Goal: Task Accomplishment & Management: Manage account settings

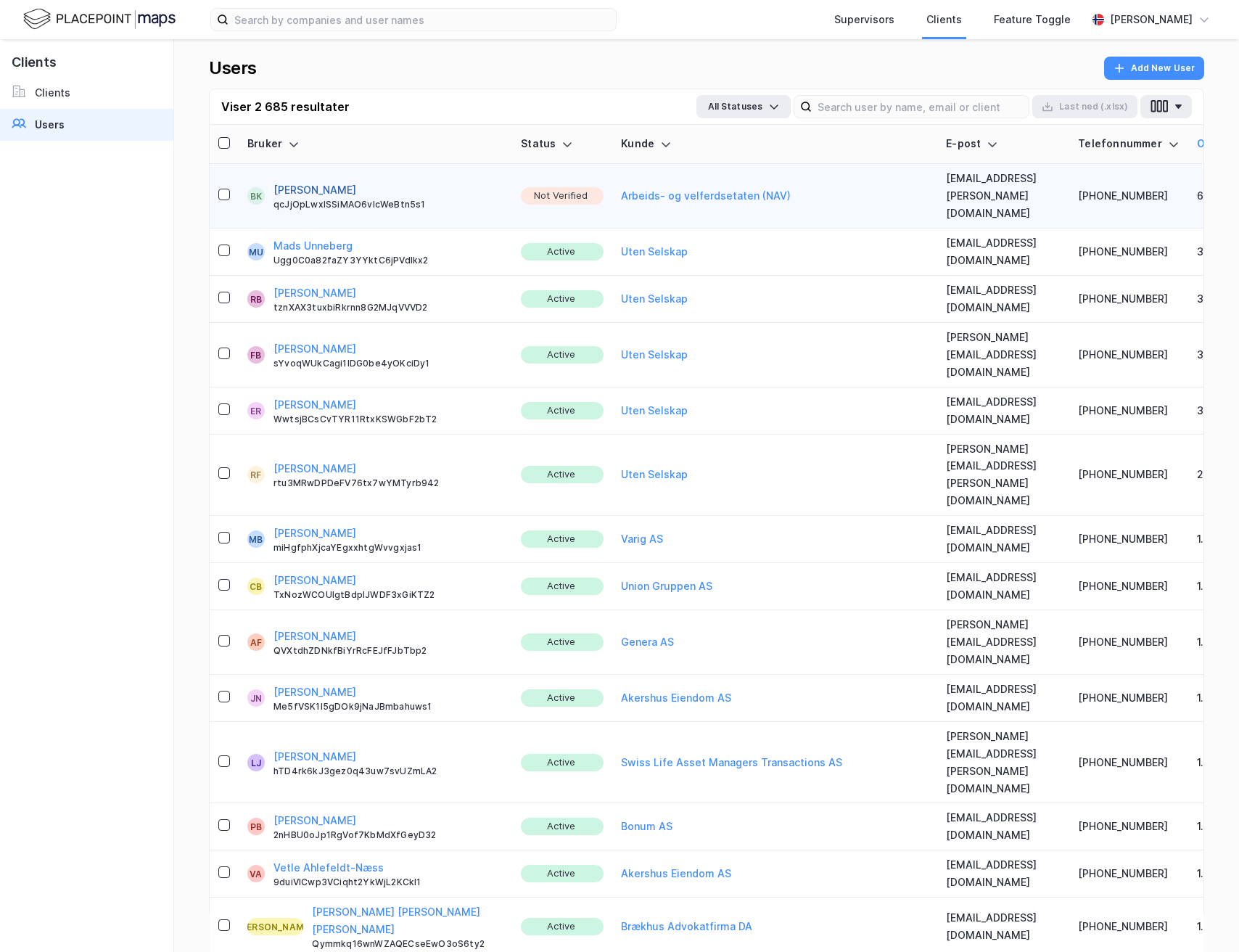
click at [310, 181] on button "[PERSON_NAME]" at bounding box center [315, 190] width 82 height 17
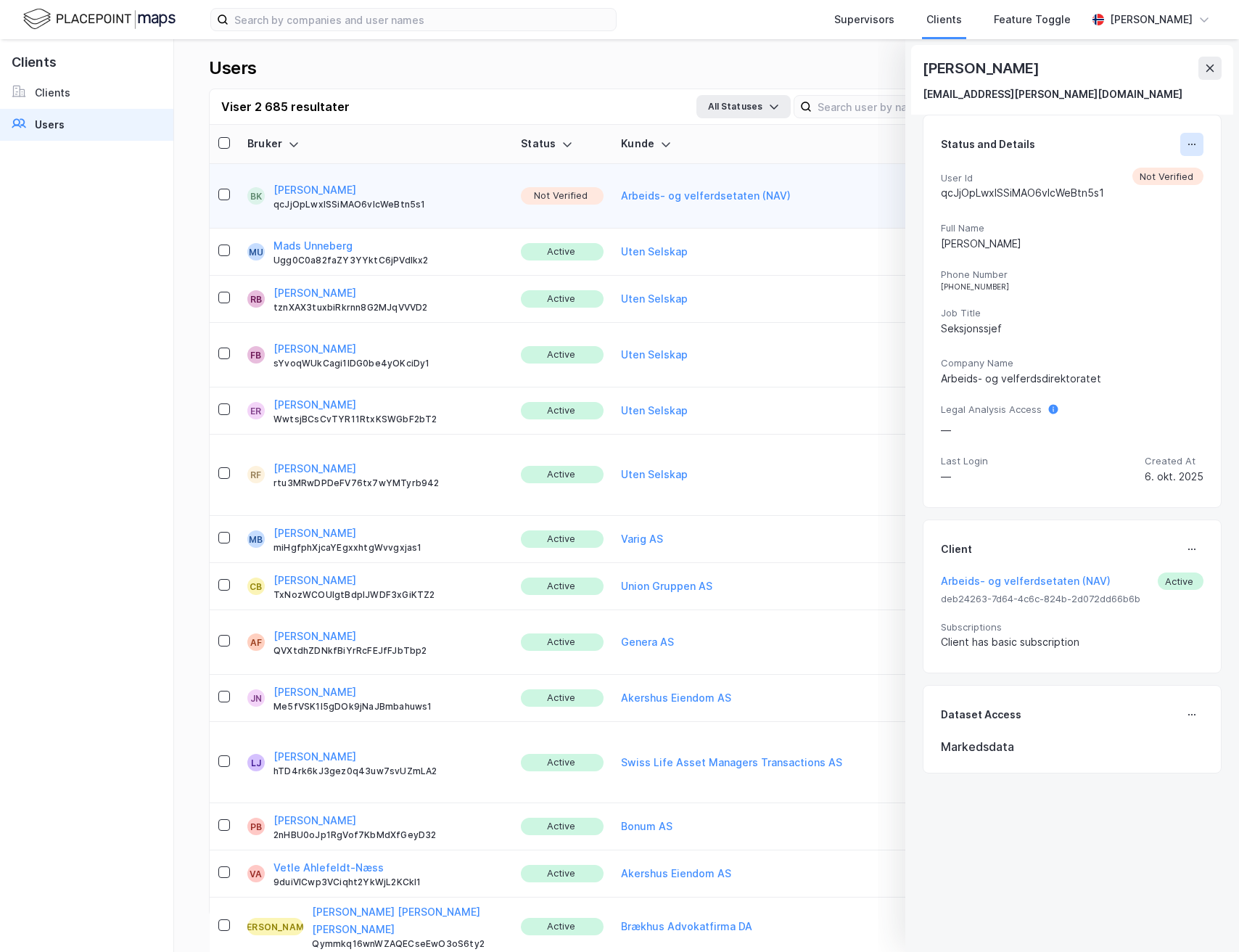
click at [1186, 145] on icon at bounding box center [1191, 144] width 11 height 11
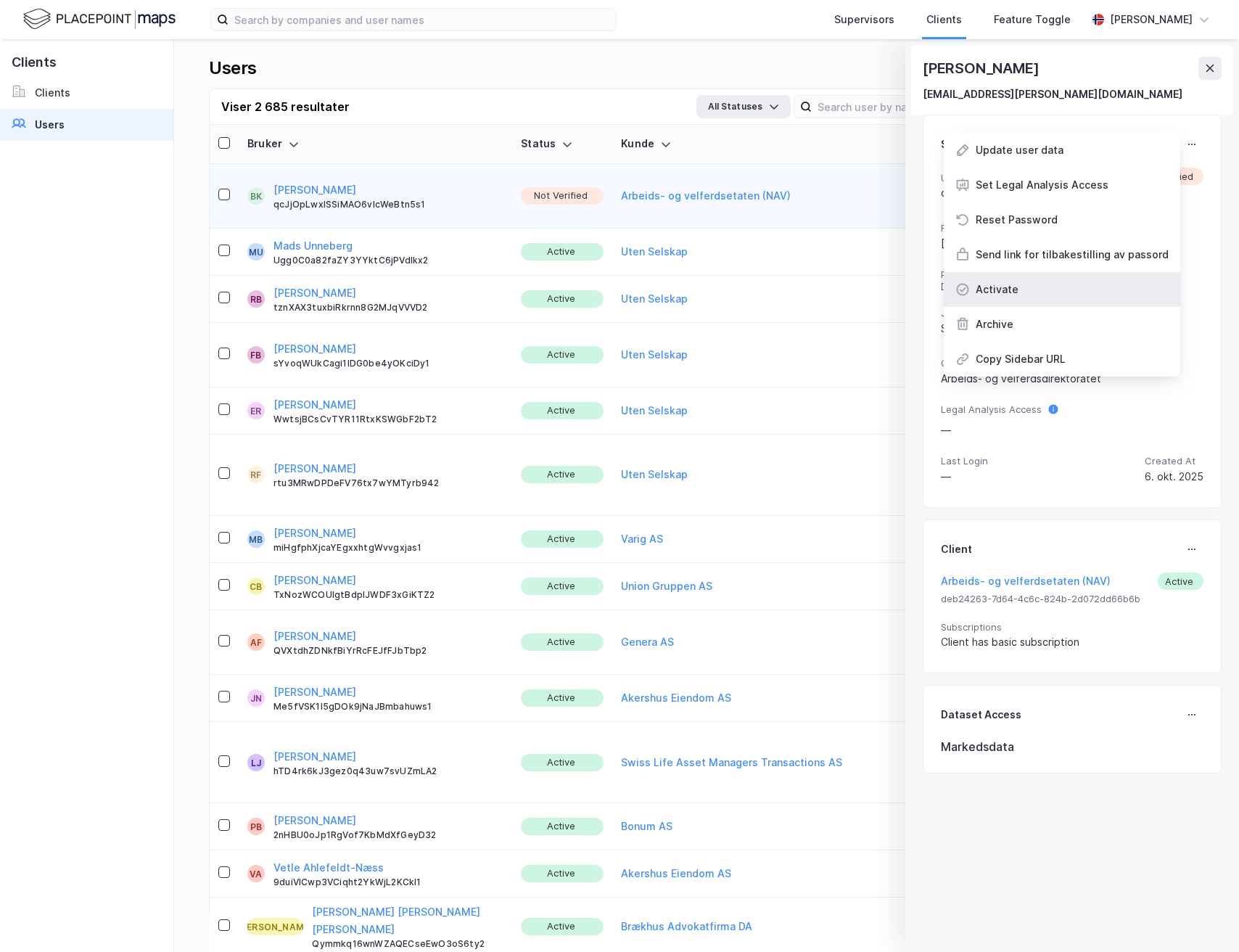
click at [1028, 284] on div "Activate" at bounding box center [1061, 289] width 237 height 35
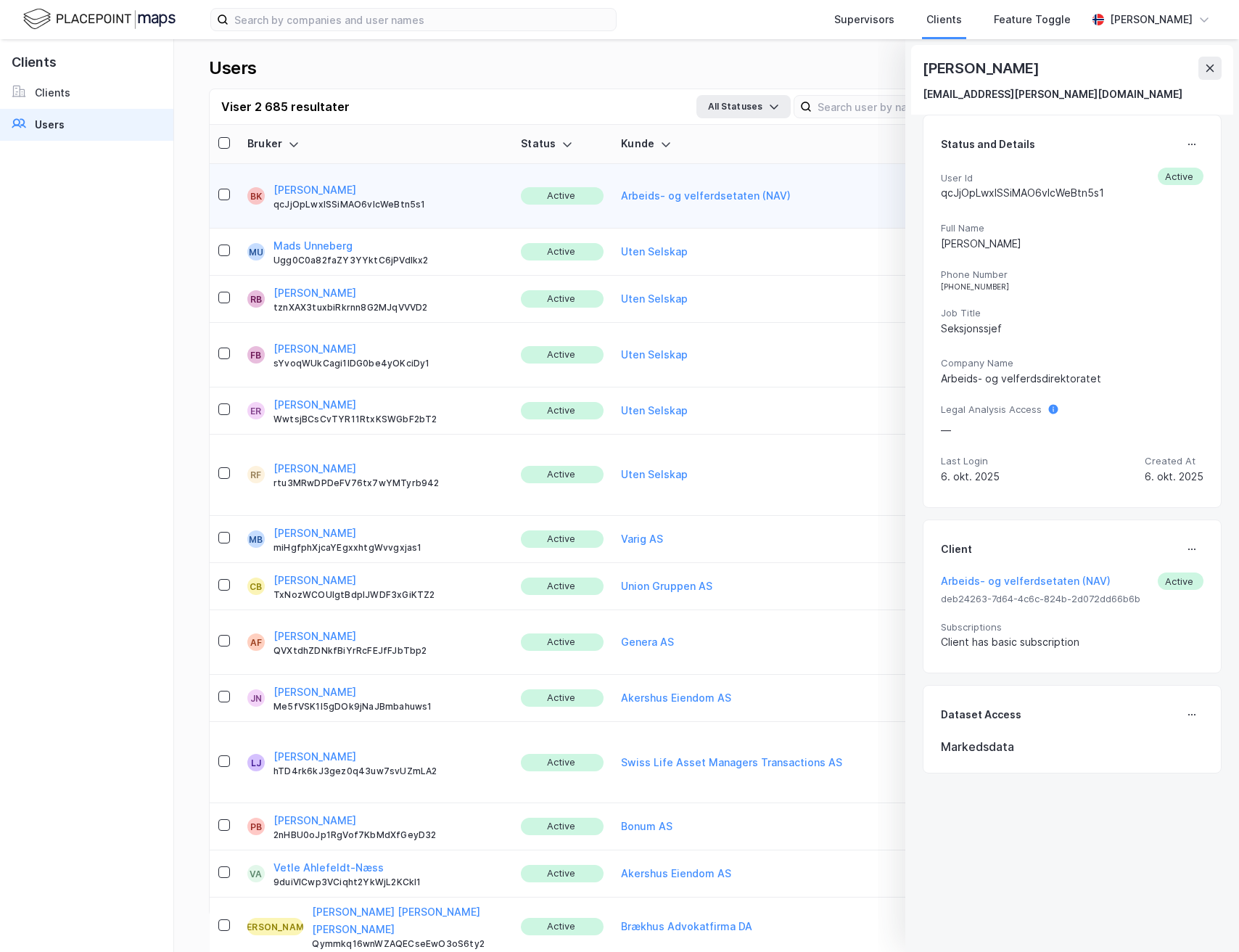
click at [1206, 63] on icon at bounding box center [1210, 68] width 11 height 11
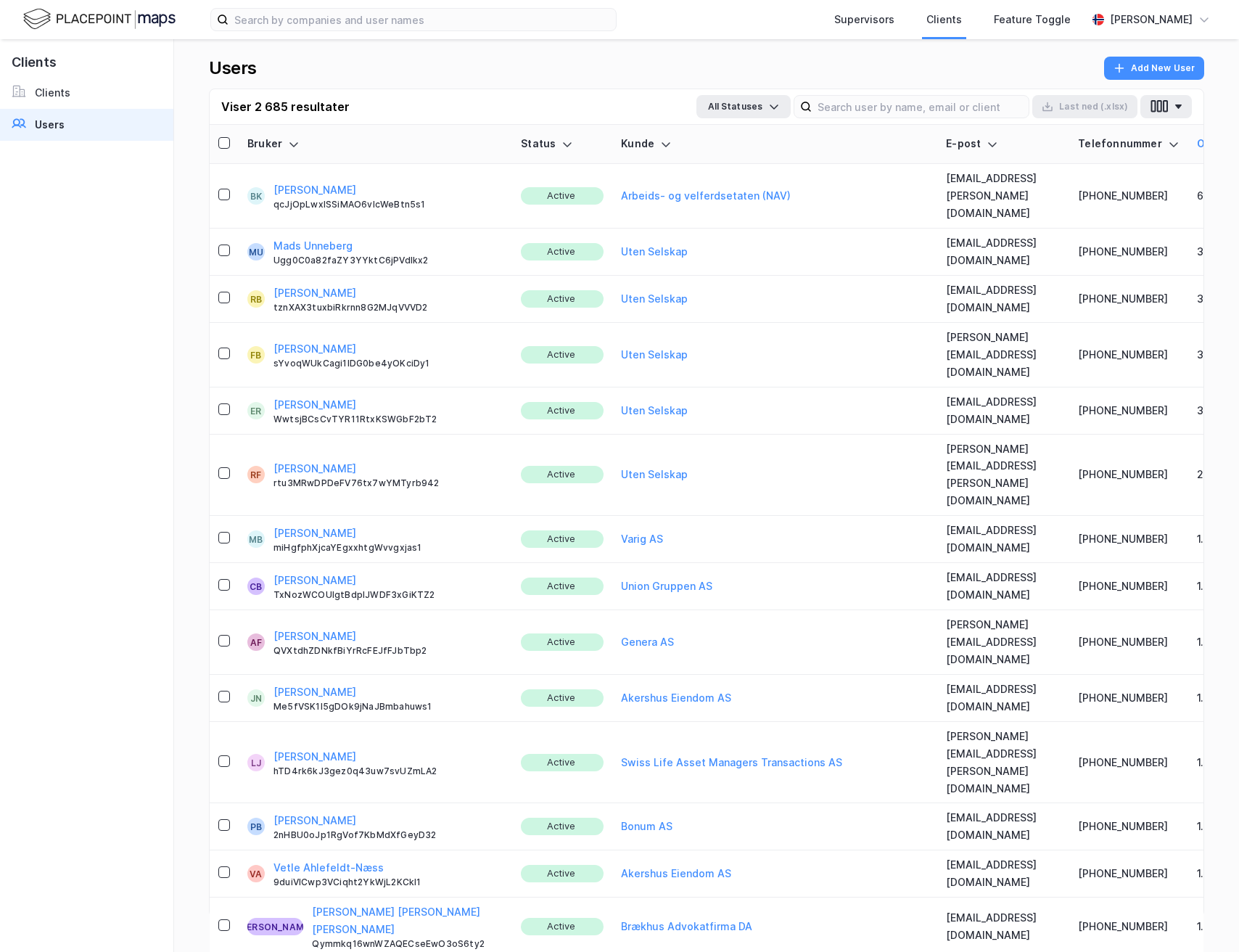
click at [1207, 66] on div "Users Add New User Viser 2 685 resultater All Statuses Last ned (.xlsx) Bruker …" at bounding box center [706, 495] width 1065 height 912
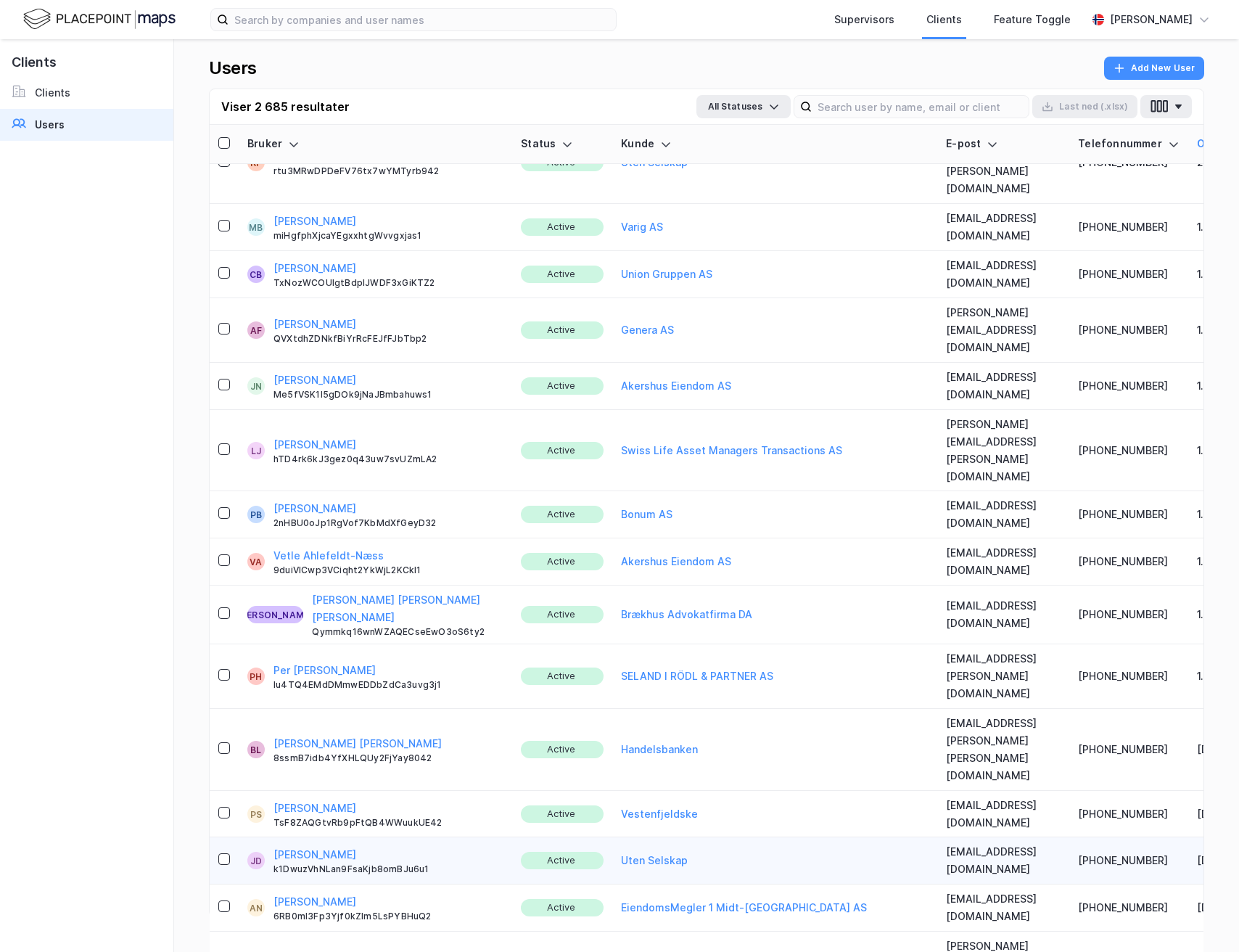
scroll to position [339, 0]
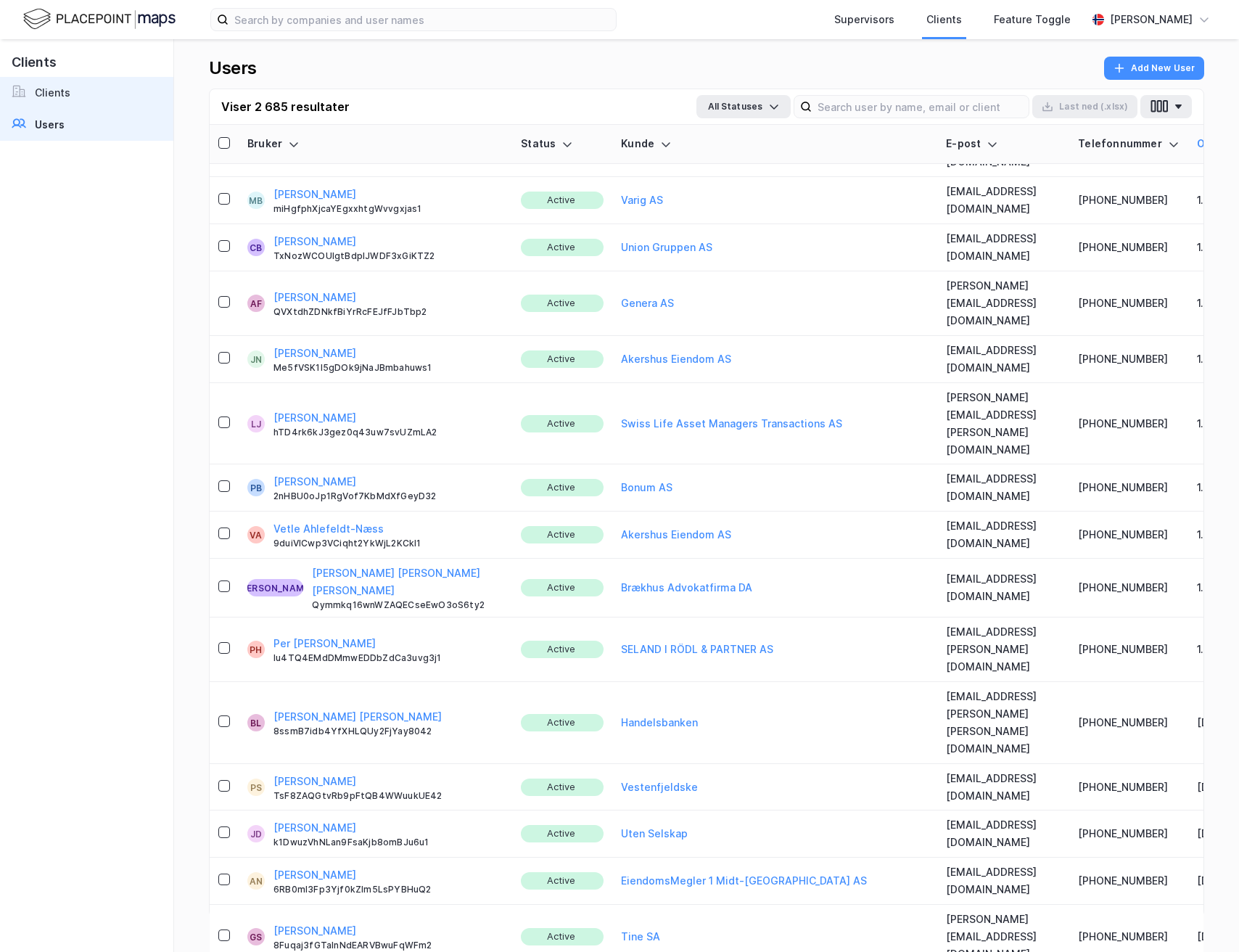
click at [69, 87] on link "Clients" at bounding box center [87, 93] width 173 height 32
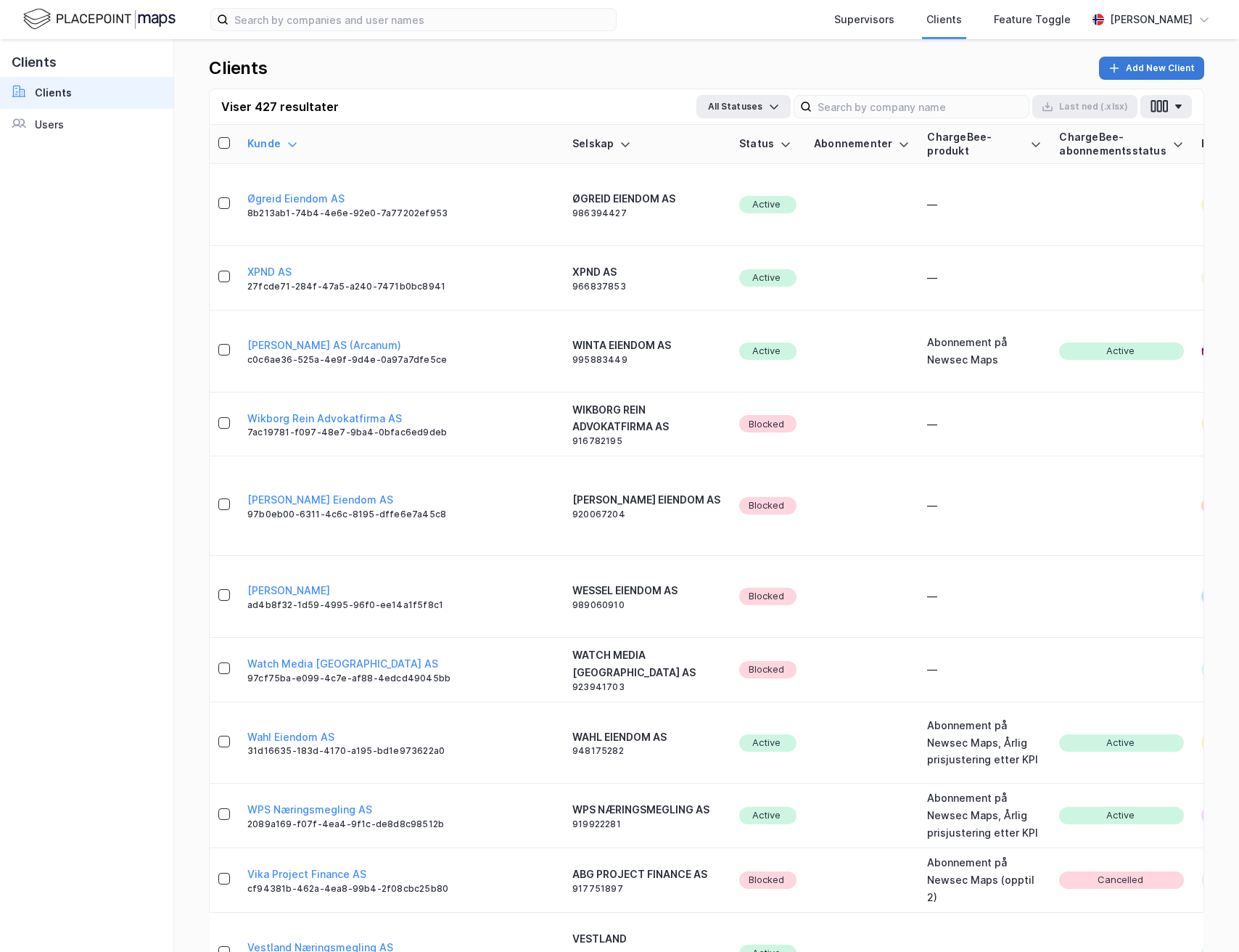
click at [1145, 62] on button "Add New Client" at bounding box center [1151, 68] width 105 height 23
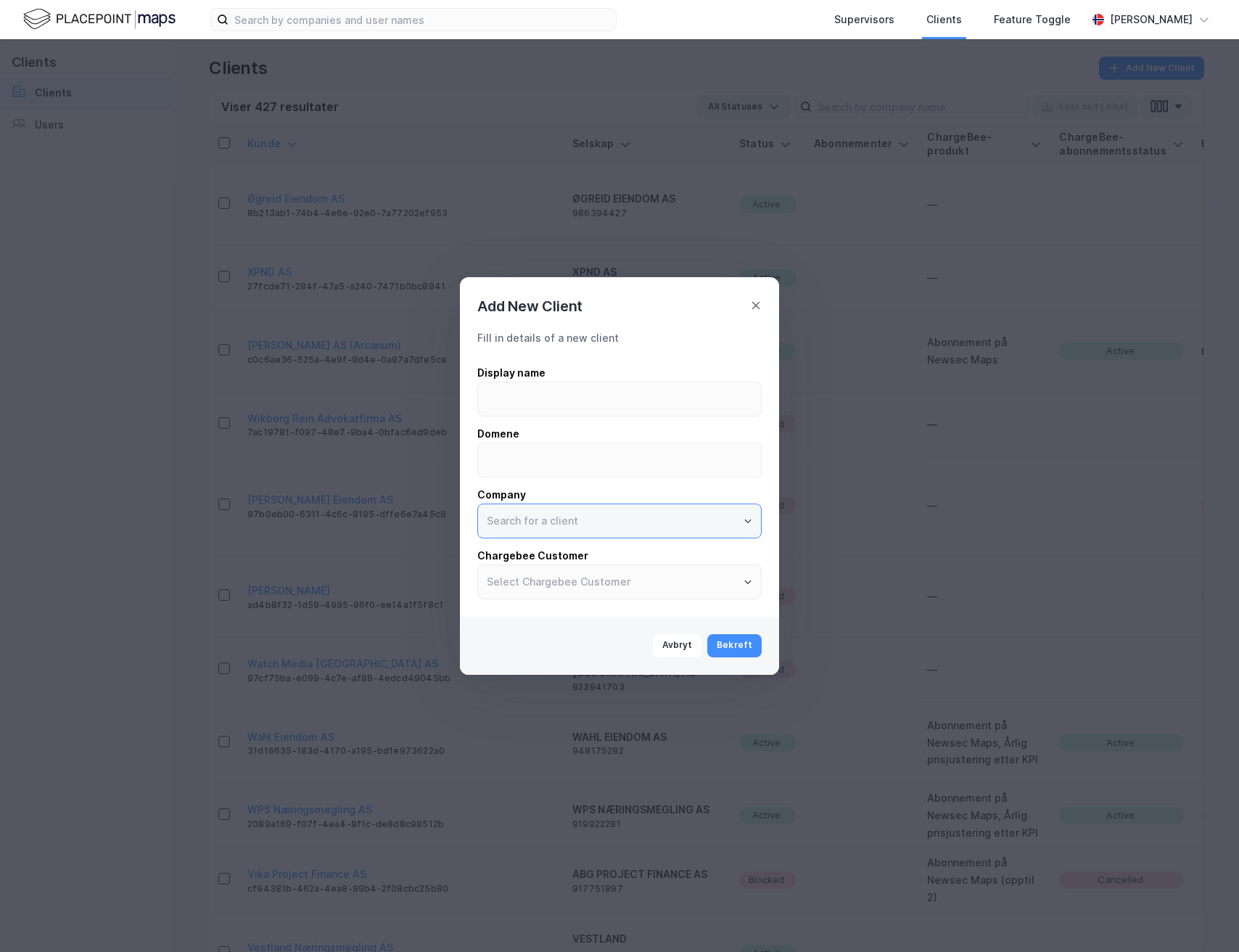
click at [602, 515] on input "text" at bounding box center [620, 521] width 283 height 34
click at [580, 454] on input at bounding box center [620, 460] width 283 height 34
click at [574, 389] on input at bounding box center [620, 398] width 283 height 34
click at [499, 468] on input at bounding box center [620, 460] width 283 height 34
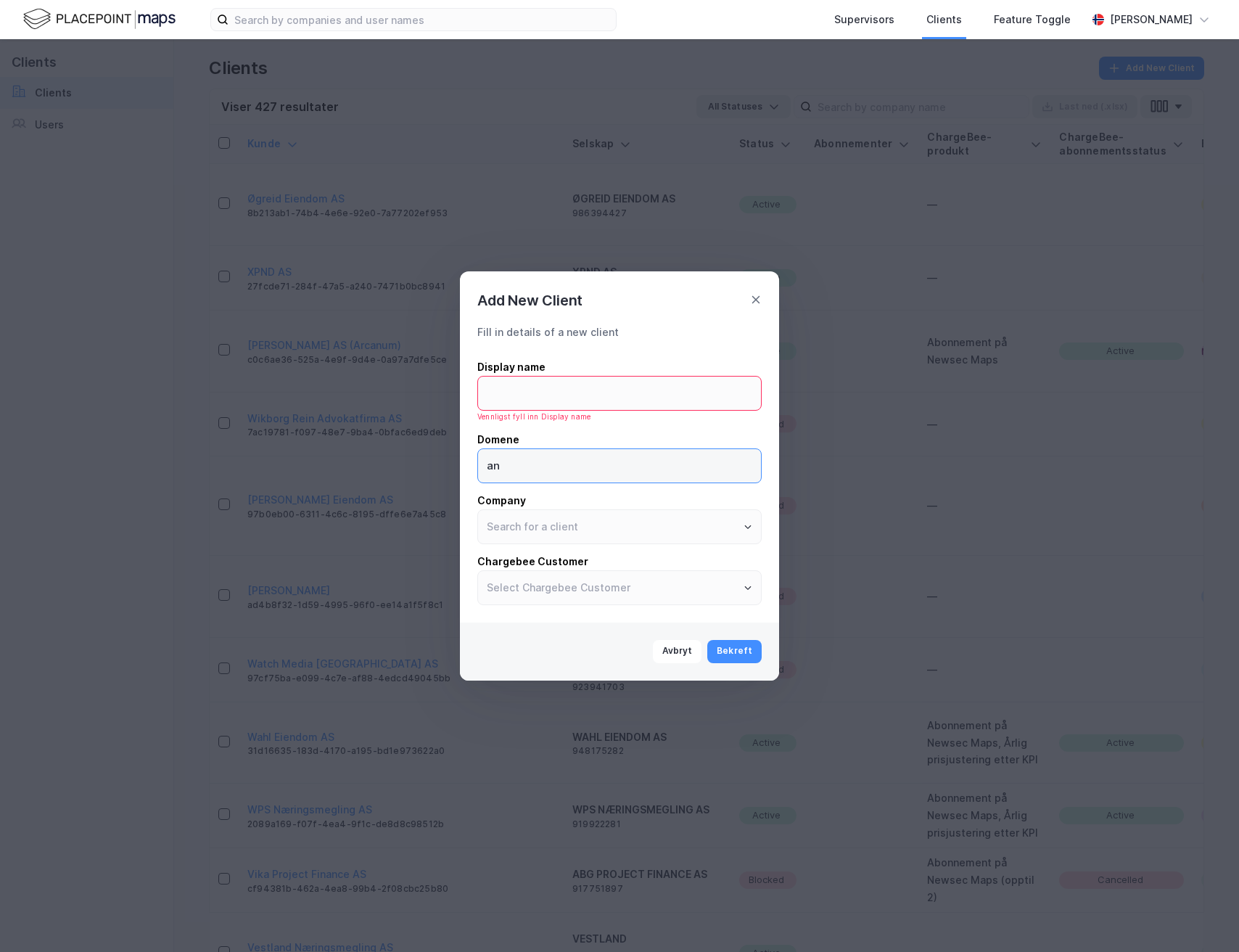
type input "a"
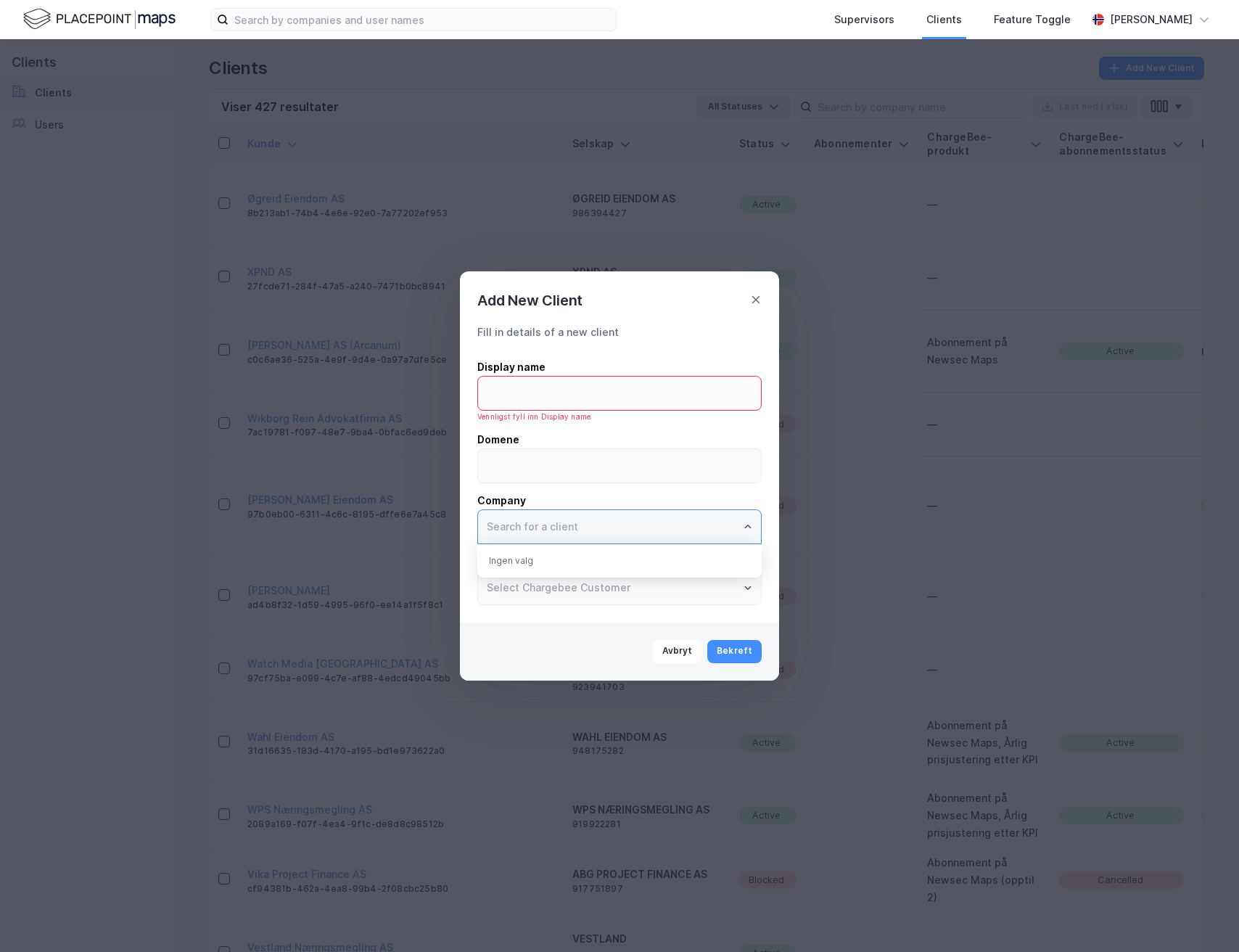
click at [511, 518] on input "text" at bounding box center [620, 527] width 283 height 34
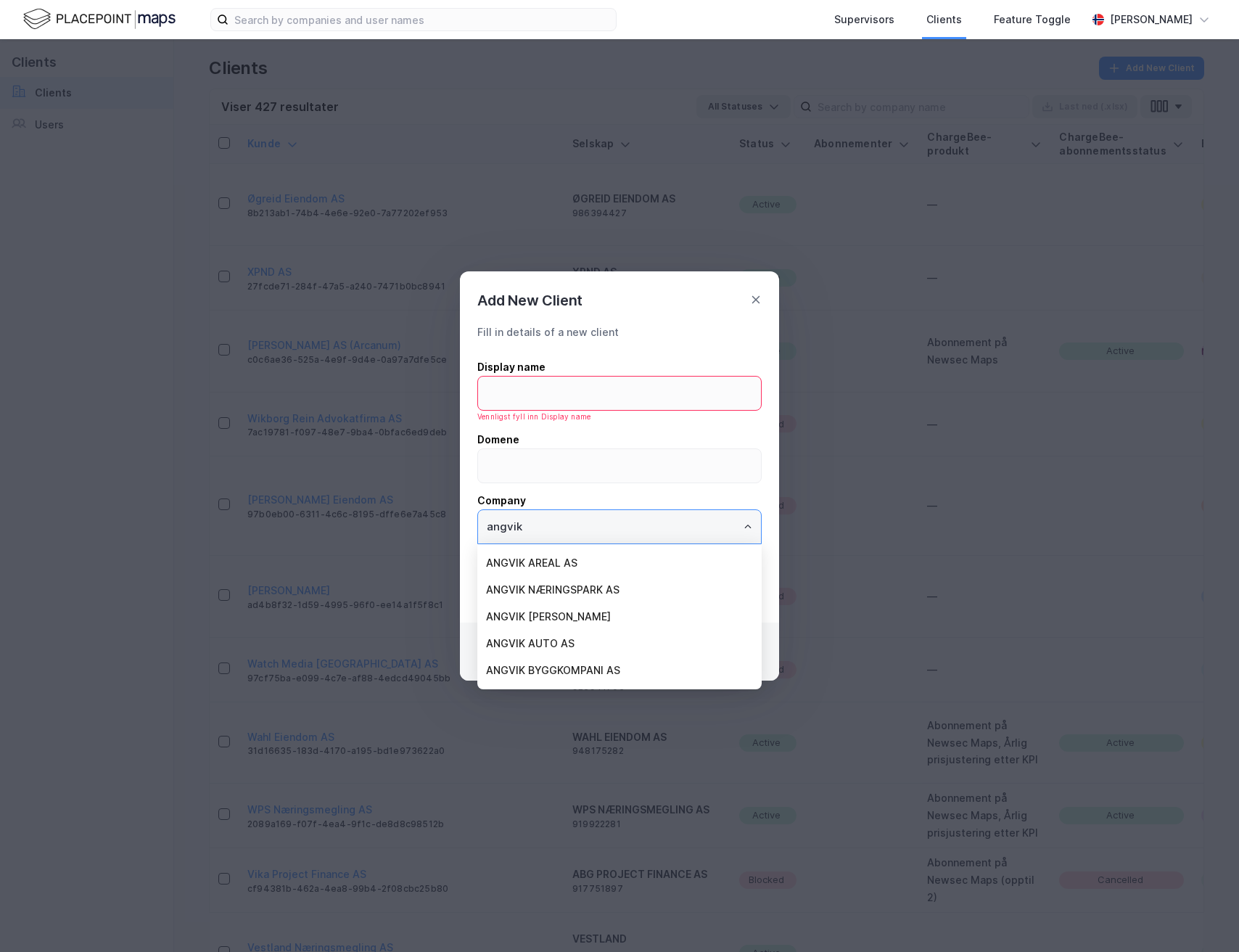
scroll to position [98, 0]
click at [600, 573] on li "ANGVIK GRUPPEN AS" at bounding box center [620, 567] width 284 height 27
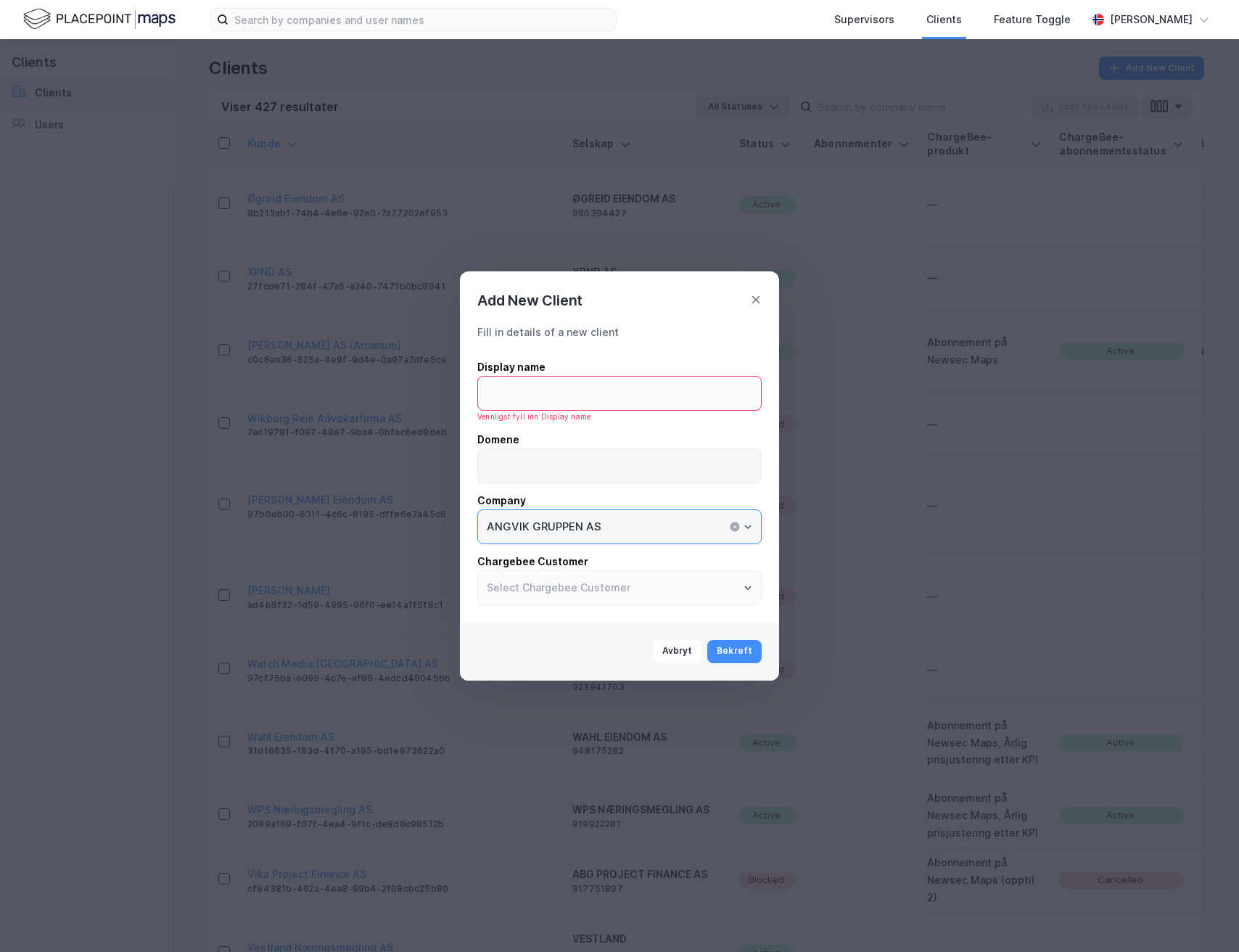
type input "ANGVIK GRUPPEN AS"
click at [550, 460] on input at bounding box center [620, 465] width 283 height 34
type input "Angvik"
click at [548, 398] on input at bounding box center [620, 393] width 283 height 34
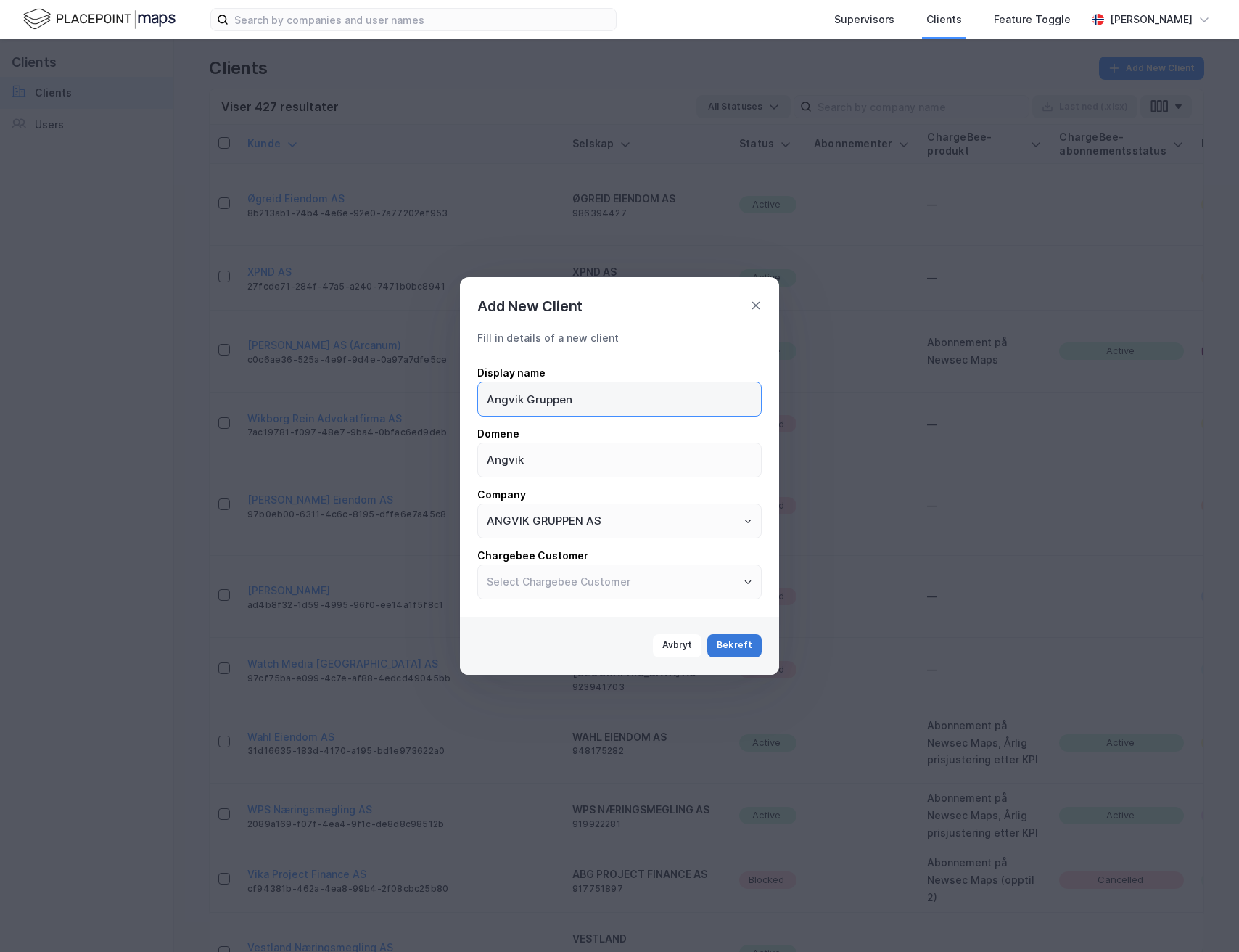
type input "Angvik Gruppen"
click at [743, 649] on button "Bekreft" at bounding box center [734, 645] width 55 height 23
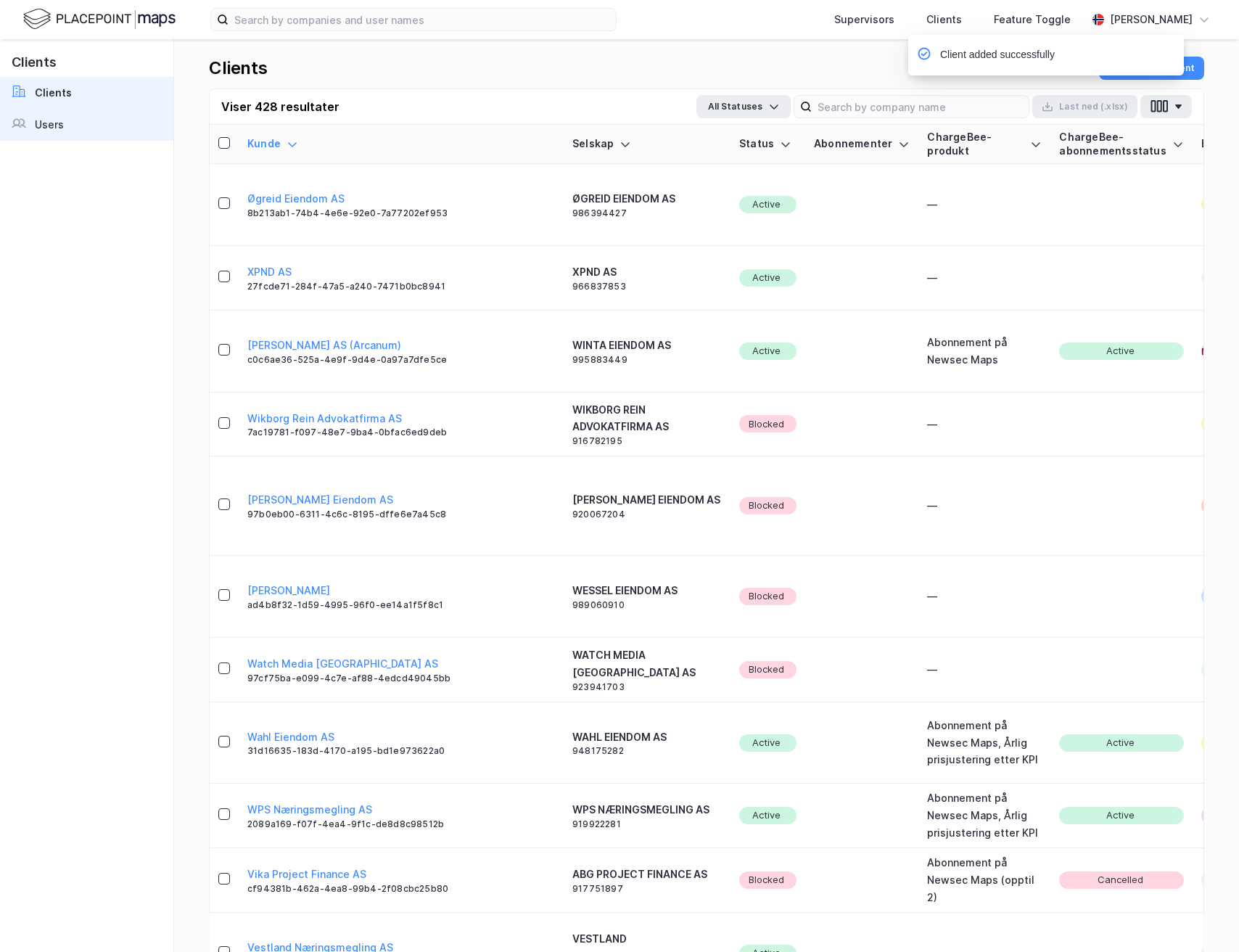
click at [75, 126] on link "Users" at bounding box center [87, 125] width 173 height 32
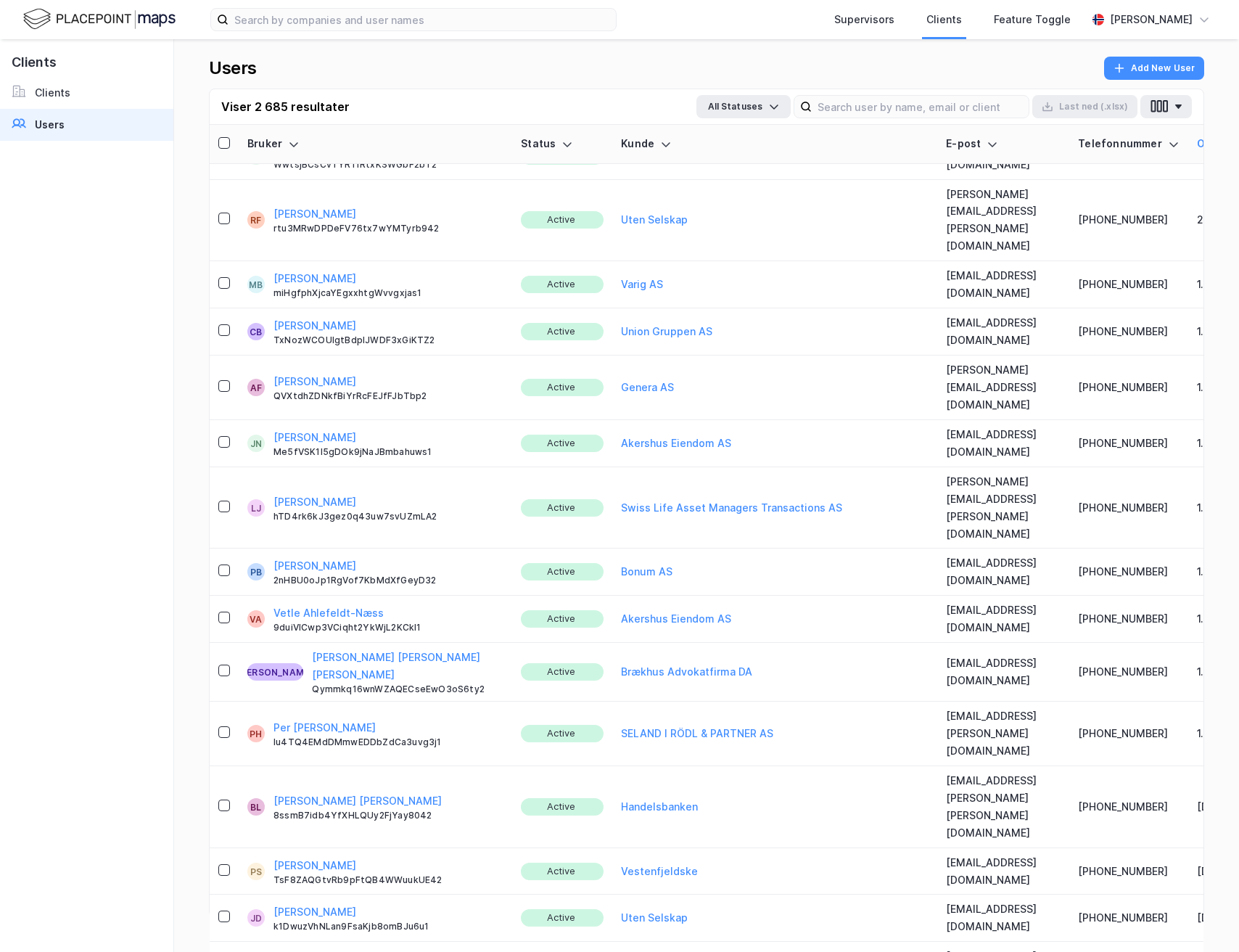
scroll to position [283, 0]
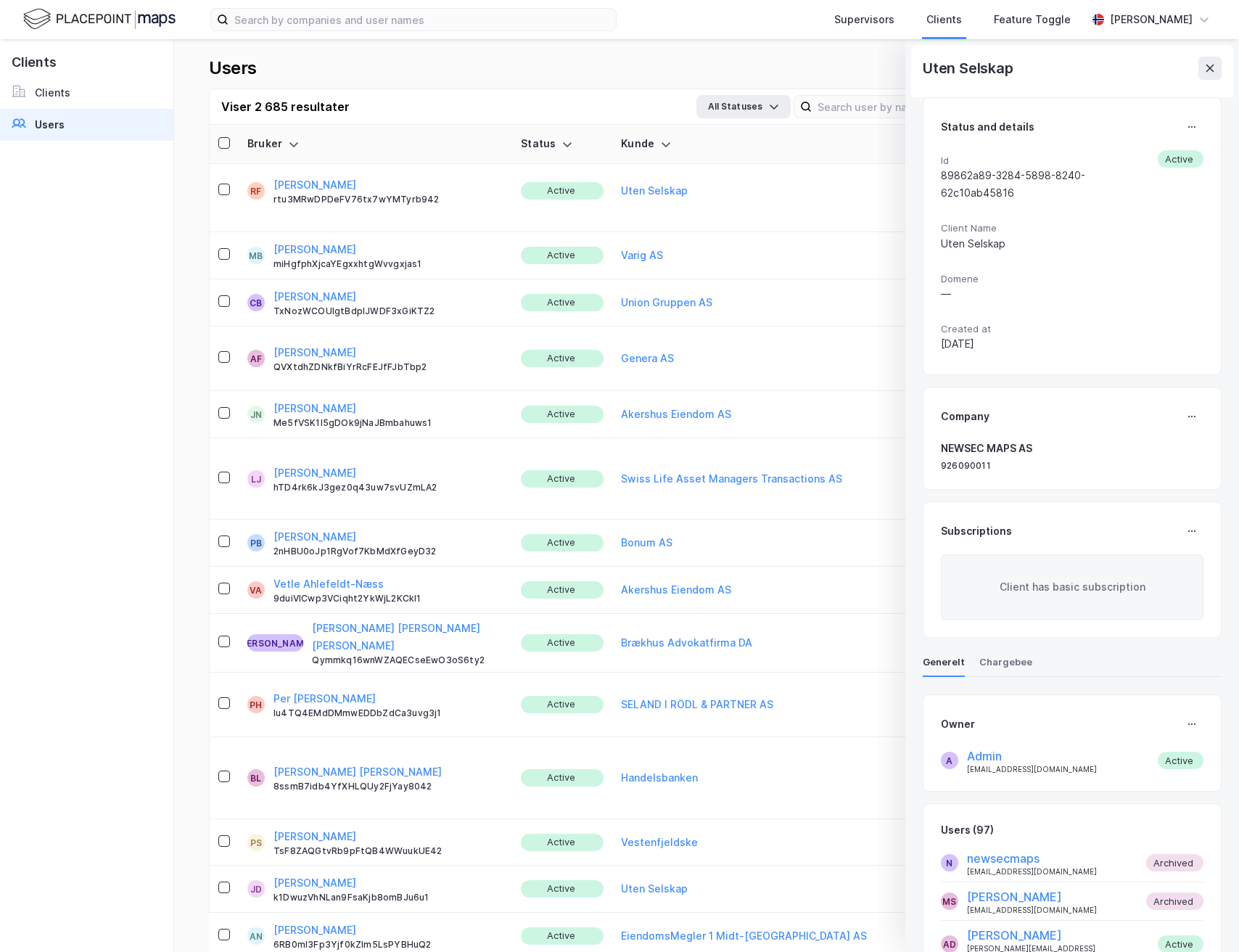
click at [1210, 55] on div "Uten Selskap" at bounding box center [1073, 71] width 322 height 52
click at [1210, 65] on icon at bounding box center [1210, 68] width 11 height 11
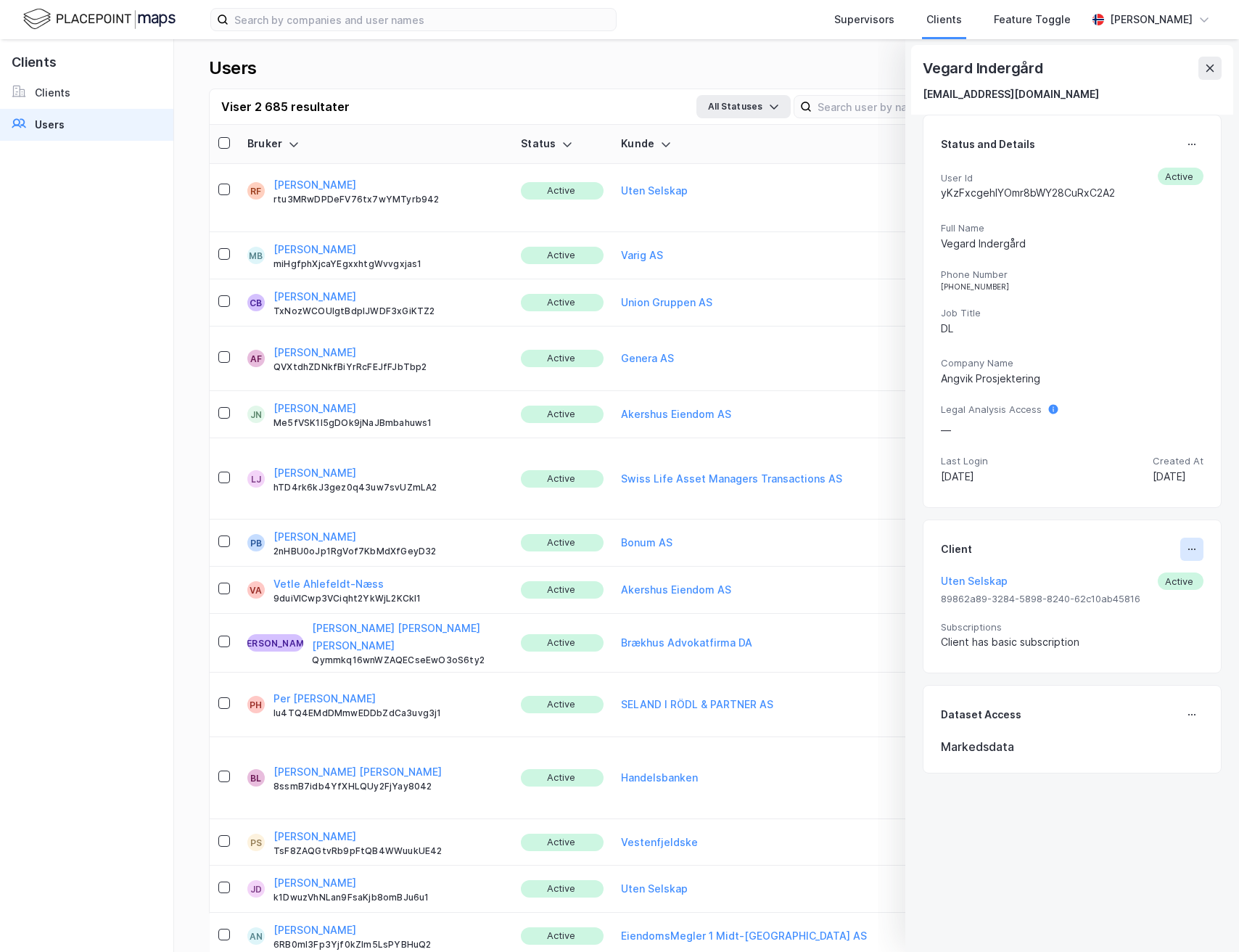
click at [1180, 557] on button at bounding box center [1191, 548] width 23 height 23
click at [1119, 554] on div "Set Client" at bounding box center [1144, 554] width 50 height 17
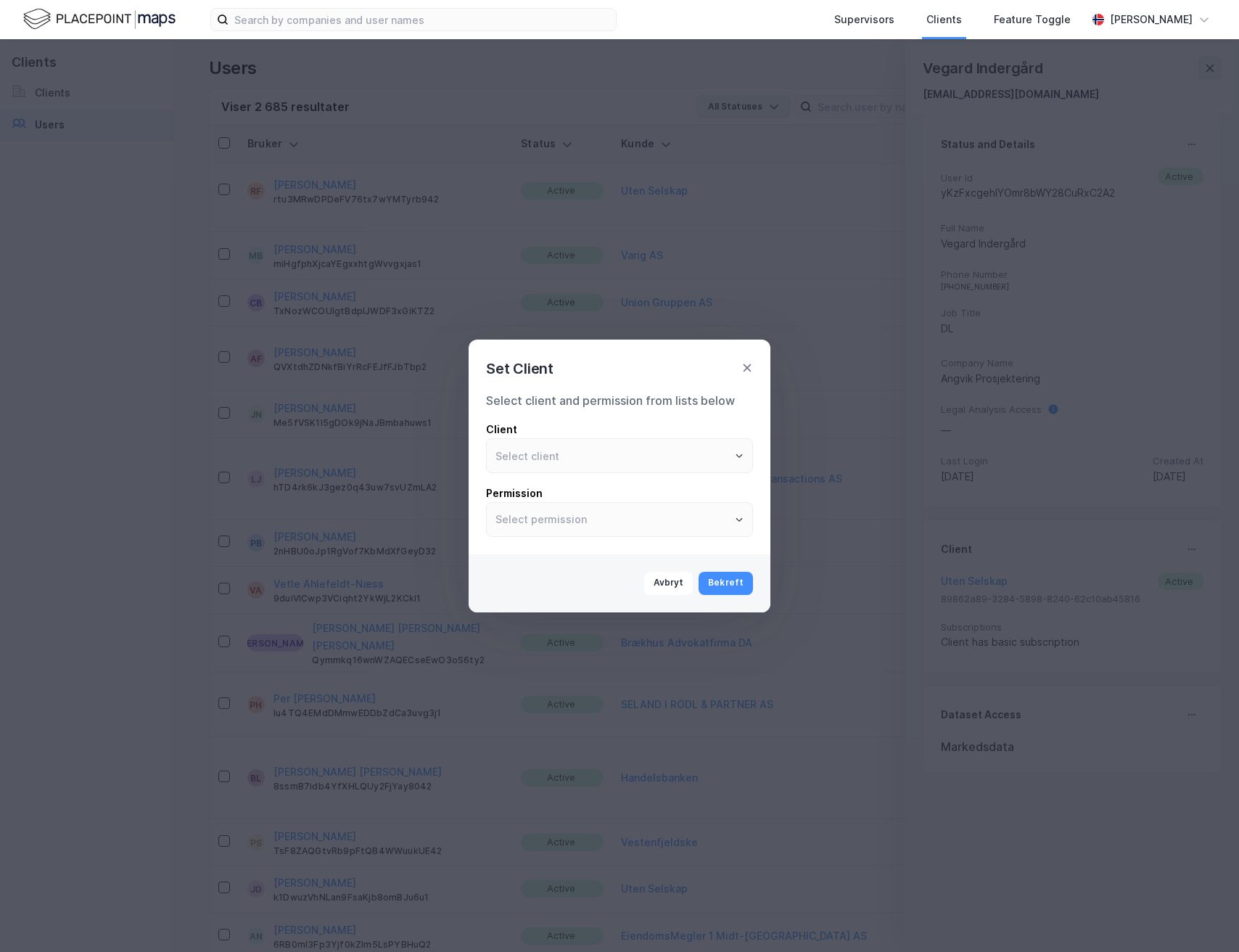
type input "Uten Selskap"
type input "User"
click at [623, 462] on input "Uten Selskap" at bounding box center [620, 456] width 265 height 34
click at [606, 489] on li "Angvik Gruppen" at bounding box center [620, 486] width 267 height 27
type input "Angvik Gruppen"
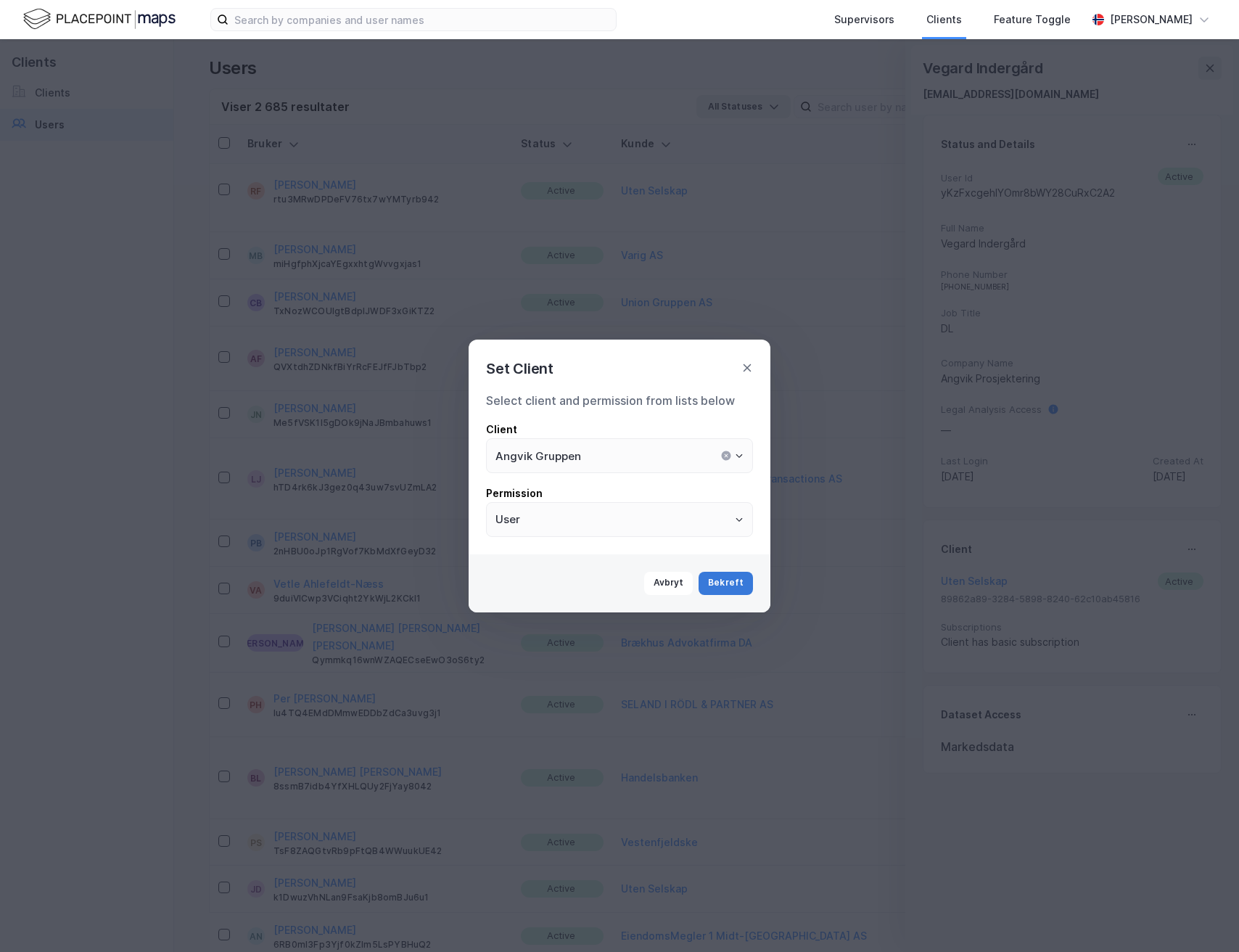
click at [715, 575] on button "Bekreft" at bounding box center [725, 583] width 55 height 23
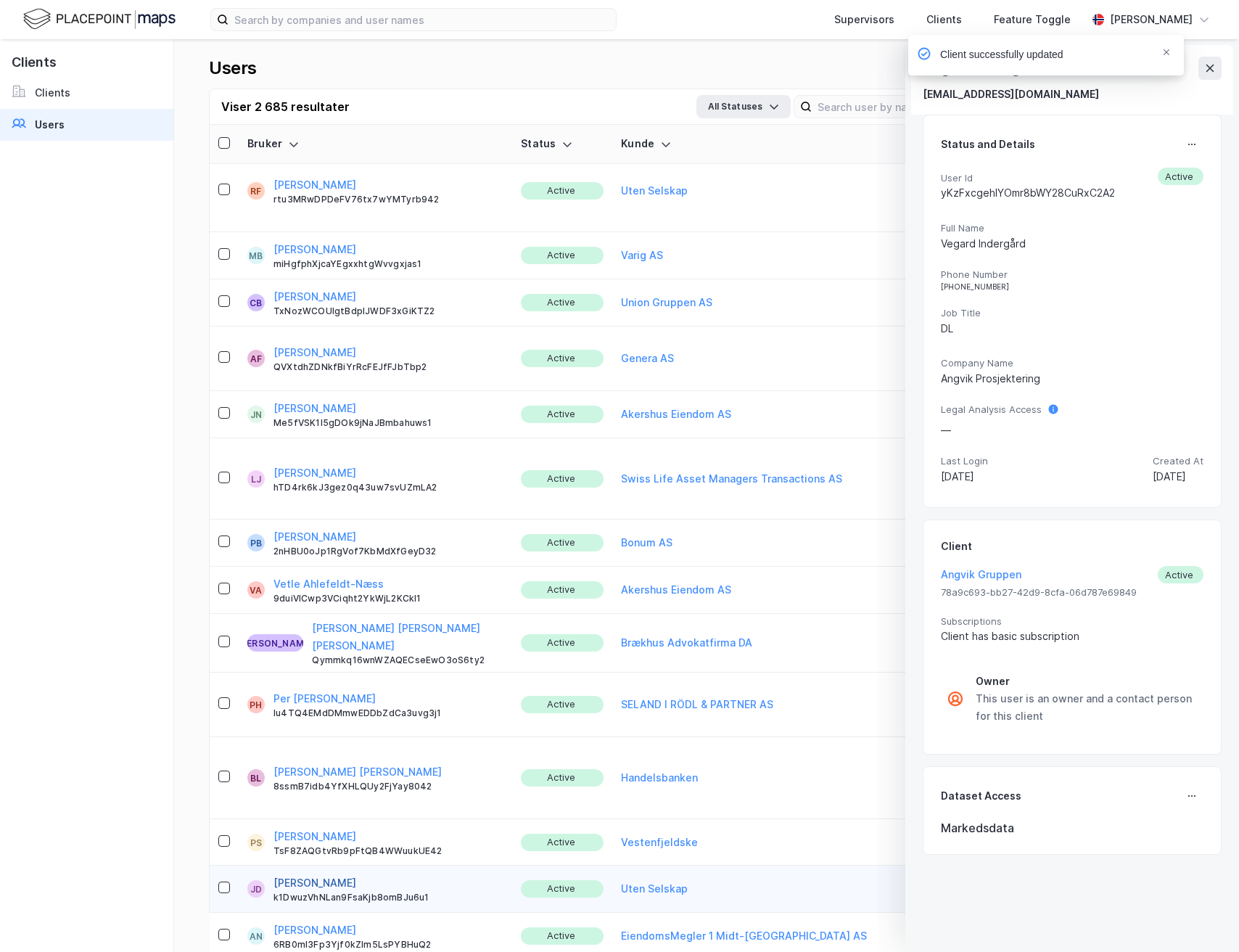
click at [321, 874] on button "[PERSON_NAME]" at bounding box center [315, 883] width 82 height 17
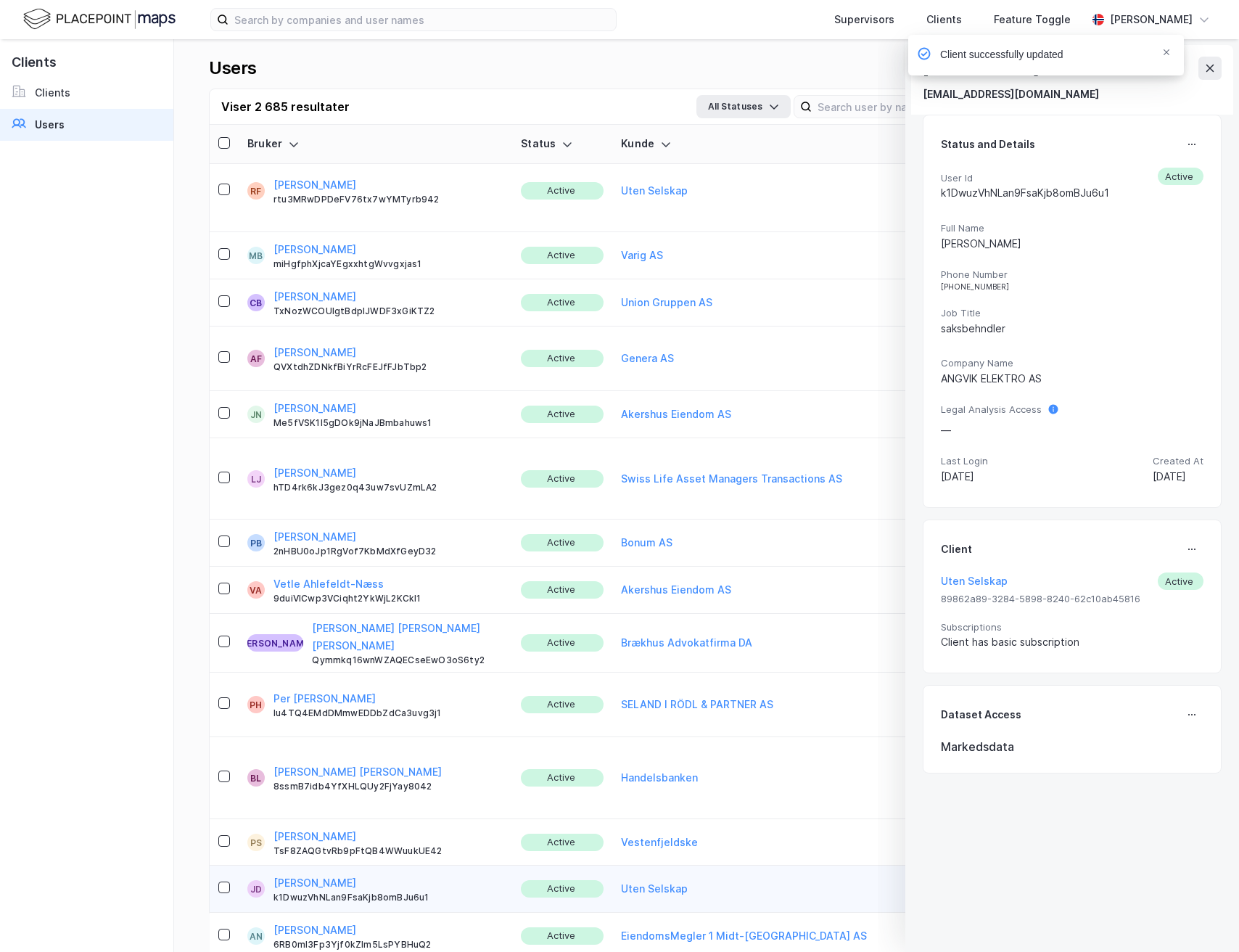
click at [1186, 554] on icon at bounding box center [1191, 548] width 11 height 11
click at [1146, 558] on div "Set Client" at bounding box center [1144, 554] width 50 height 17
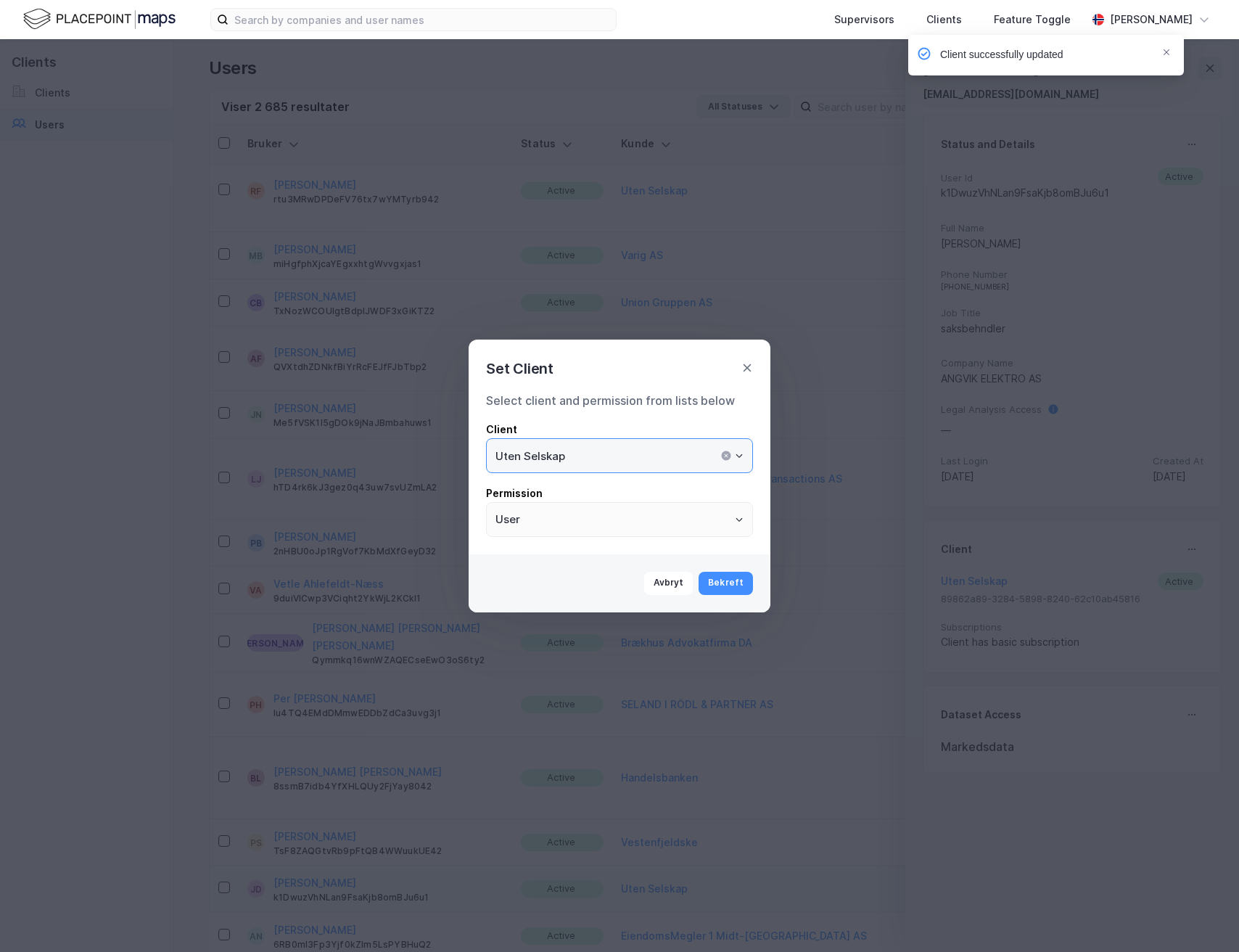
click at [675, 454] on input "Uten Selskap" at bounding box center [620, 456] width 265 height 34
click at [661, 482] on li "Angvik Gruppen" at bounding box center [620, 486] width 267 height 27
type input "Angvik Gruppen"
click at [743, 586] on button "Bekreft" at bounding box center [725, 583] width 55 height 23
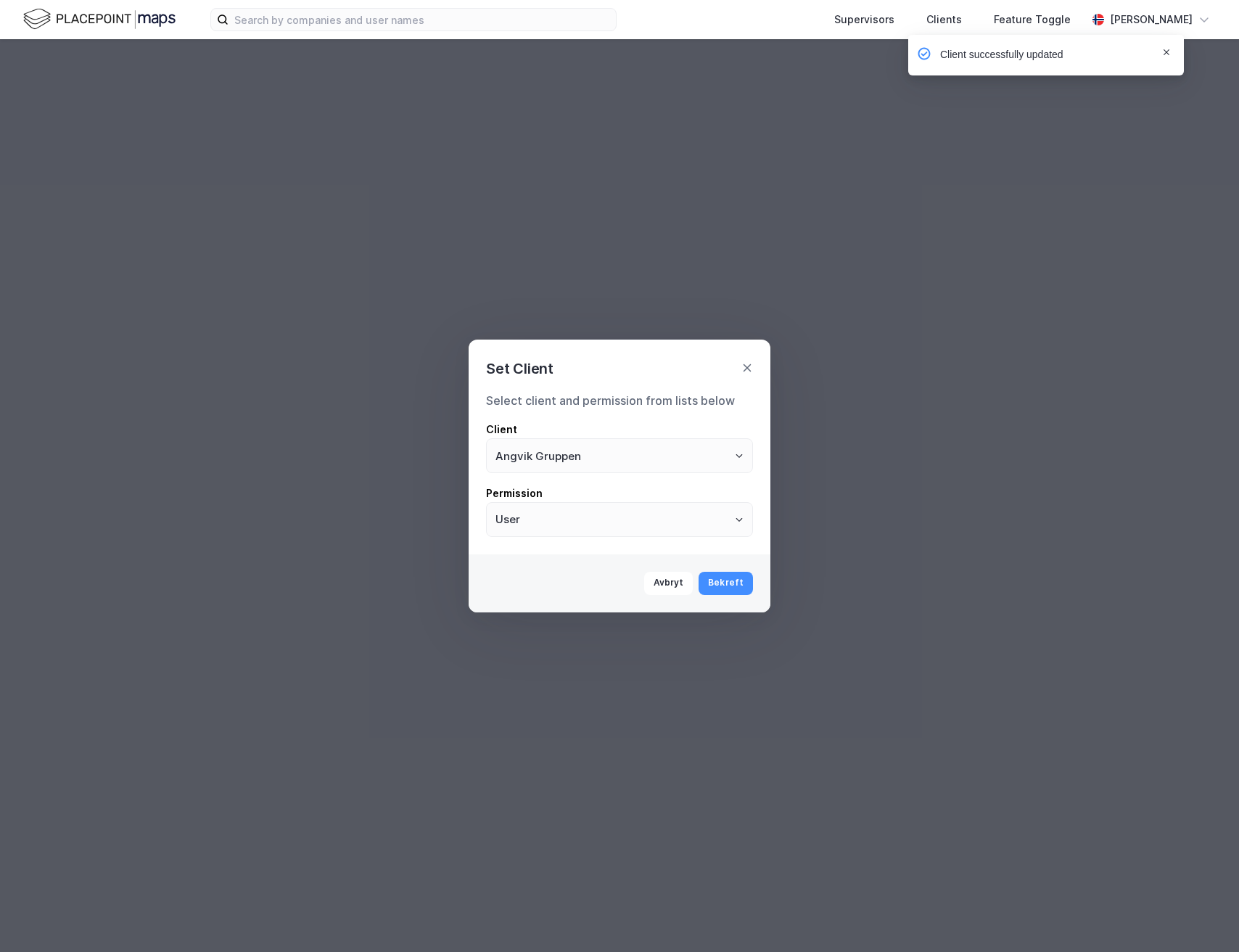
click at [1167, 52] on icon "Notifications Alt+T" at bounding box center [1166, 52] width 6 height 6
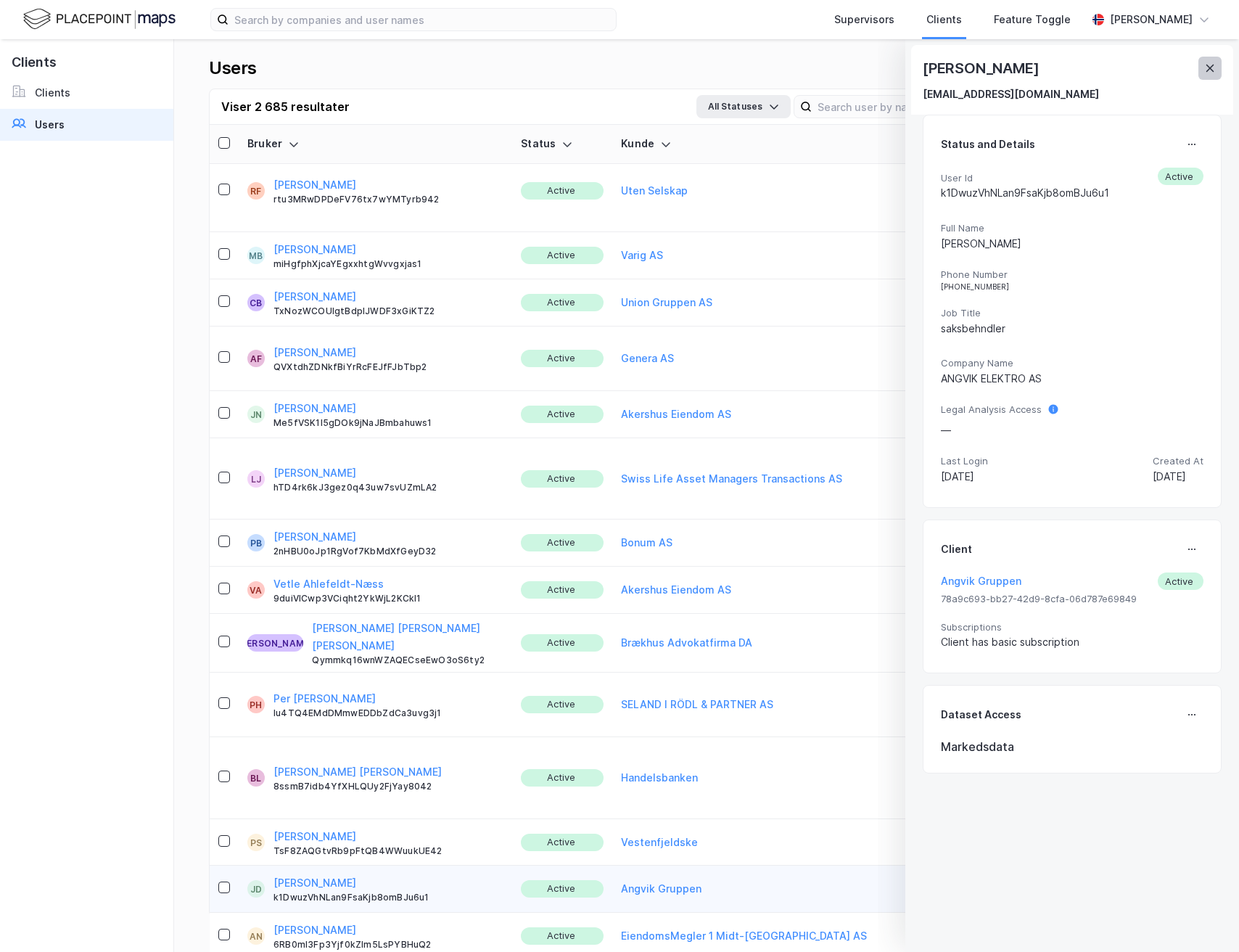
click at [1204, 69] on icon at bounding box center [1210, 68] width 11 height 11
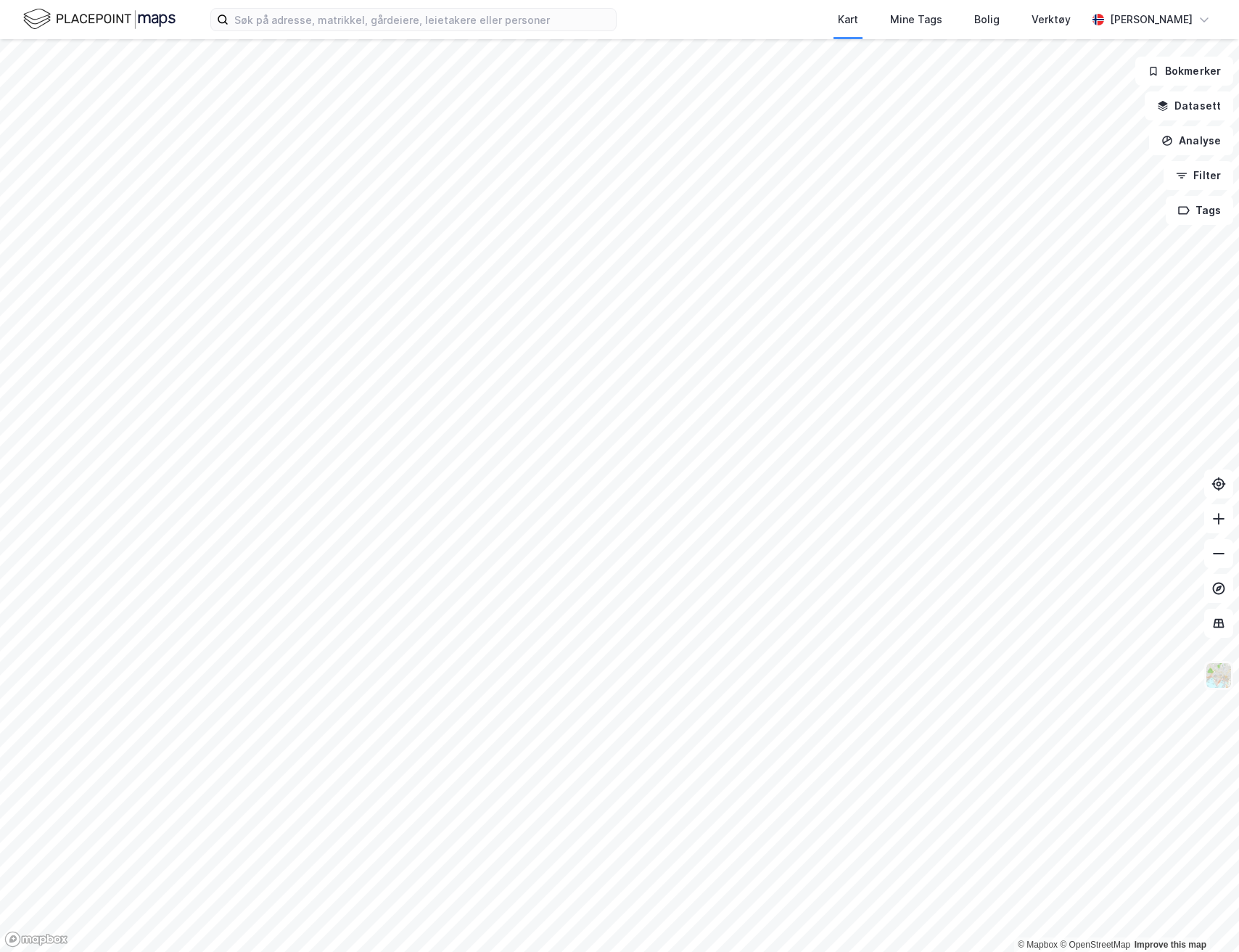
click at [1214, 683] on img at bounding box center [1219, 676] width 28 height 28
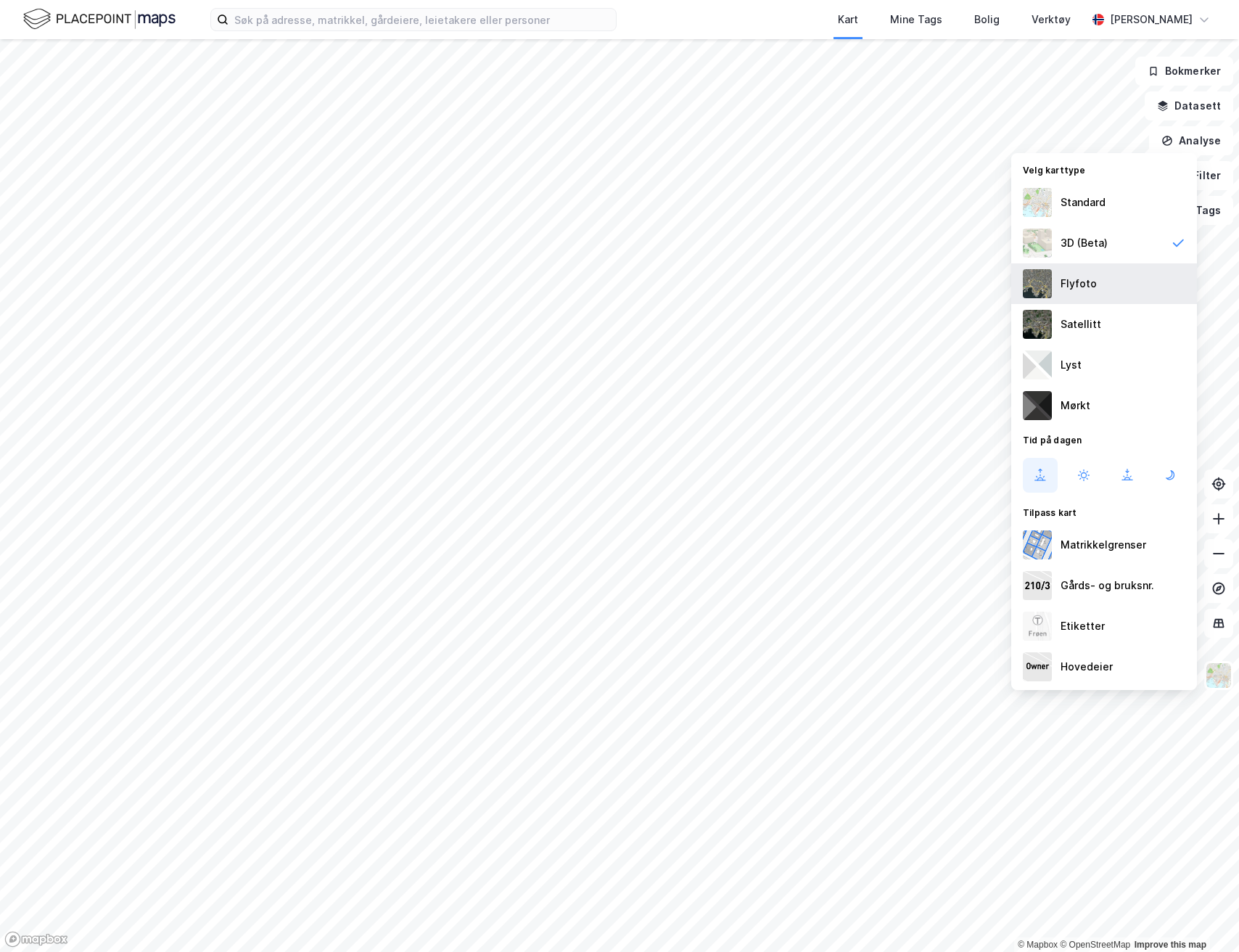
click at [1085, 295] on div "Flyfoto" at bounding box center [1104, 283] width 185 height 41
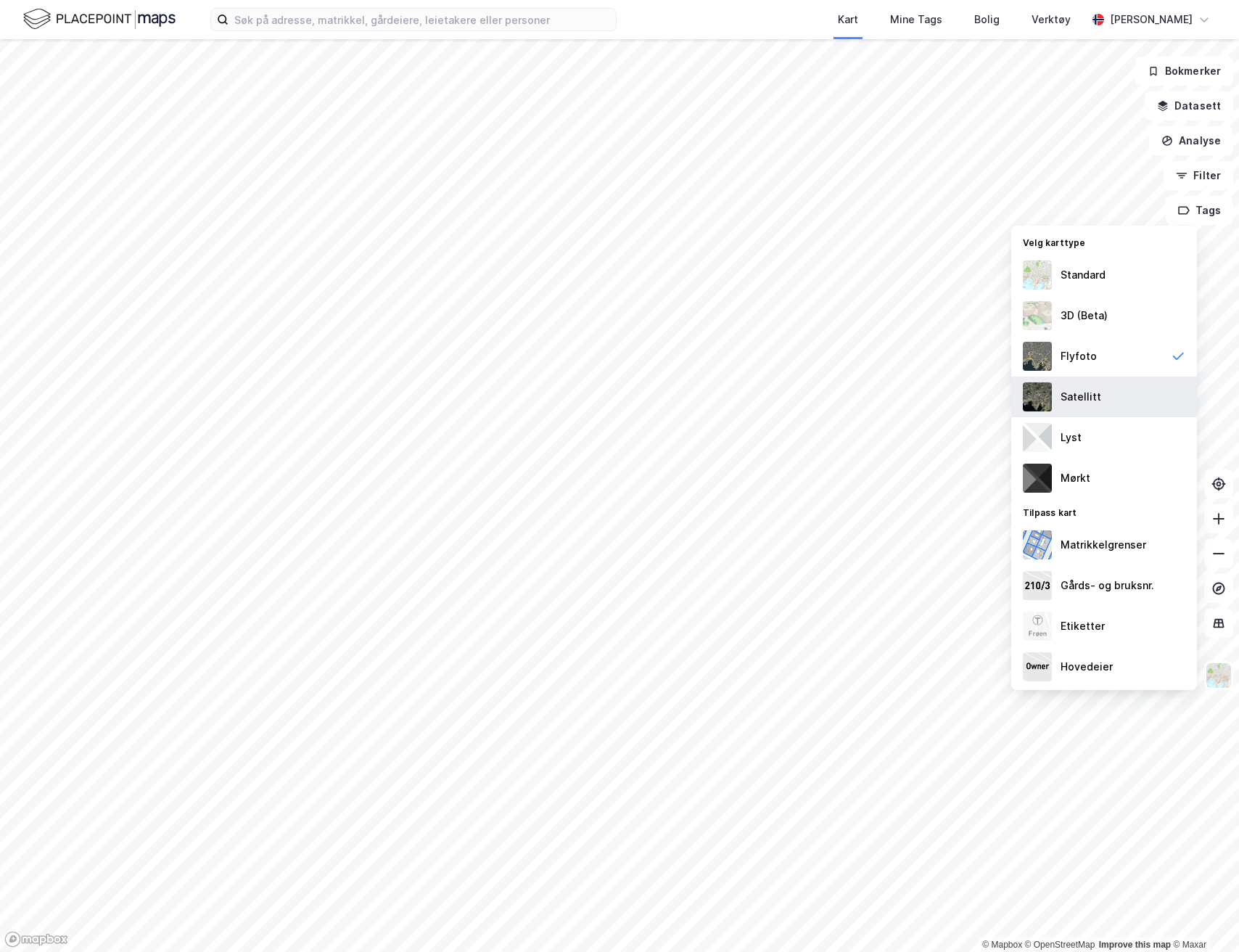
click at [1113, 399] on div "Satellitt" at bounding box center [1104, 397] width 185 height 41
click at [1227, 672] on img at bounding box center [1219, 676] width 28 height 28
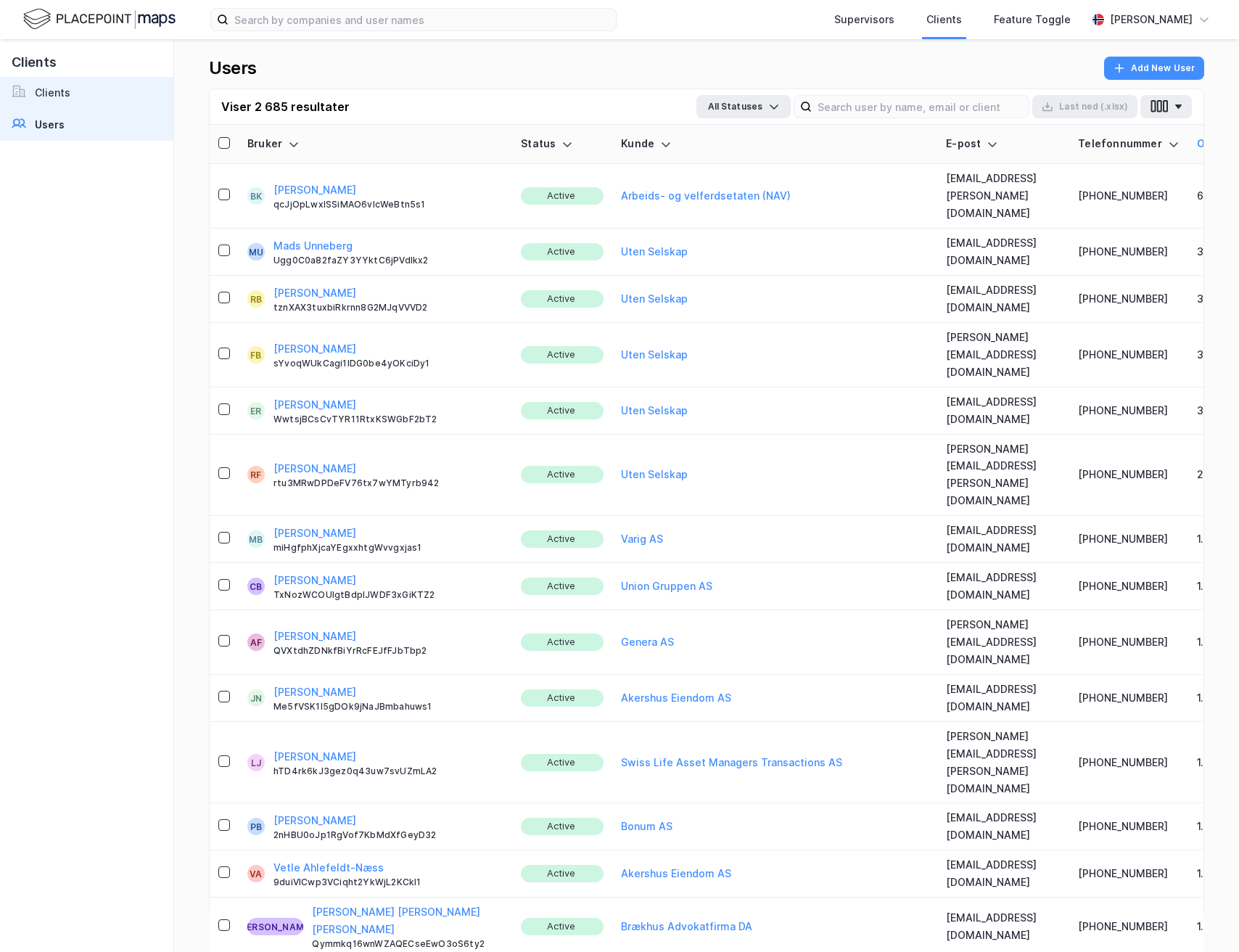
click at [97, 92] on link "Clients" at bounding box center [87, 93] width 173 height 32
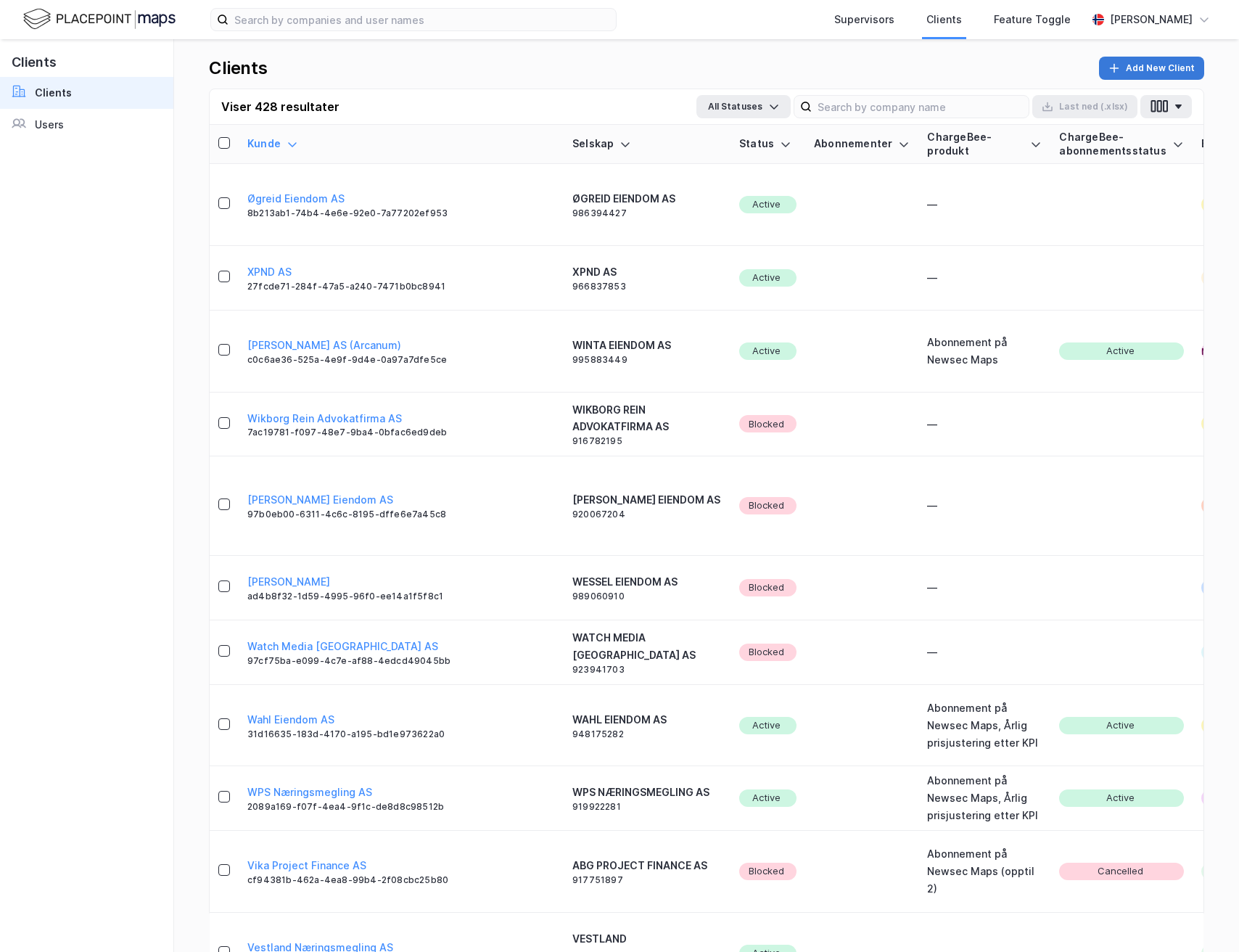
click at [1148, 68] on button "Add New Client" at bounding box center [1151, 68] width 105 height 23
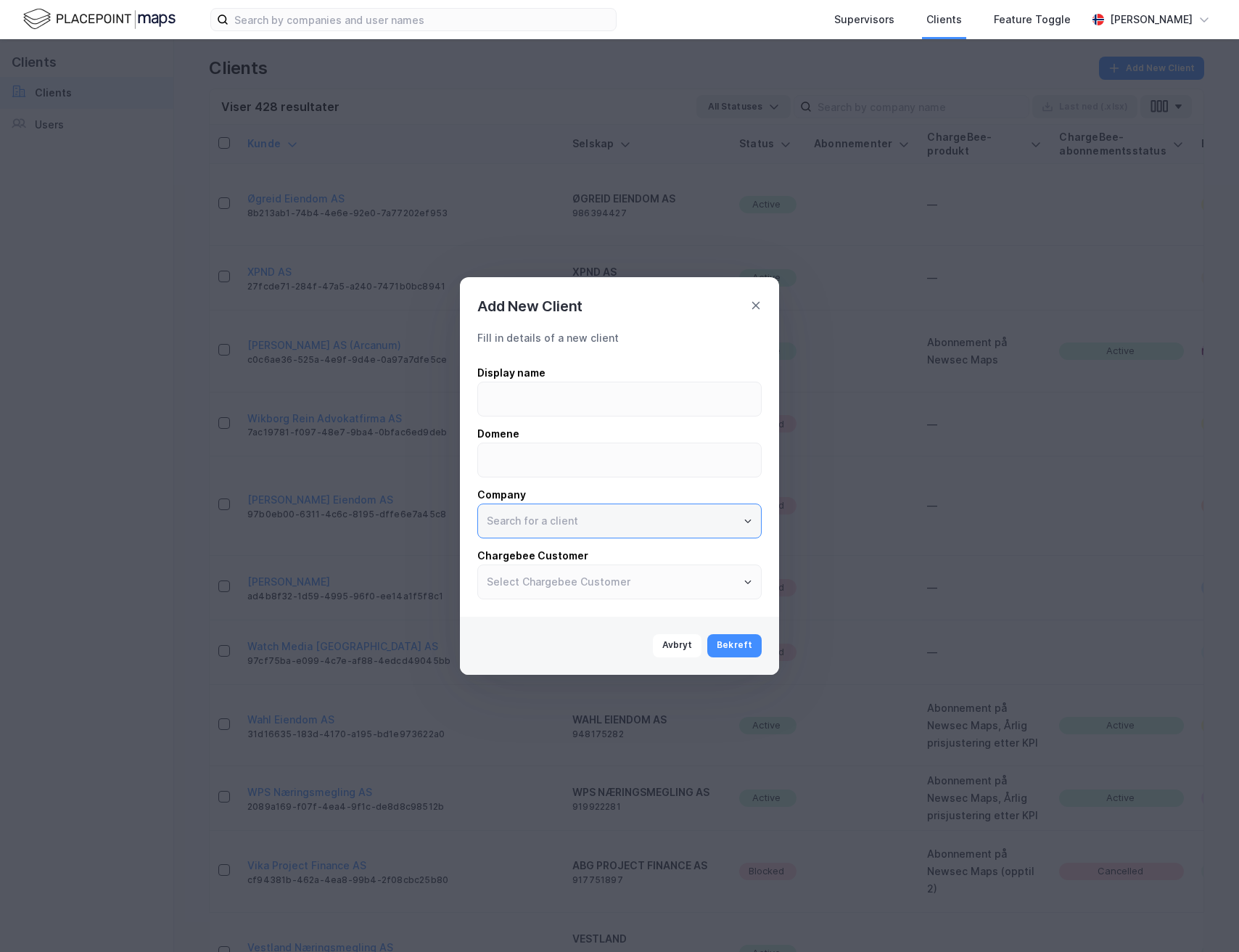
click at [564, 524] on input "text" at bounding box center [620, 521] width 283 height 34
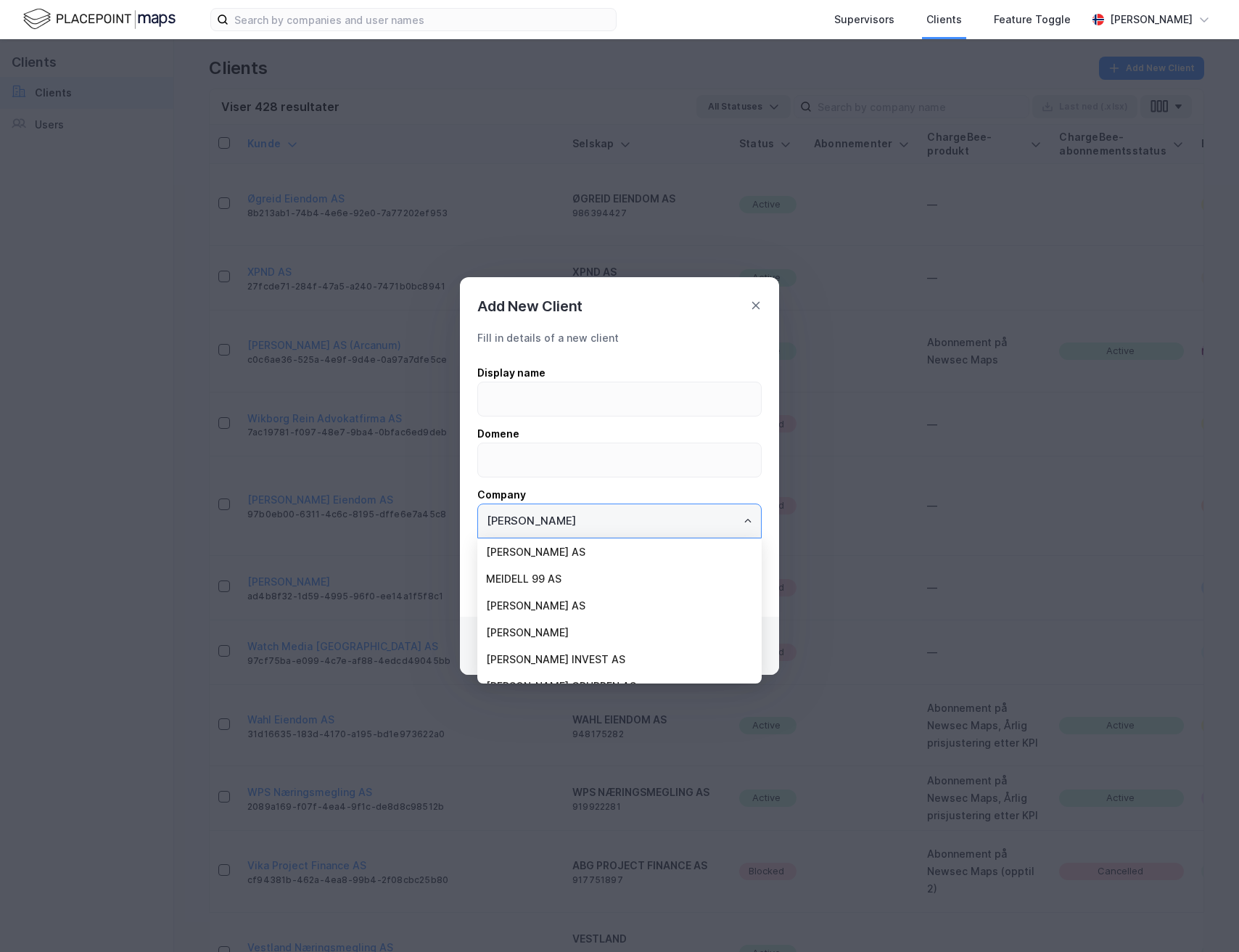
drag, startPoint x: 574, startPoint y: 560, endPoint x: 557, endPoint y: 485, distance: 76.9
click at [574, 560] on li "MEIDELL AS" at bounding box center [620, 551] width 284 height 27
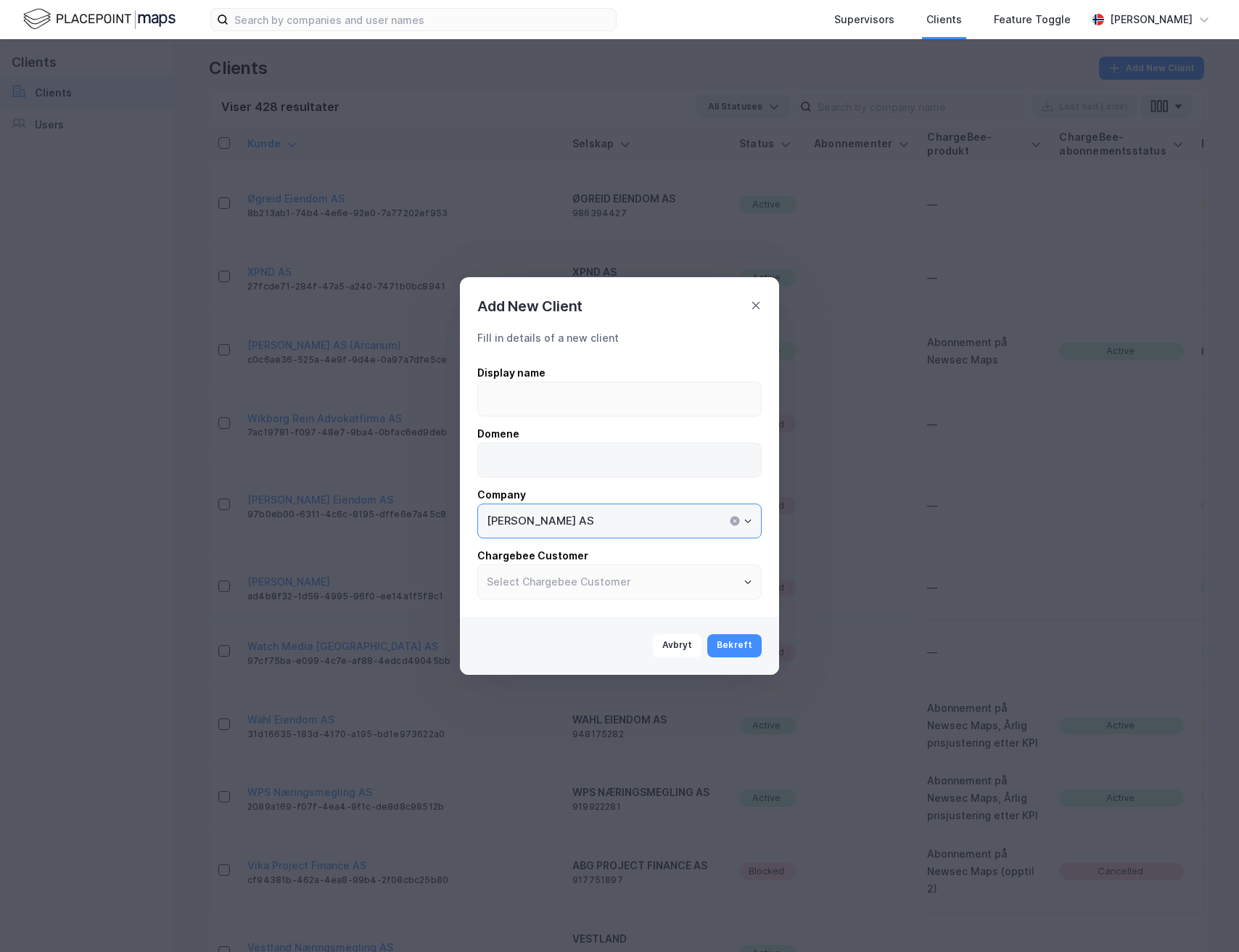
type input "MEIDELL AS"
click at [548, 467] on input at bounding box center [620, 460] width 283 height 34
type input "Fjordbruk.no"
click at [618, 403] on input at bounding box center [620, 398] width 283 height 34
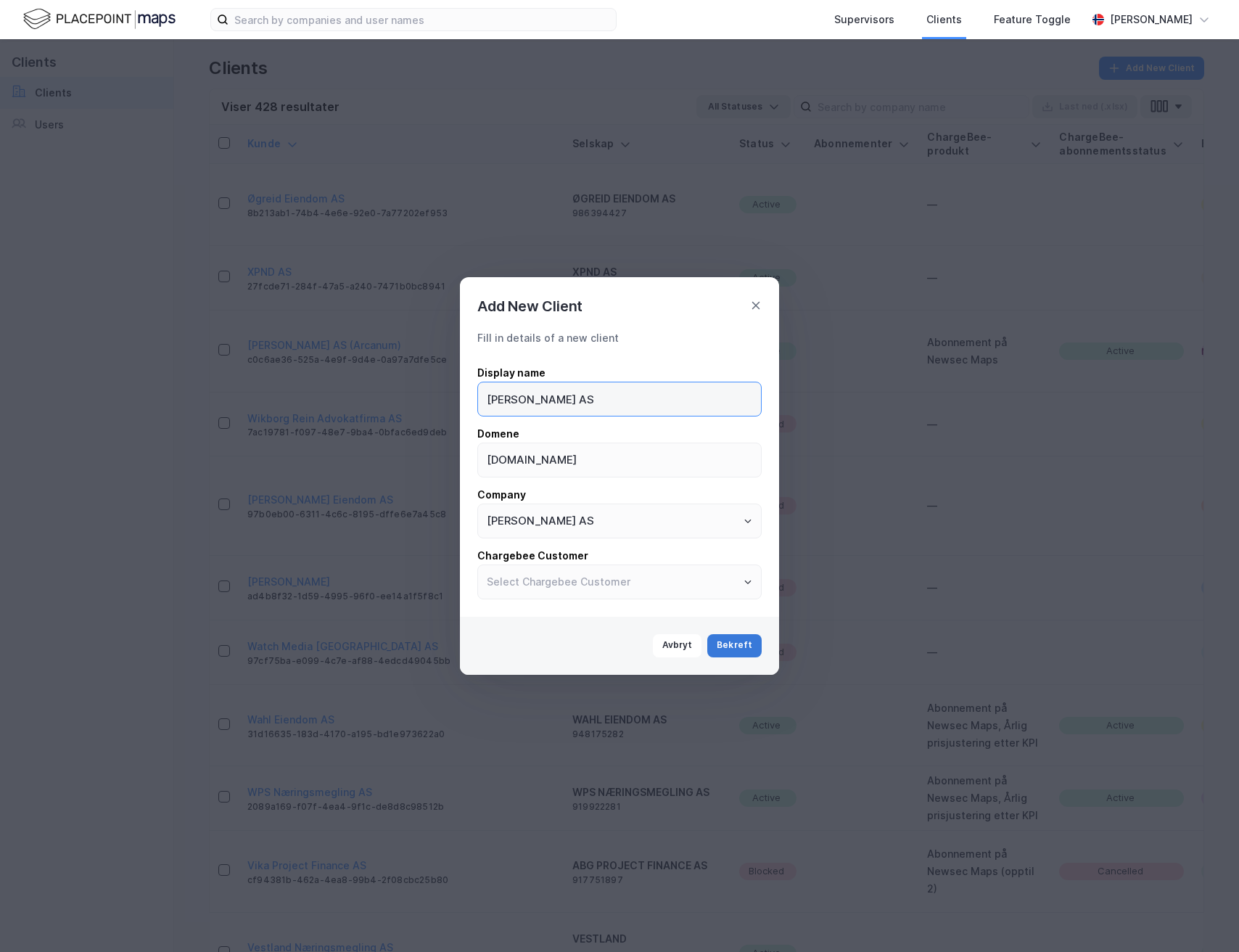
type input "[PERSON_NAME] AS"
click at [736, 644] on button "Bekreft" at bounding box center [734, 645] width 55 height 23
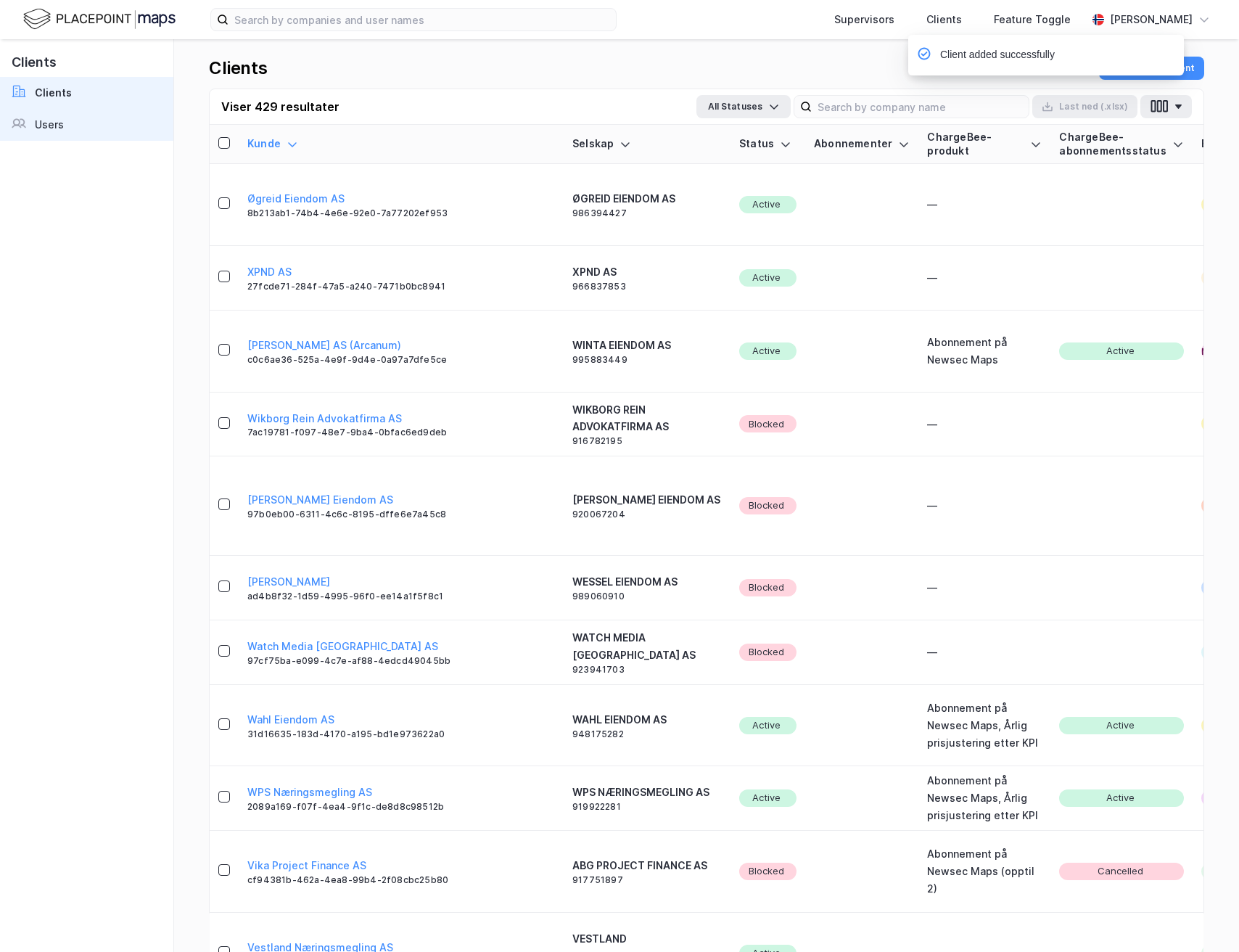
click at [65, 127] on link "Users" at bounding box center [87, 125] width 173 height 32
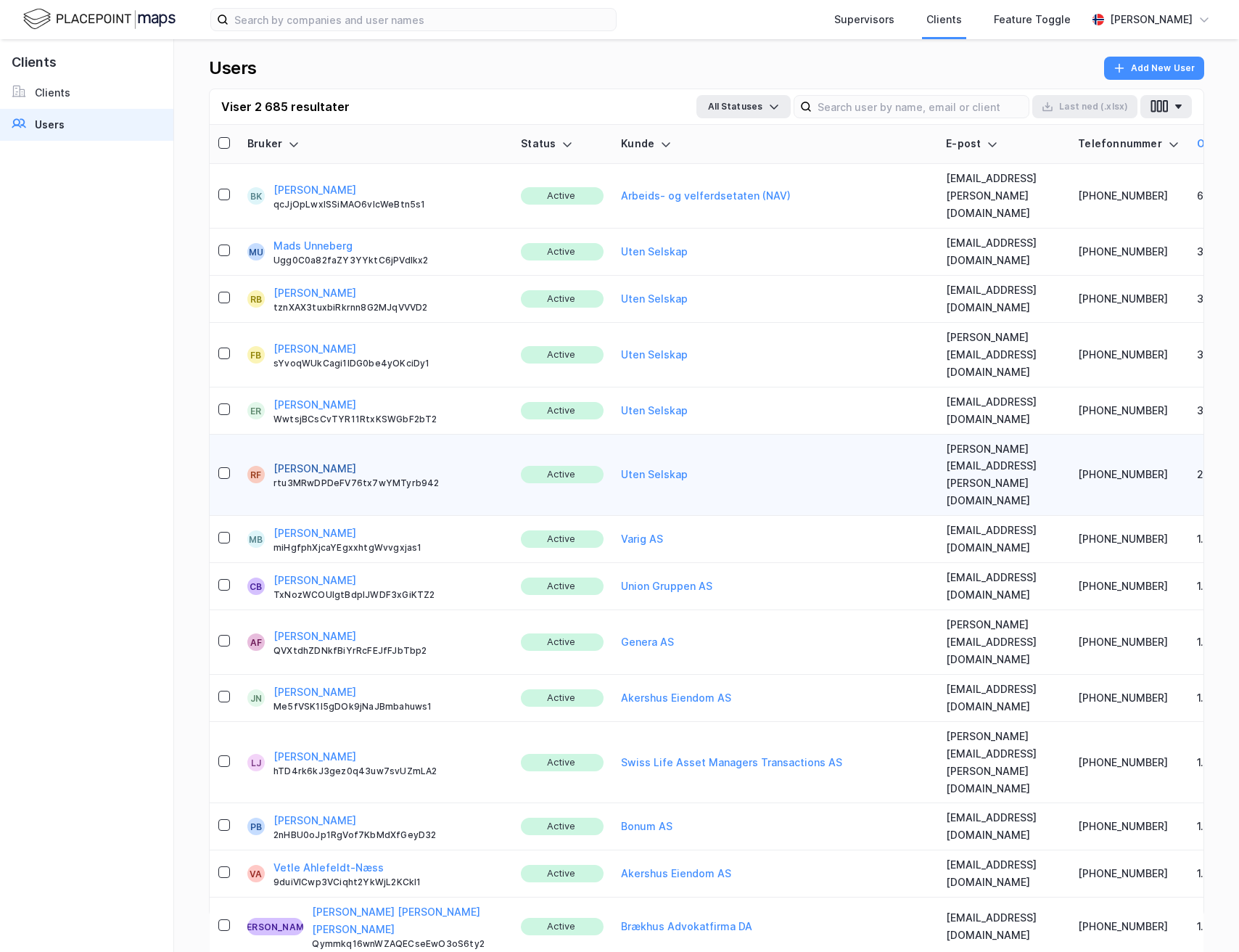
click at [328, 460] on button "[PERSON_NAME]" at bounding box center [315, 469] width 82 height 17
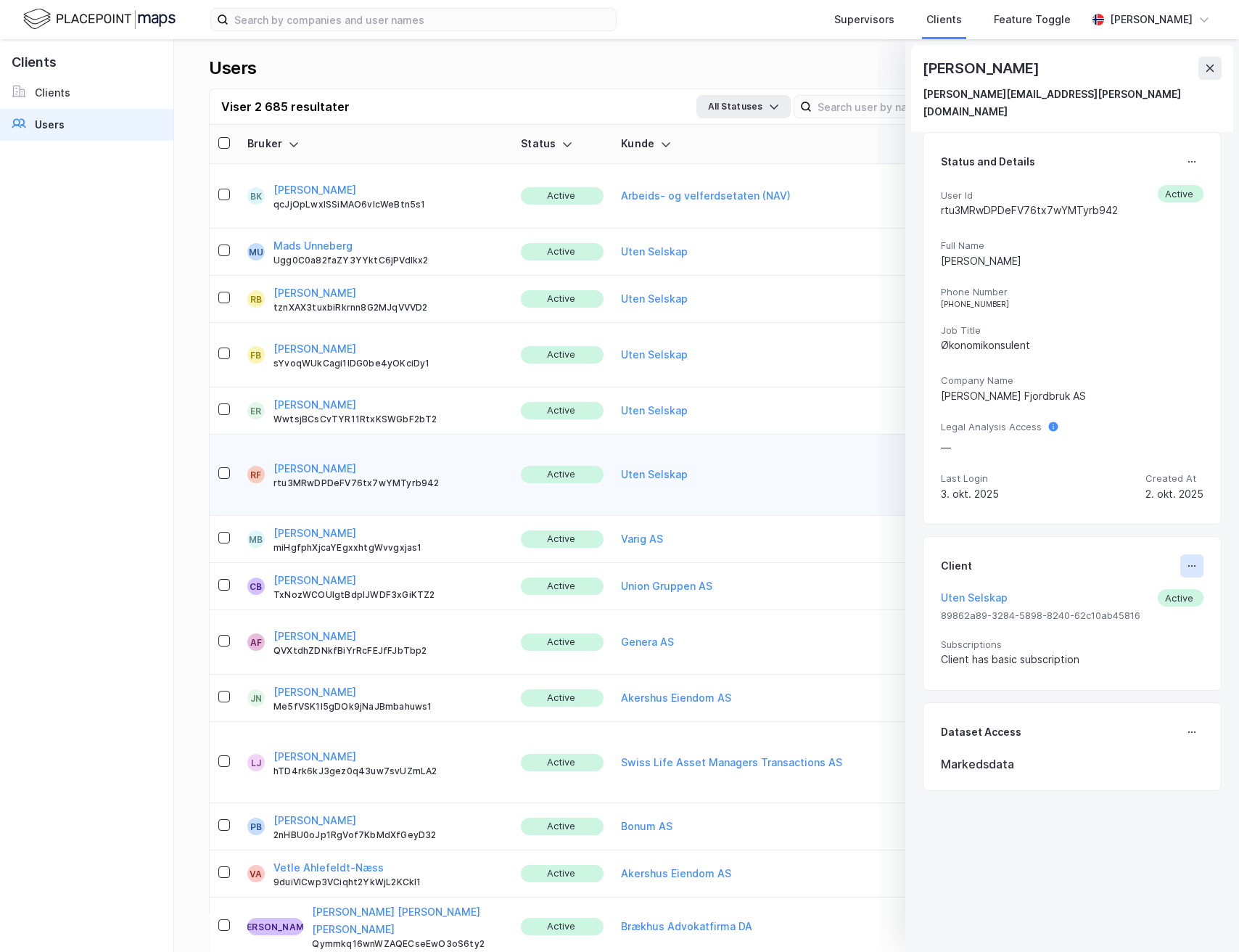
click at [1180, 554] on button at bounding box center [1191, 566] width 23 height 23
click at [1126, 563] on div "Set Client" at bounding box center [1144, 572] width 50 height 17
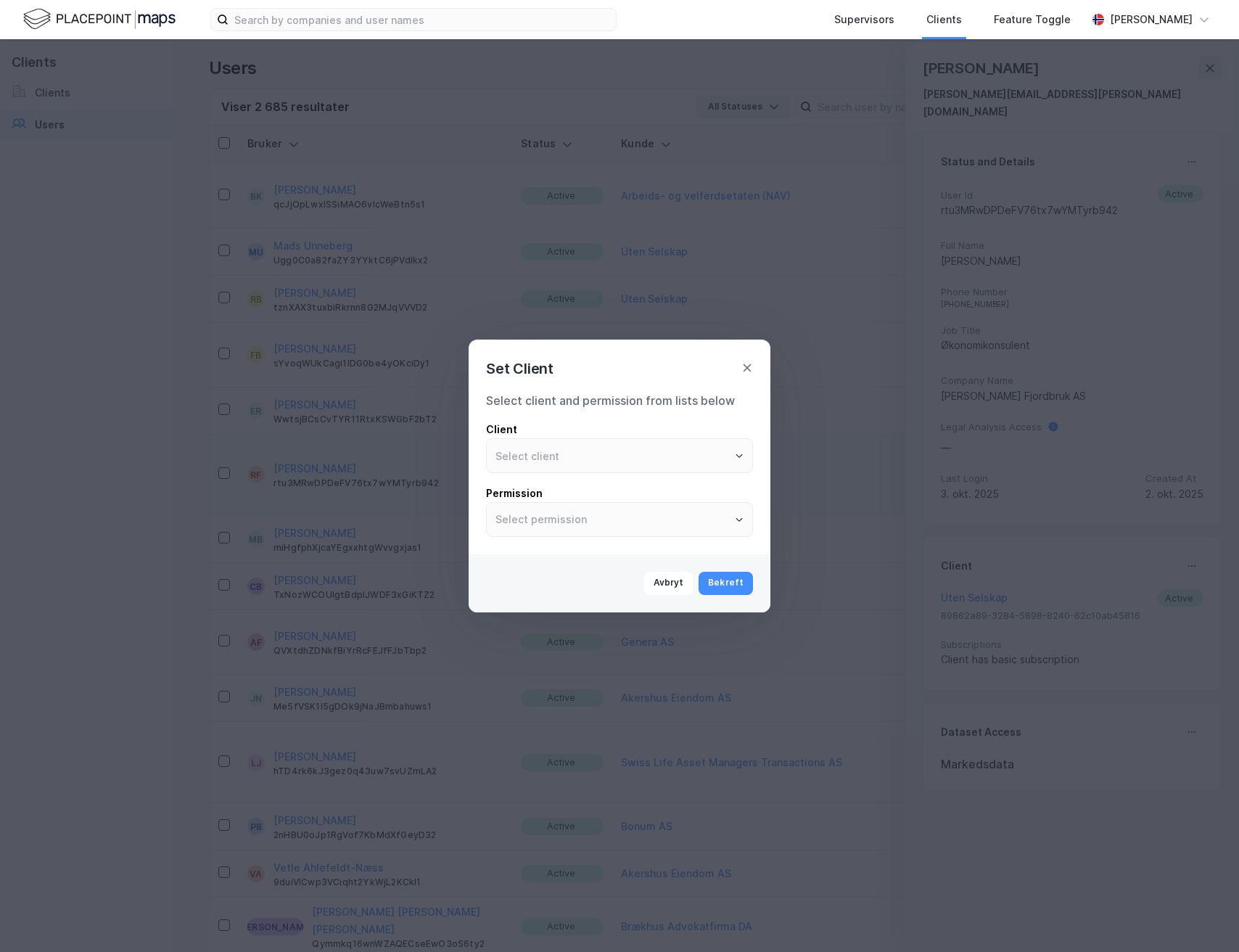
type input "Uten Selskap"
type input "User"
click at [685, 453] on input "Uten Selskap" at bounding box center [620, 456] width 265 height 34
click at [693, 492] on li "[PERSON_NAME] AS" at bounding box center [620, 486] width 267 height 27
type input "[PERSON_NAME] AS"
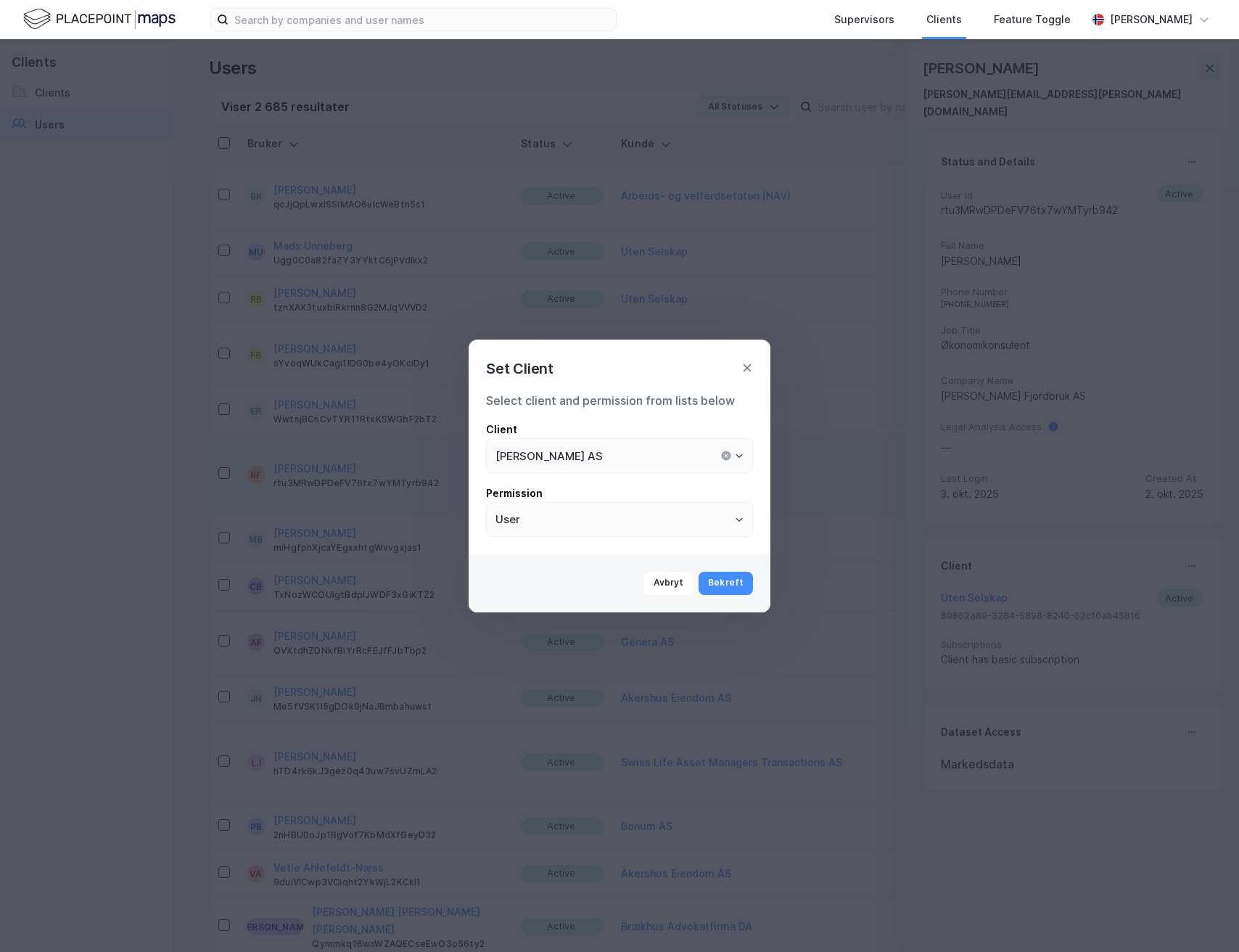
click at [729, 584] on button "Bekreft" at bounding box center [725, 583] width 55 height 23
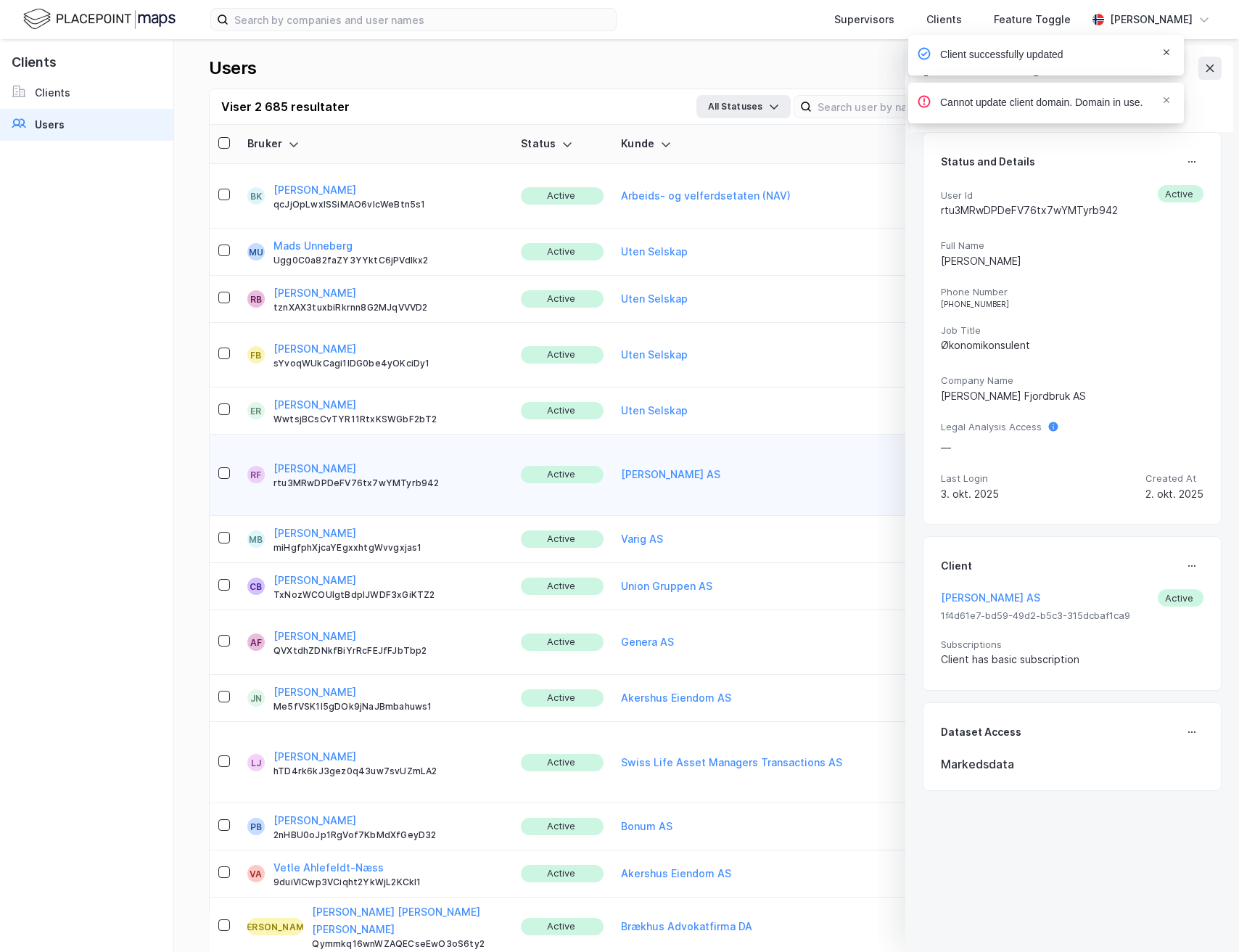
click at [1171, 103] on span "Notifications Alt+T" at bounding box center [1166, 100] width 11 height 11
click at [1171, 50] on span "Notifications Alt+T" at bounding box center [1166, 52] width 11 height 11
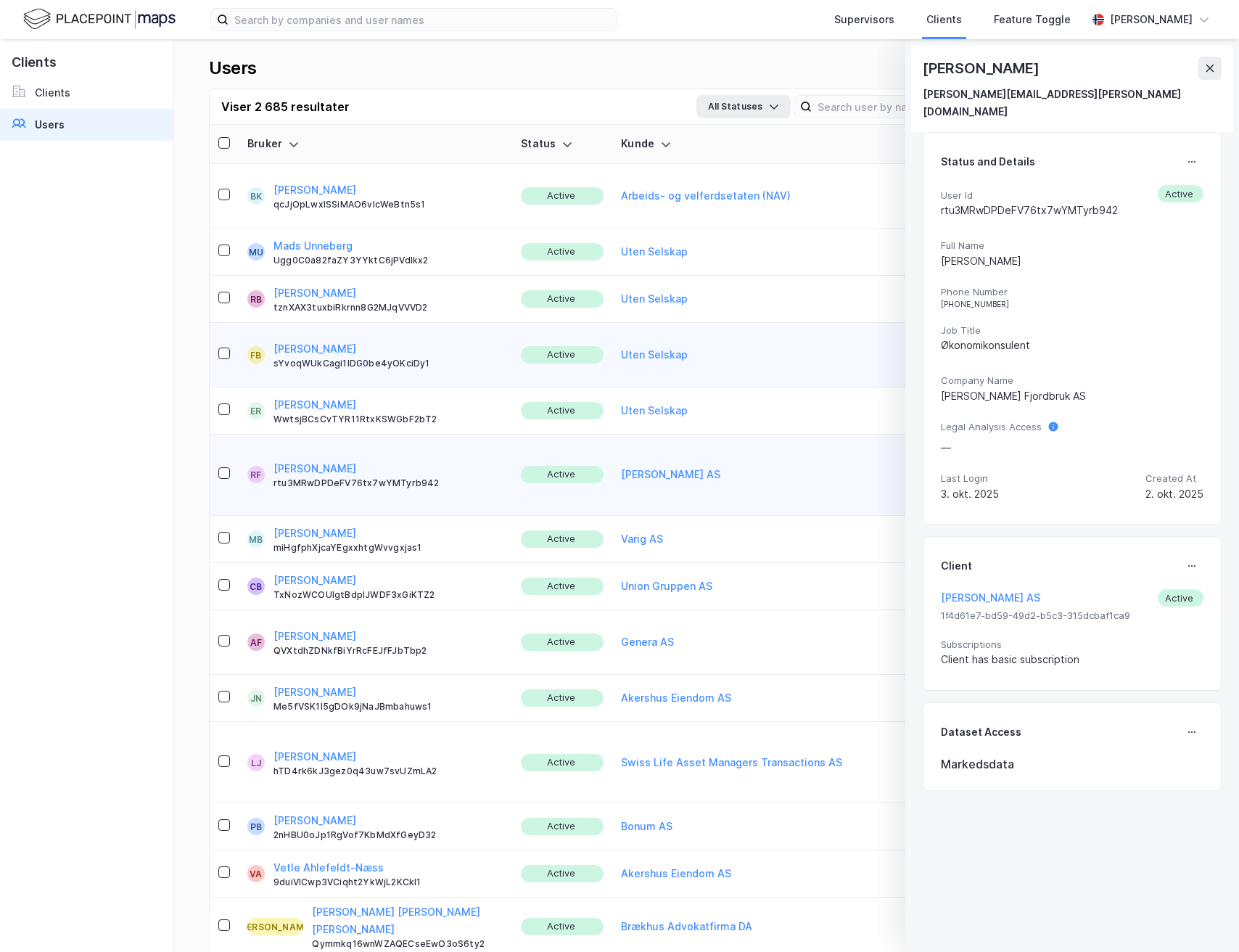
drag, startPoint x: 1203, startPoint y: 65, endPoint x: 632, endPoint y: 293, distance: 614.8
click at [1204, 65] on icon at bounding box center [1210, 68] width 11 height 11
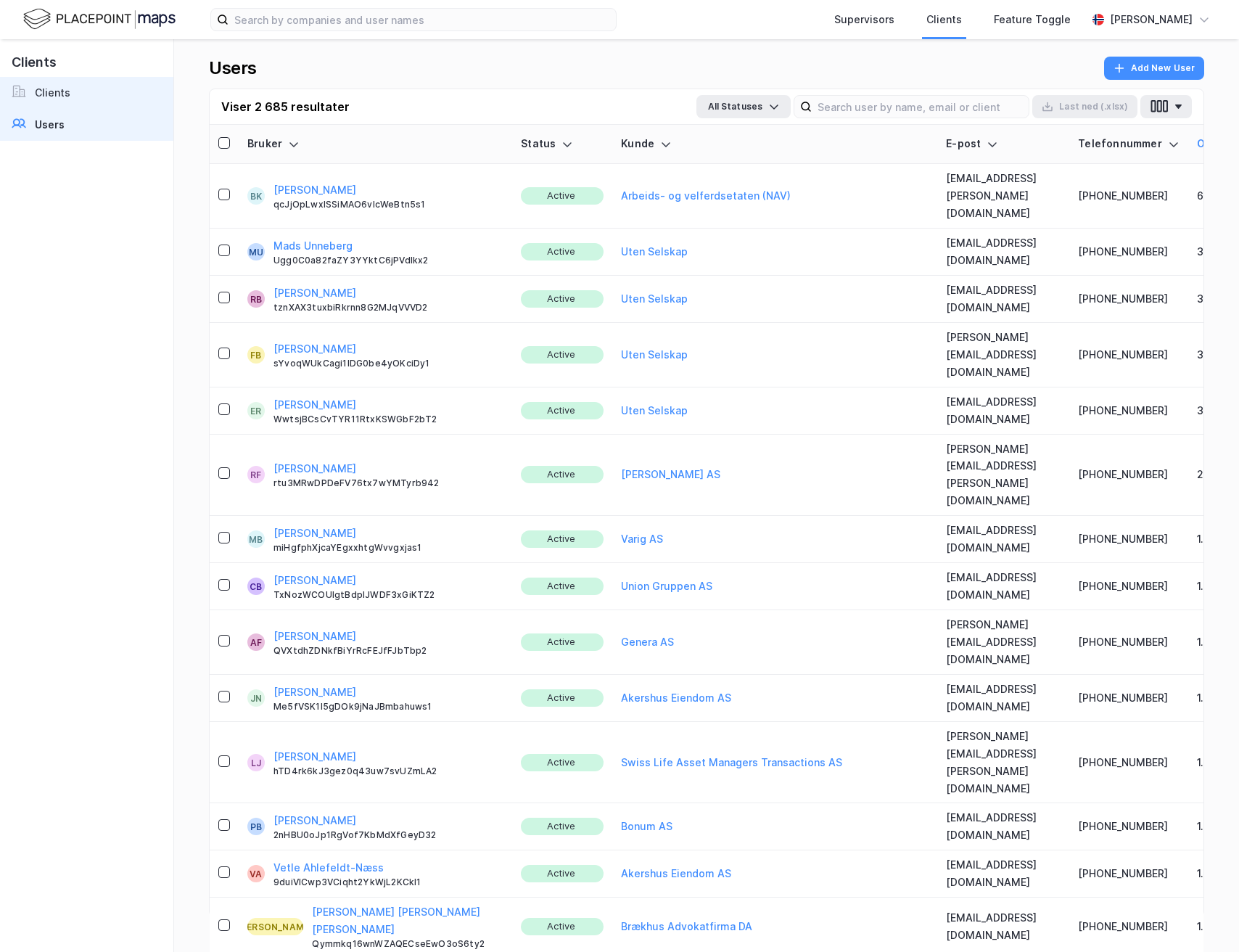
click at [54, 87] on div "Clients" at bounding box center [52, 93] width 36 height 17
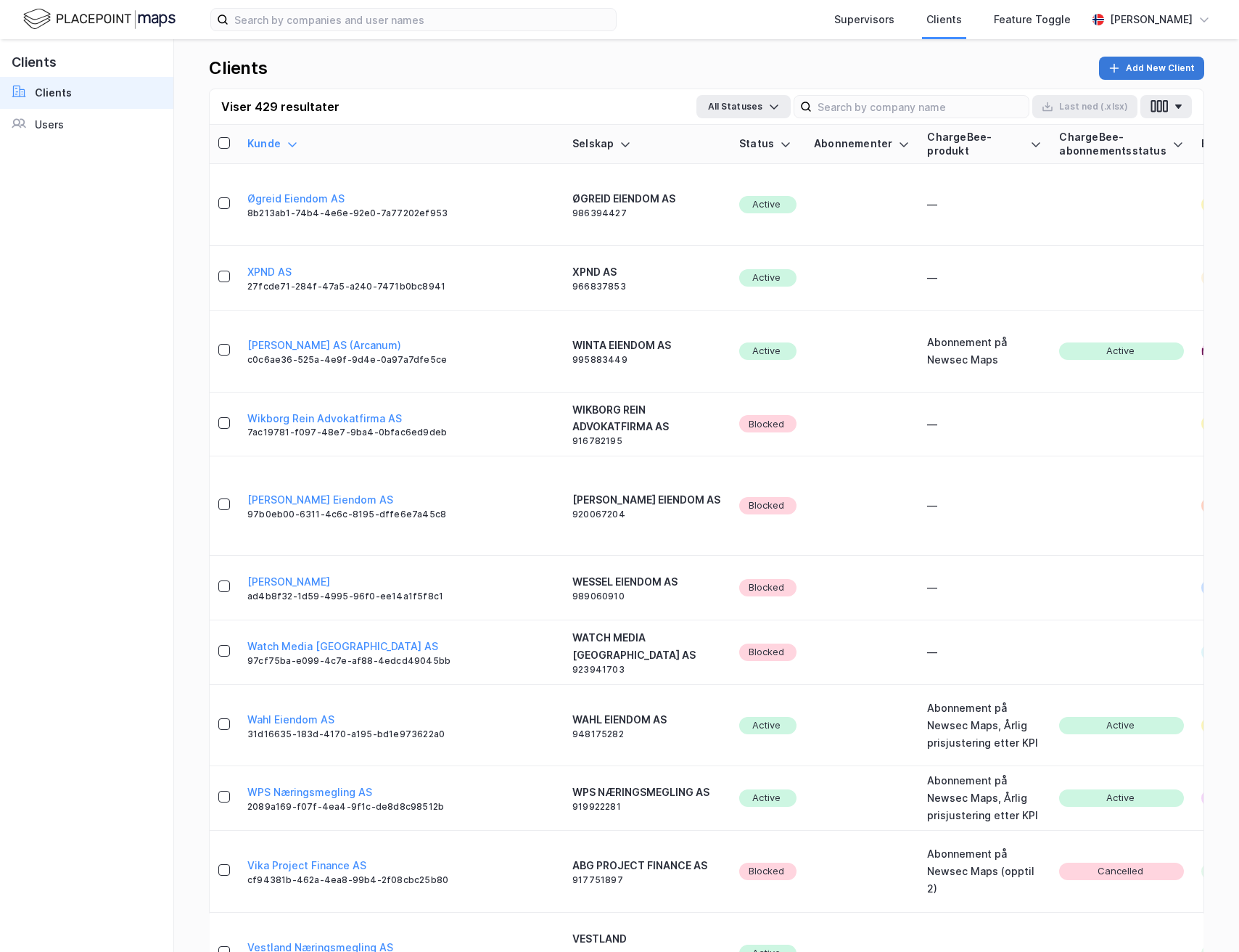
click at [1137, 71] on button "Add New Client" at bounding box center [1151, 68] width 105 height 23
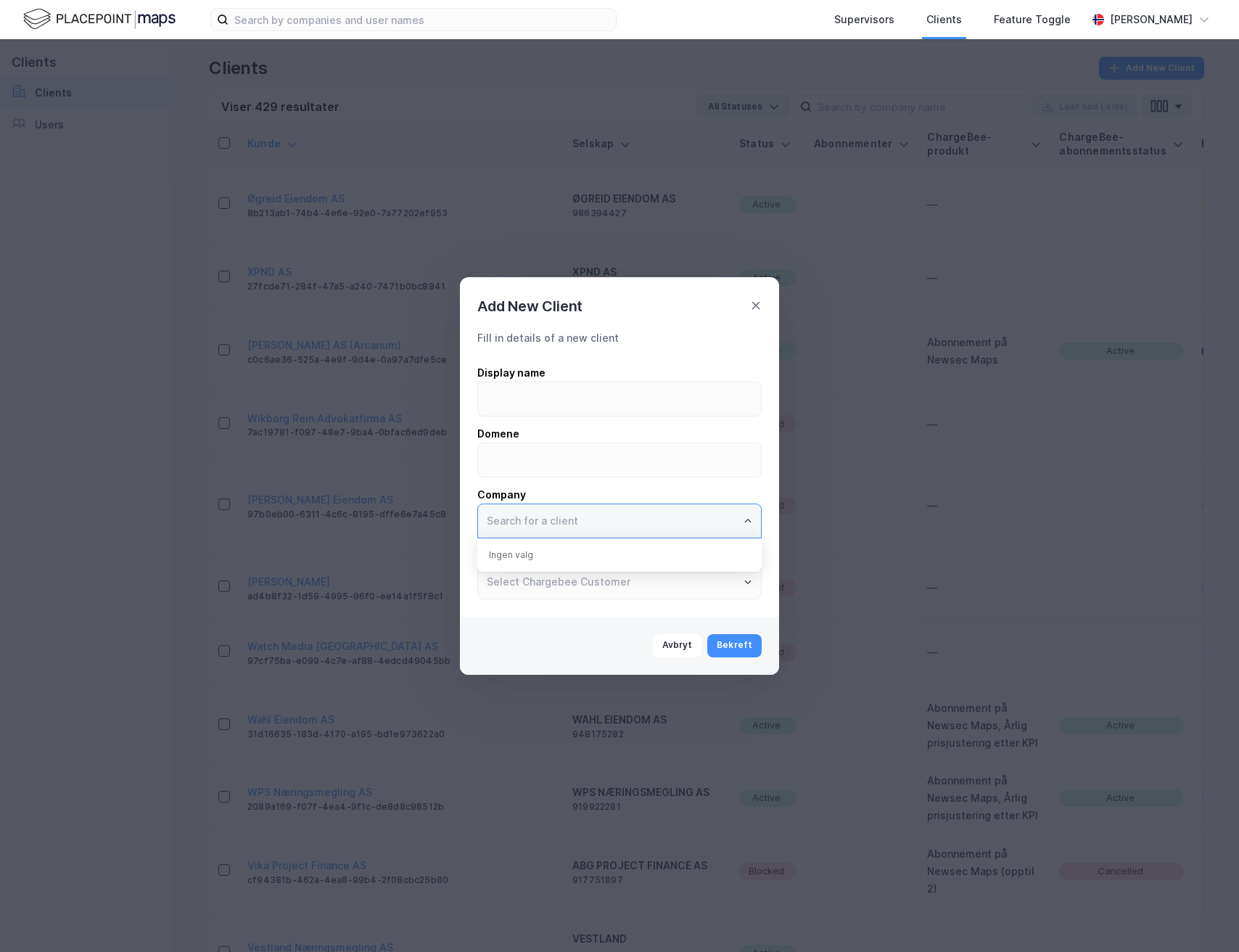
click at [576, 526] on input "text" at bounding box center [620, 521] width 283 height 34
click at [581, 554] on li "ENERGIPAKKA AS" at bounding box center [620, 551] width 284 height 27
type input "ENERGIPAKKA AS"
click at [558, 470] on input at bounding box center [620, 460] width 283 height 34
type input "Energi-pakka.no"
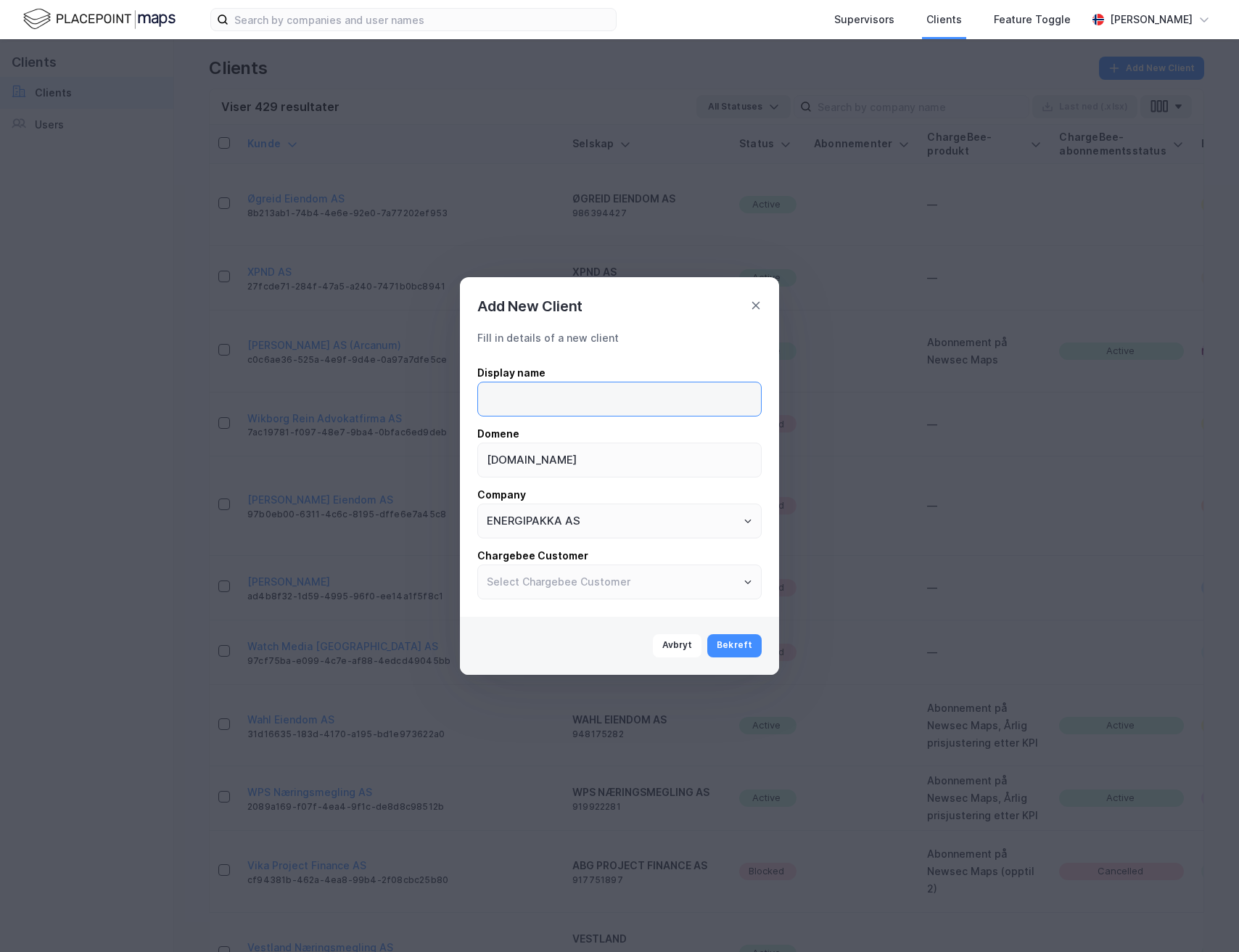
click at [550, 399] on input at bounding box center [620, 398] width 283 height 34
type input "Energipakka AS"
click at [744, 646] on button "Bekreft" at bounding box center [734, 645] width 55 height 23
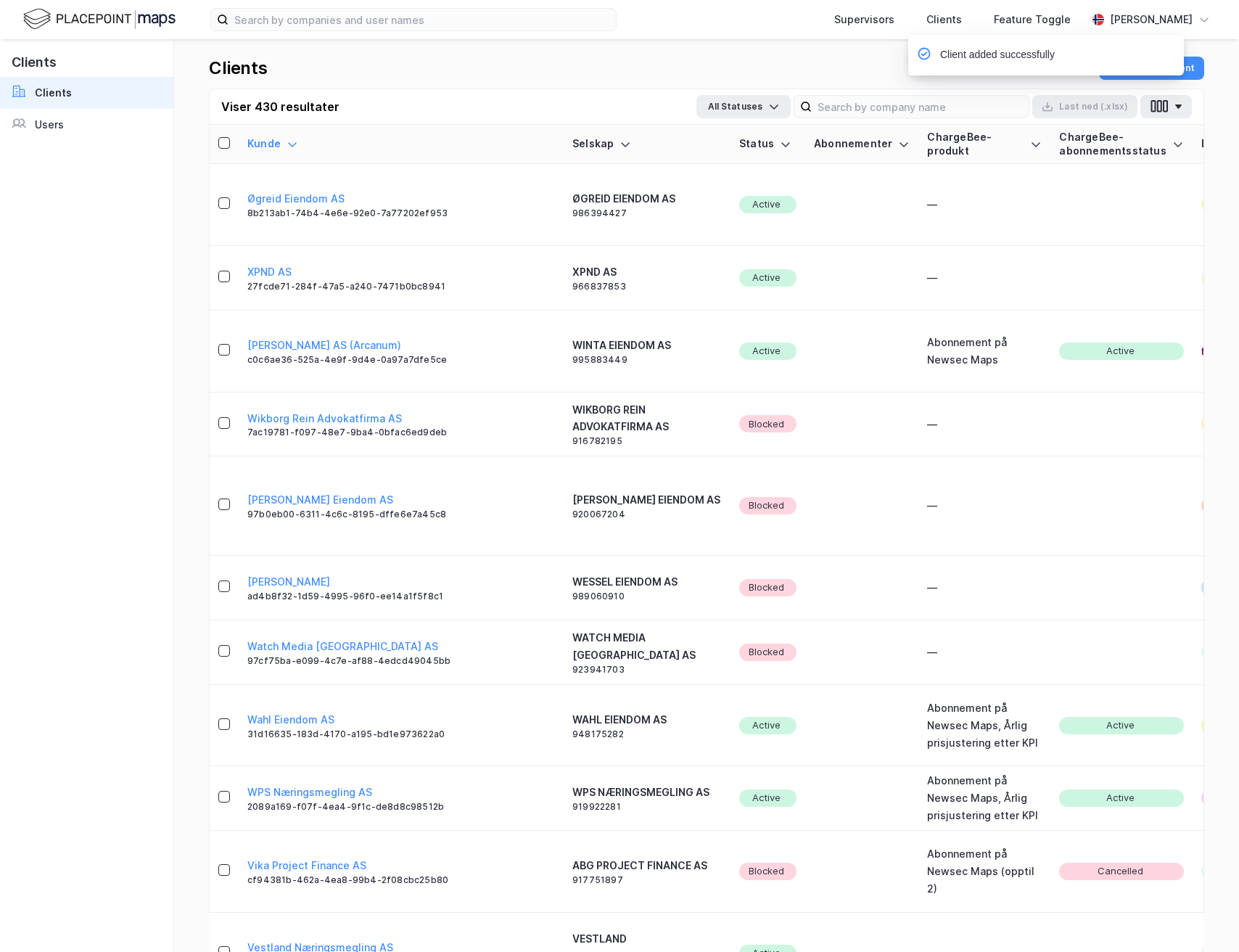
click at [55, 125] on div "Users" at bounding box center [49, 125] width 29 height 17
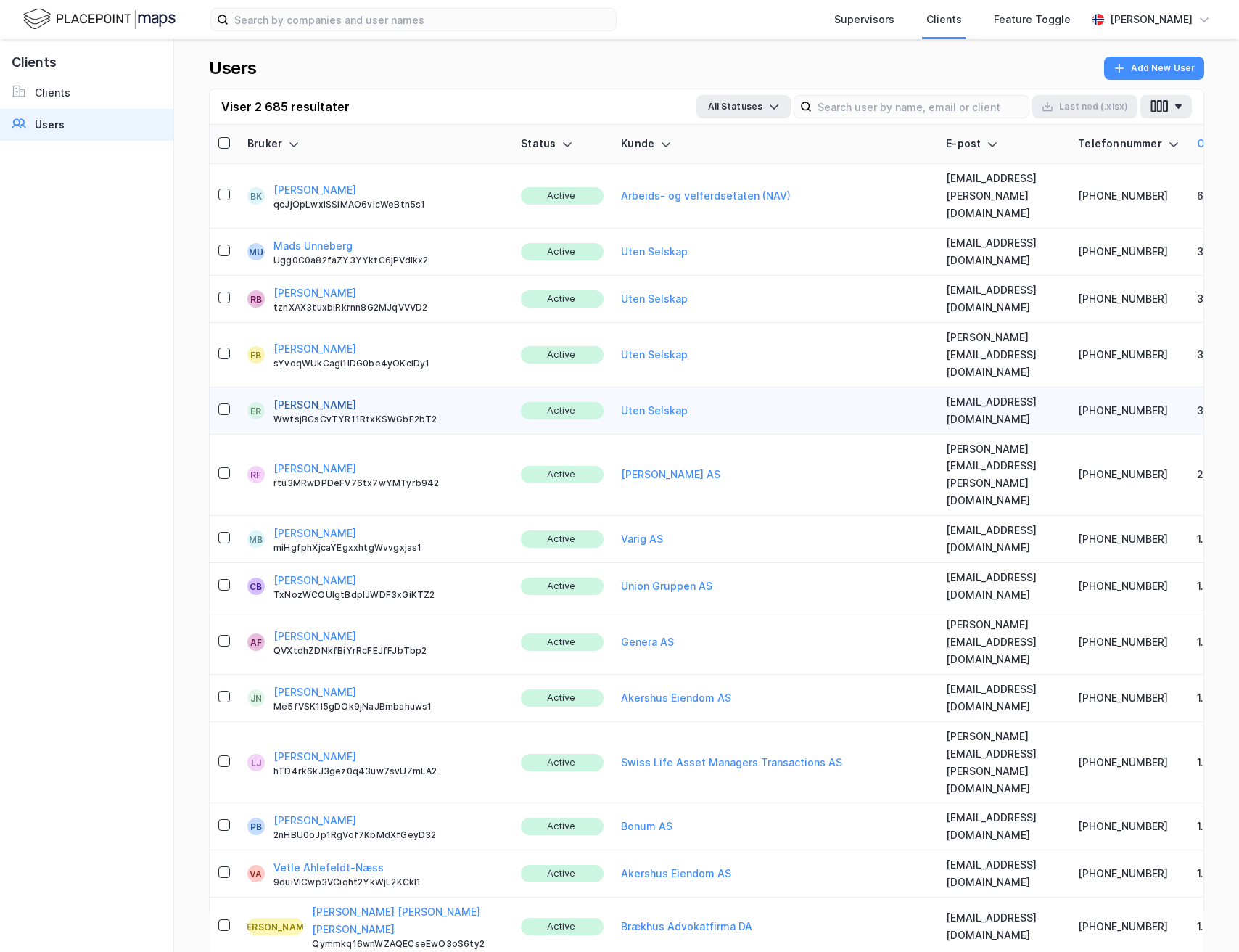
click at [299, 396] on button "[PERSON_NAME]" at bounding box center [315, 405] width 82 height 17
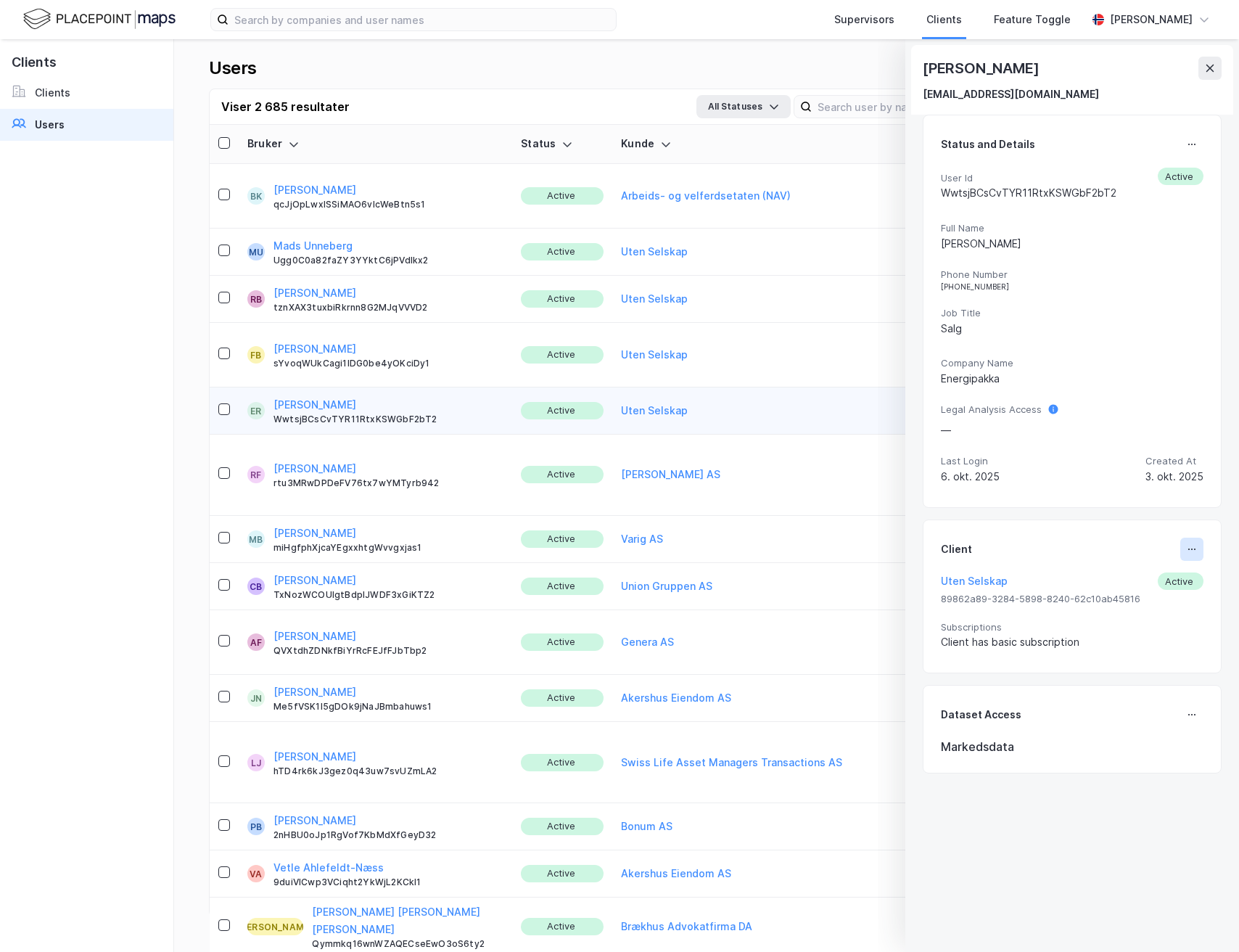
click at [1188, 548] on button at bounding box center [1191, 548] width 23 height 23
click at [1119, 547] on div "Set Client" at bounding box center [1144, 554] width 50 height 17
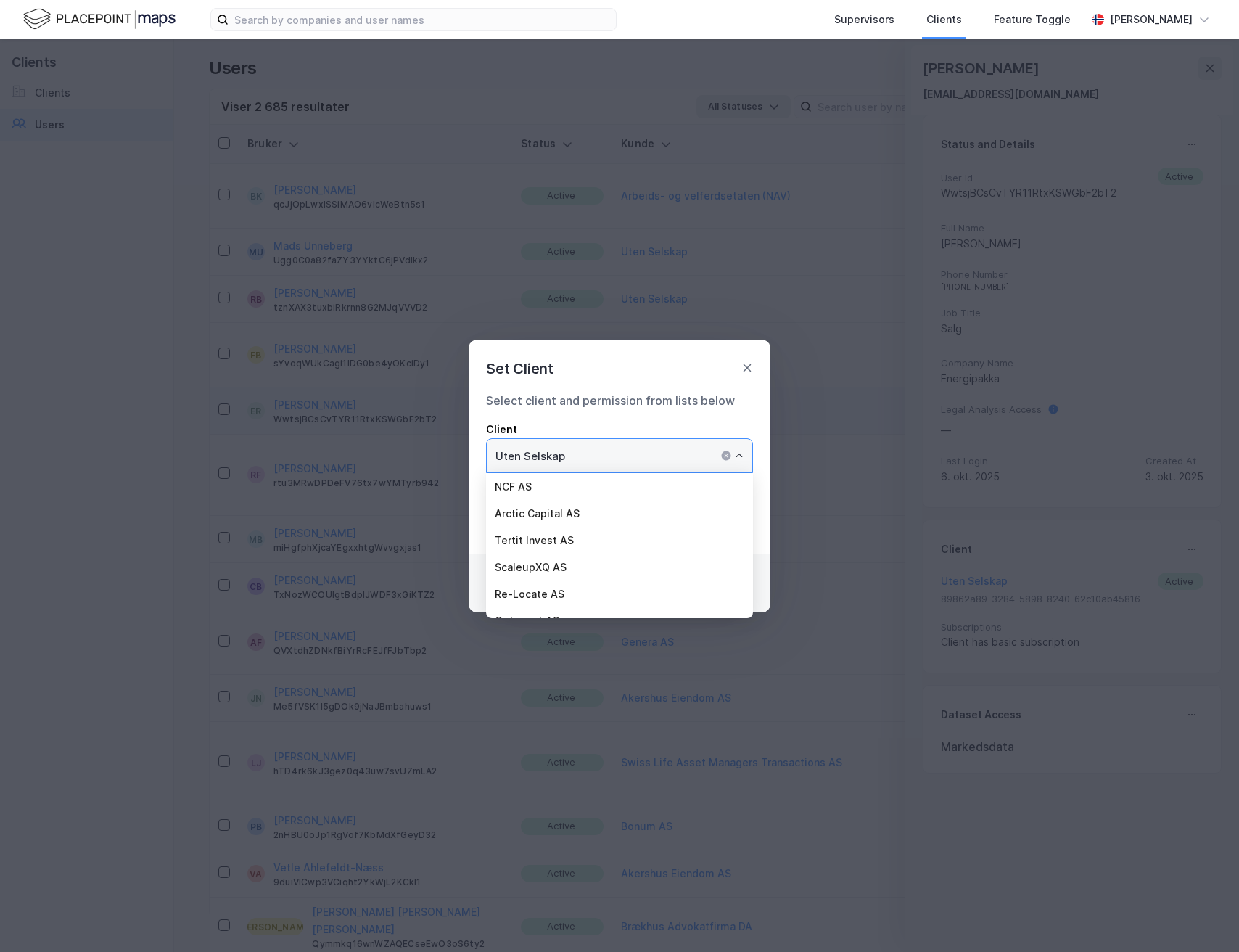
click at [643, 445] on input "Uten Selskap" at bounding box center [620, 456] width 265 height 34
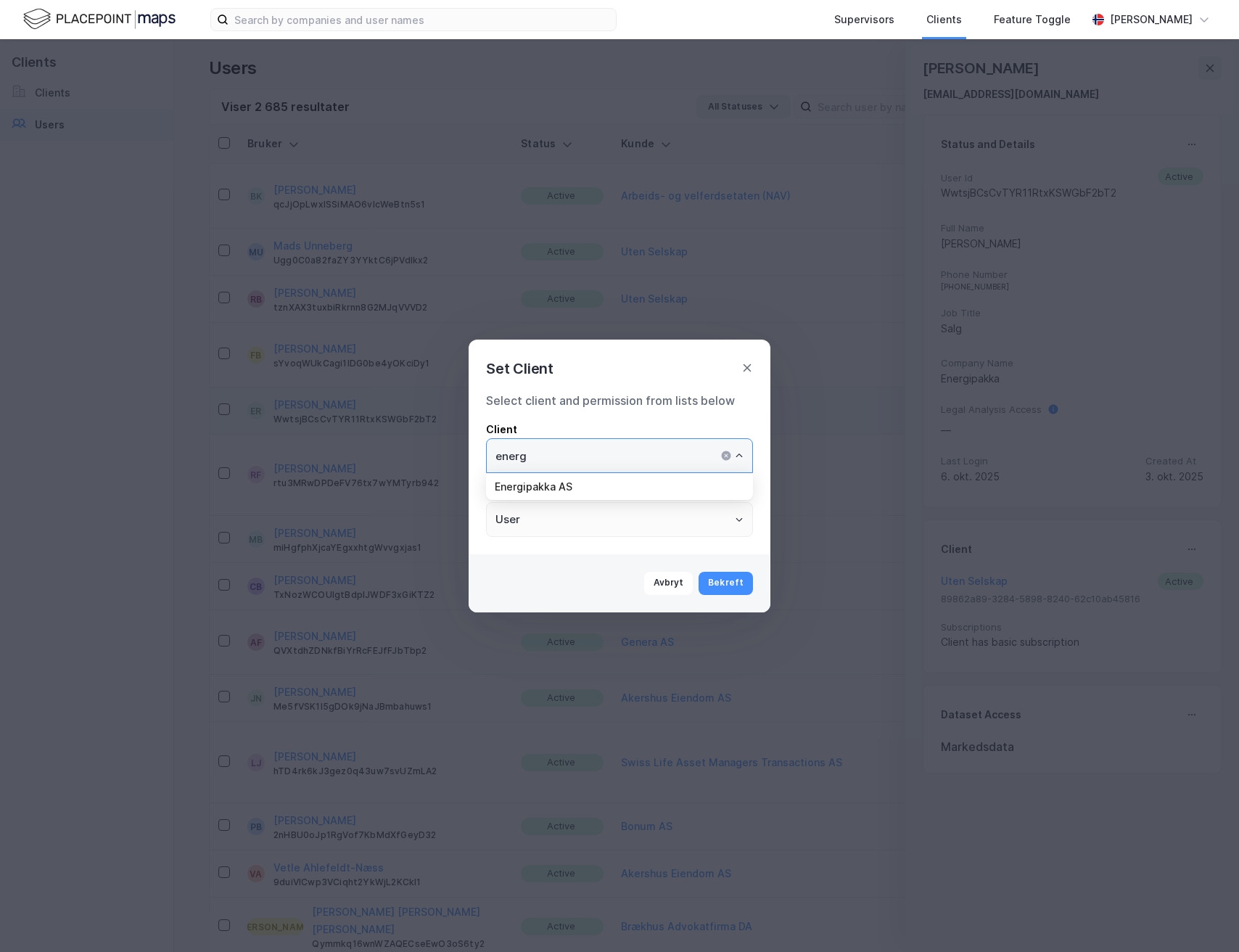
click at [639, 486] on li "Energipakka AS" at bounding box center [620, 486] width 267 height 27
type input "Energipakka AS"
click at [711, 579] on button "Bekreft" at bounding box center [725, 583] width 55 height 23
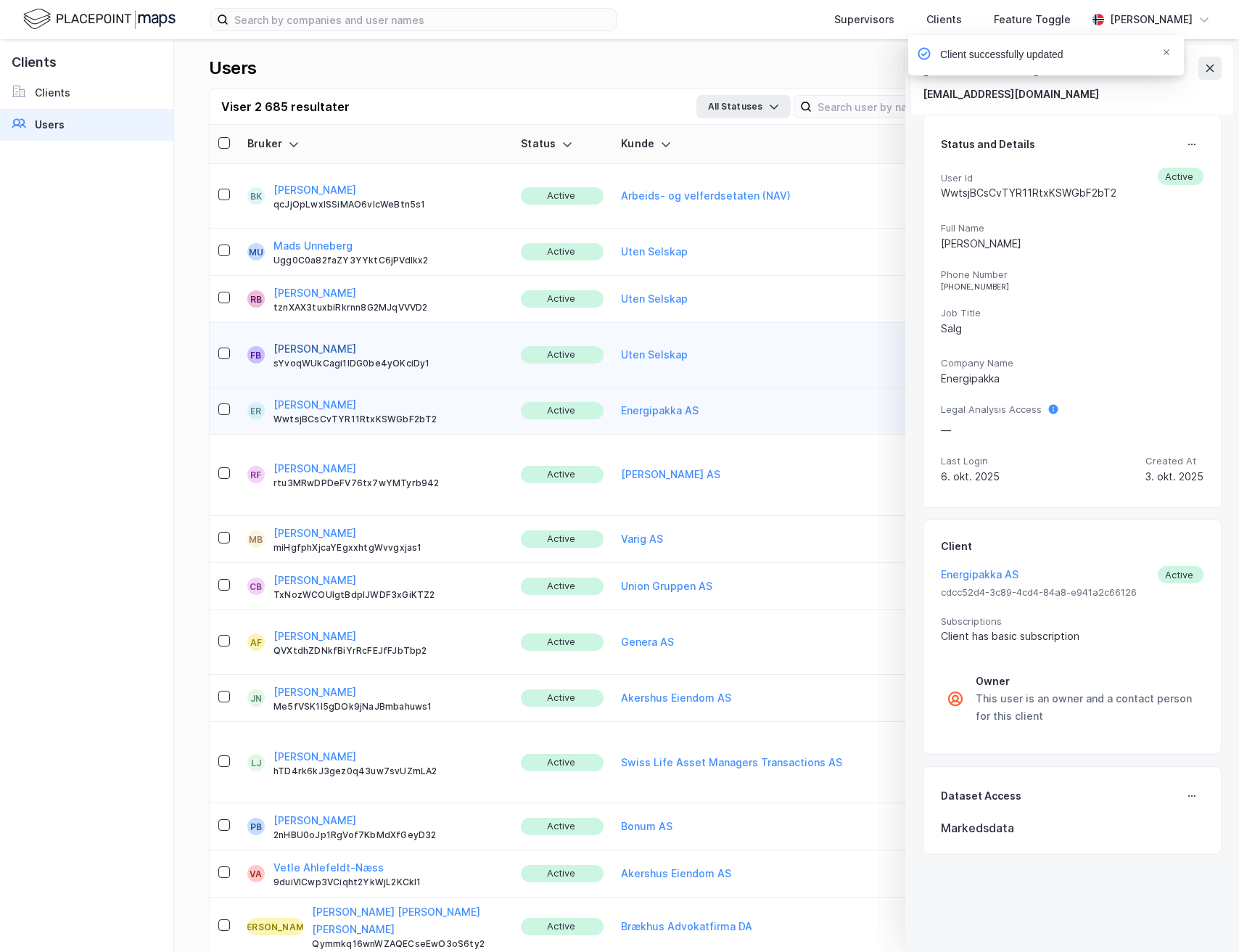
click at [318, 340] on button "[PERSON_NAME]" at bounding box center [315, 349] width 82 height 17
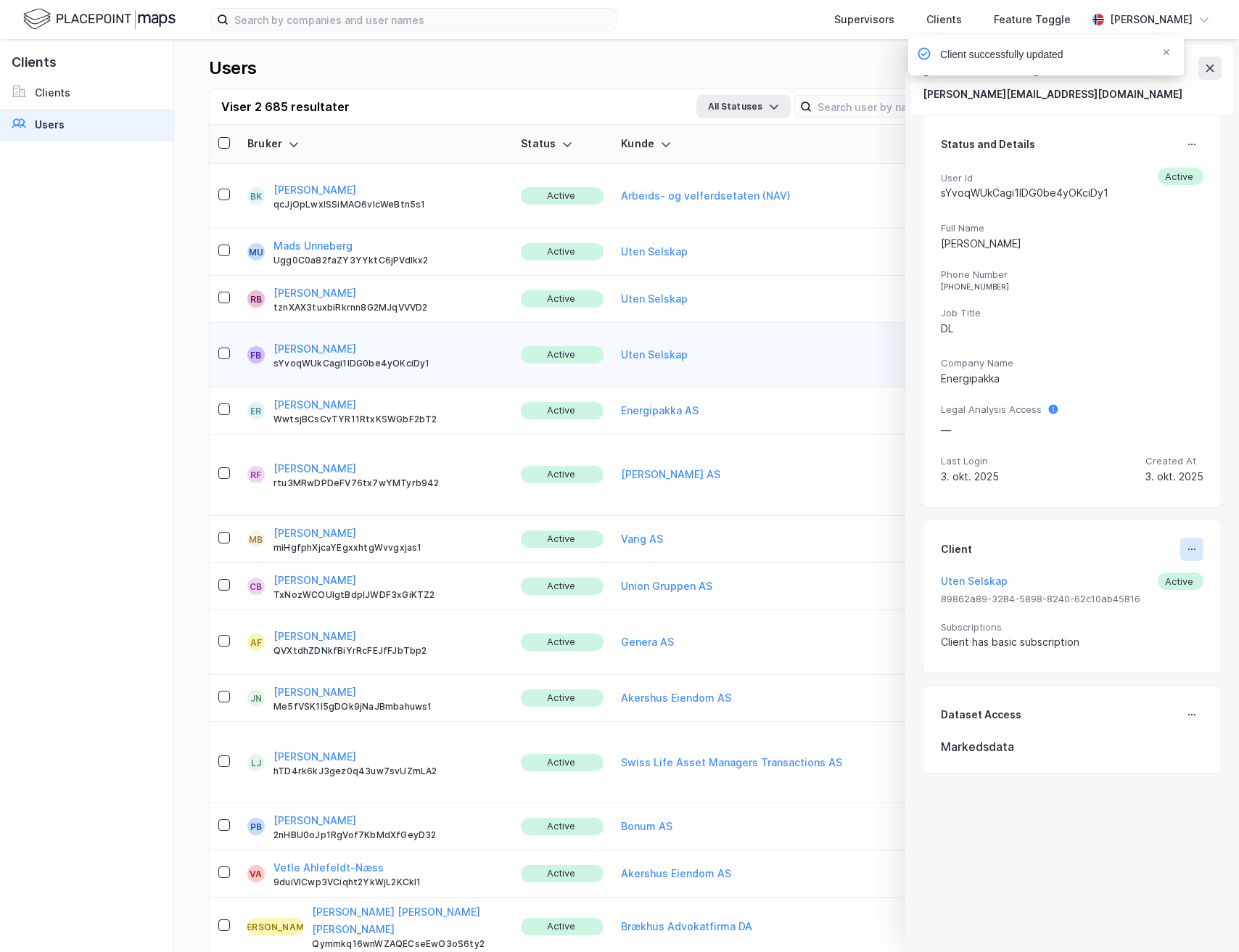
click at [1180, 549] on button at bounding box center [1191, 548] width 23 height 23
click at [1119, 552] on div "Set Client" at bounding box center [1144, 554] width 50 height 17
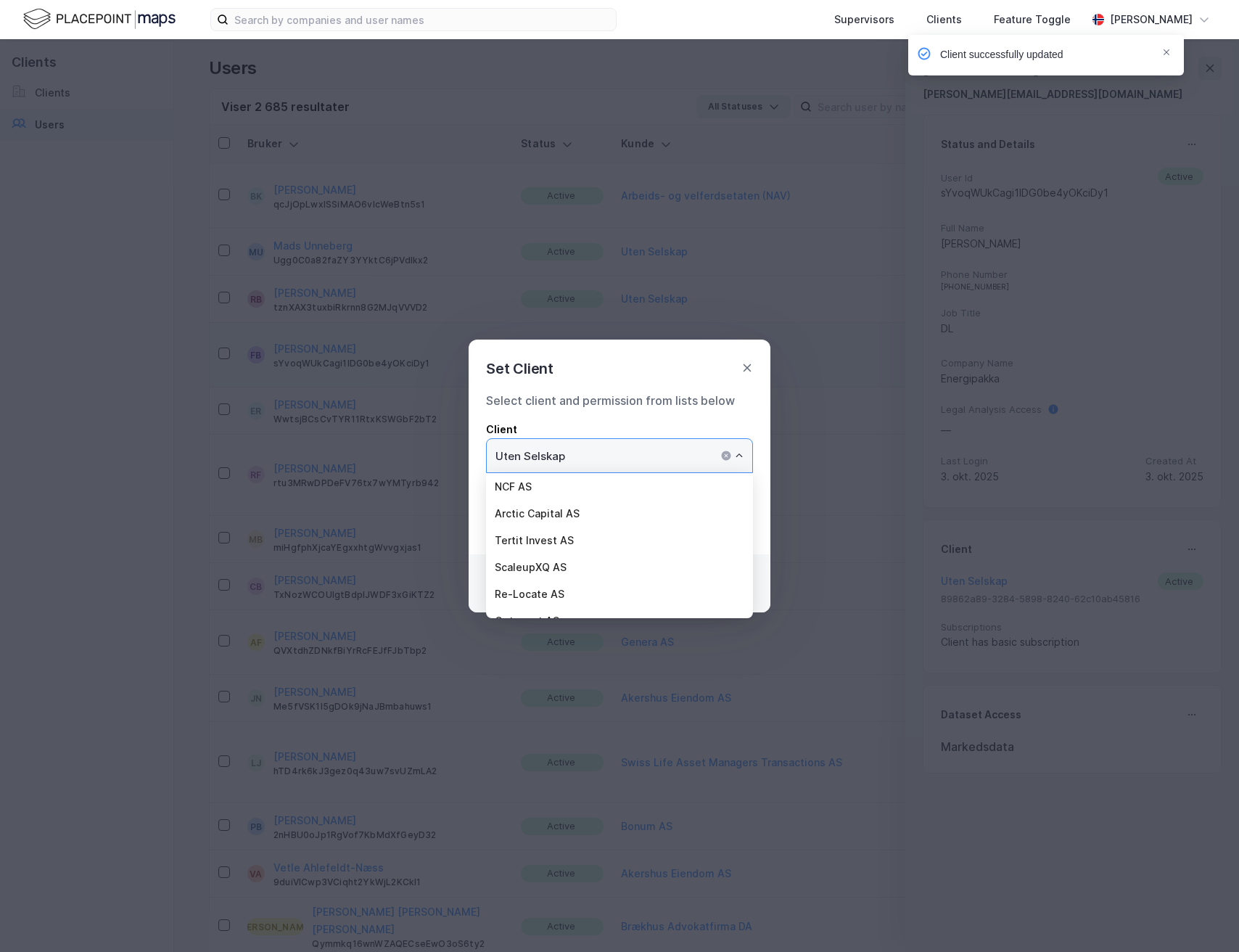
click at [639, 452] on input "Uten Selskap" at bounding box center [620, 456] width 265 height 34
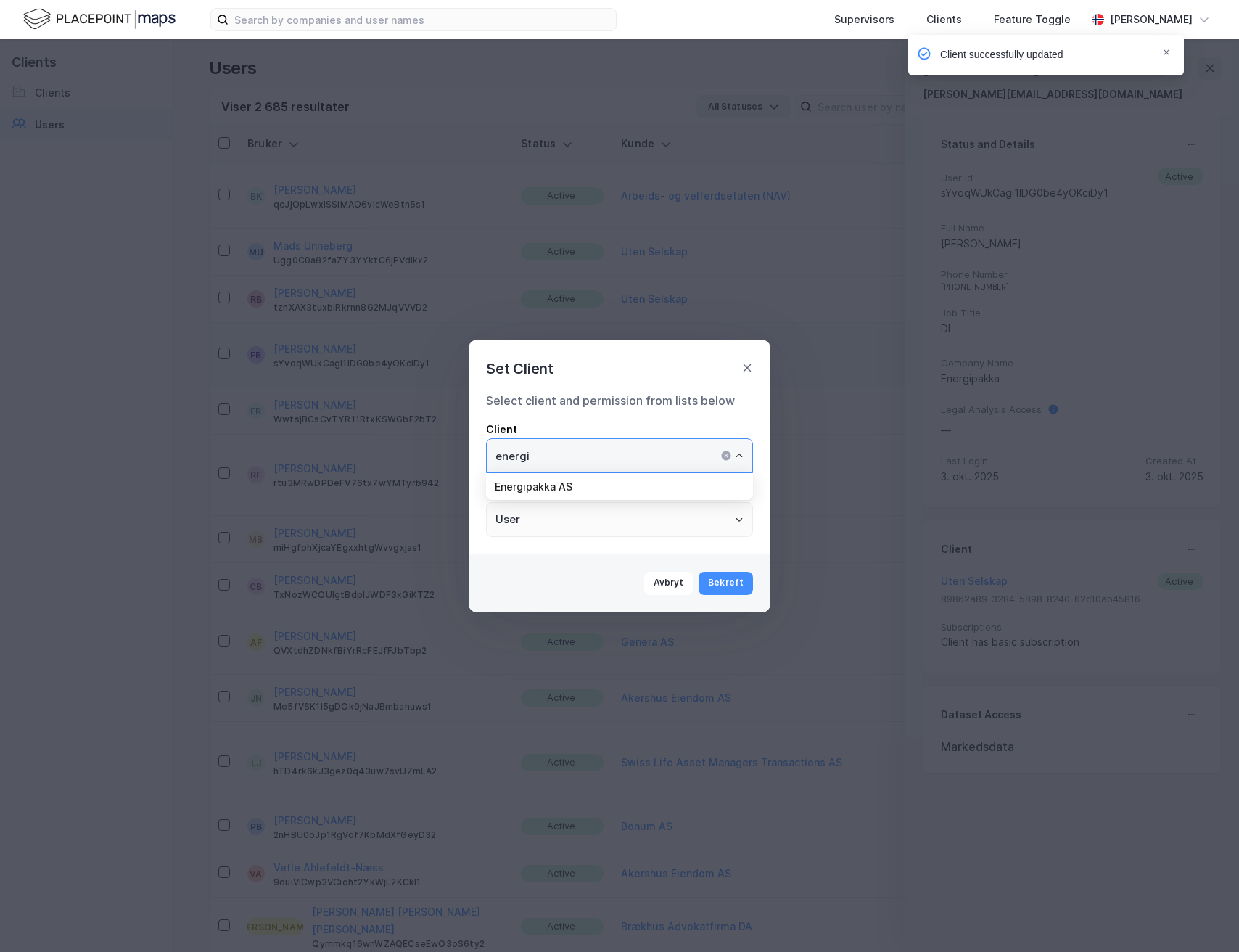
click at [672, 488] on li "Energipakka AS" at bounding box center [620, 486] width 267 height 27
type input "Energipakka AS"
click at [720, 585] on button "Bekreft" at bounding box center [725, 583] width 55 height 23
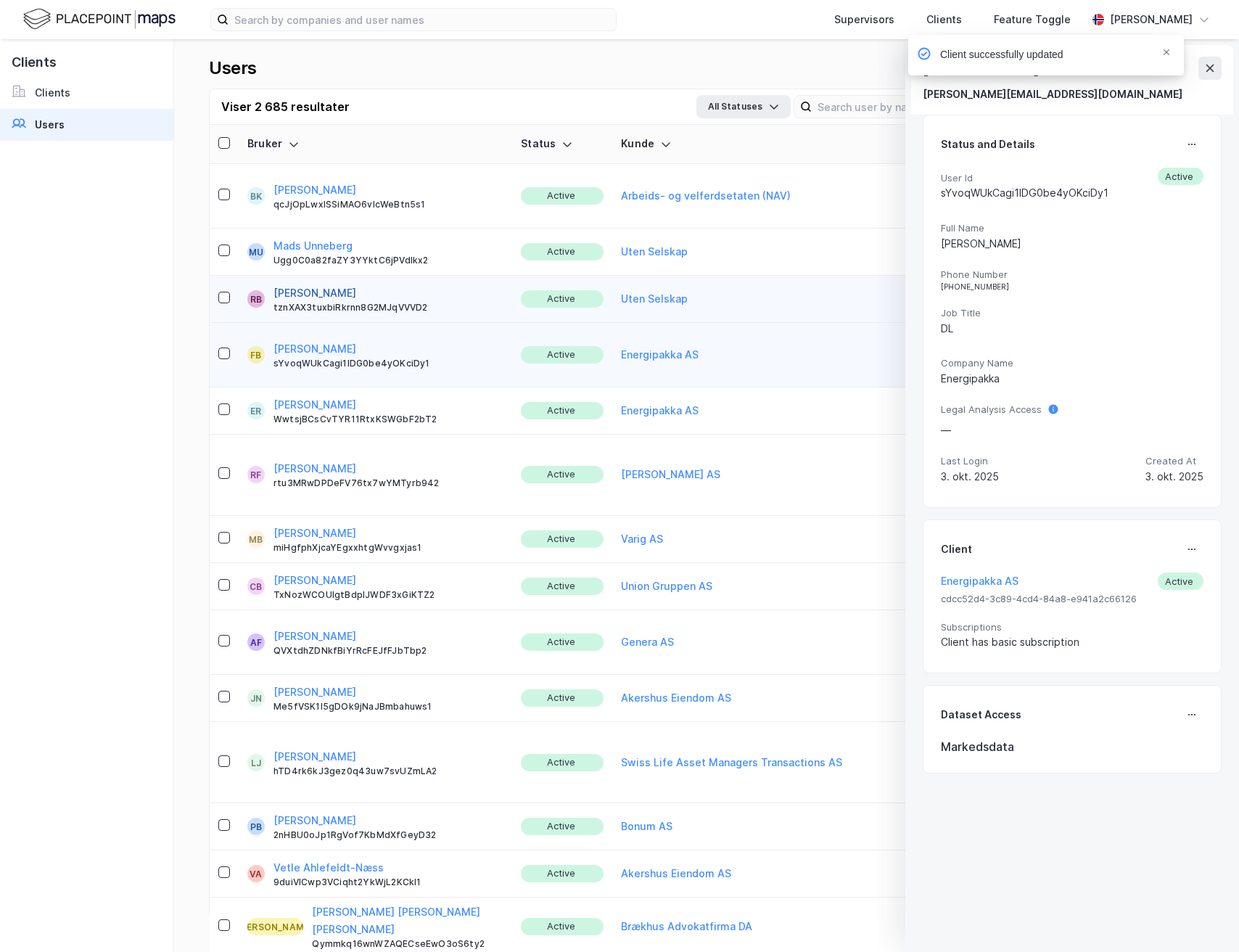
click at [308, 284] on button "[PERSON_NAME]" at bounding box center [315, 293] width 82 height 17
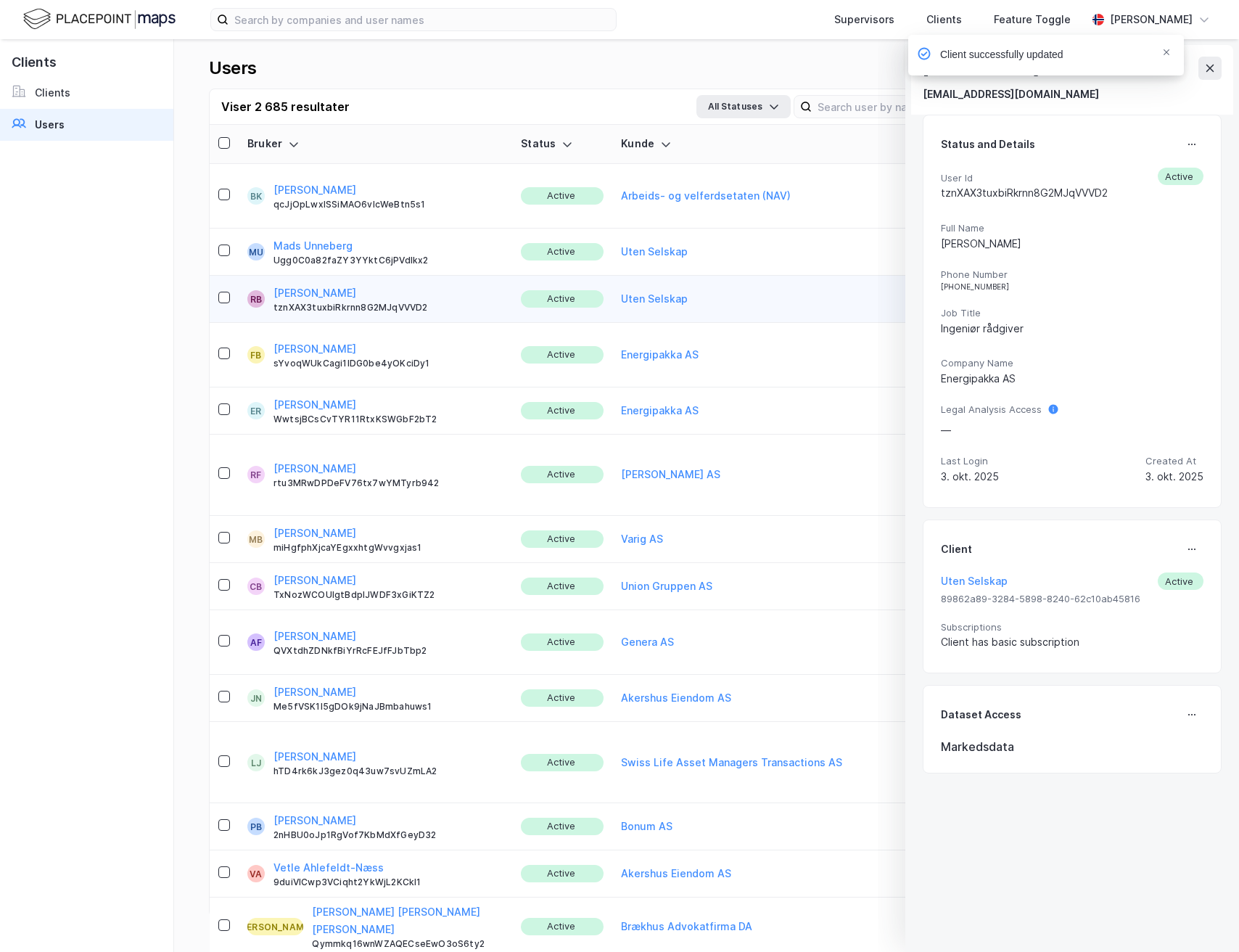
click at [1186, 552] on icon at bounding box center [1191, 548] width 11 height 11
click at [1143, 554] on div "Set Client" at bounding box center [1144, 554] width 50 height 17
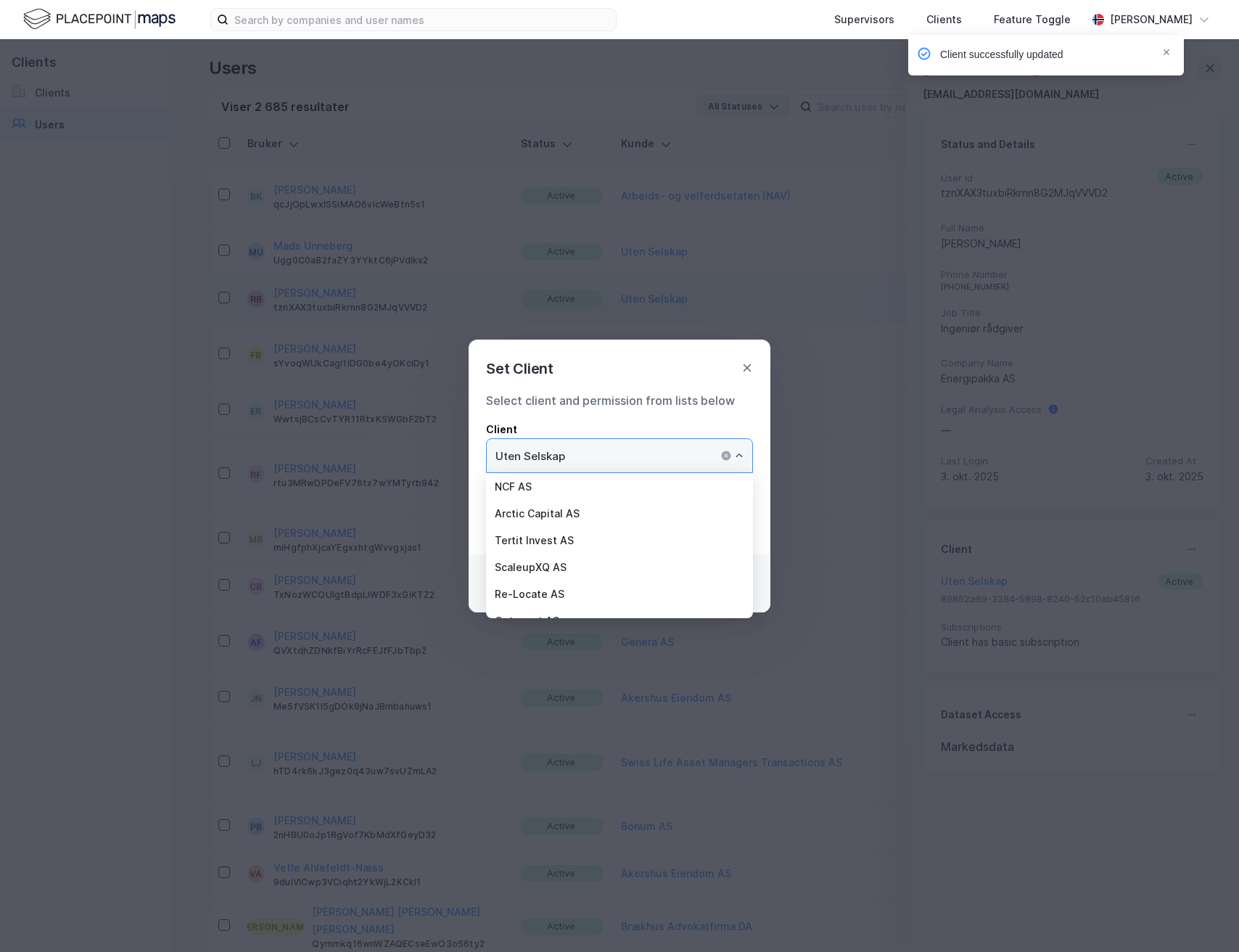
click at [671, 457] on input "Uten Selskap" at bounding box center [620, 456] width 265 height 34
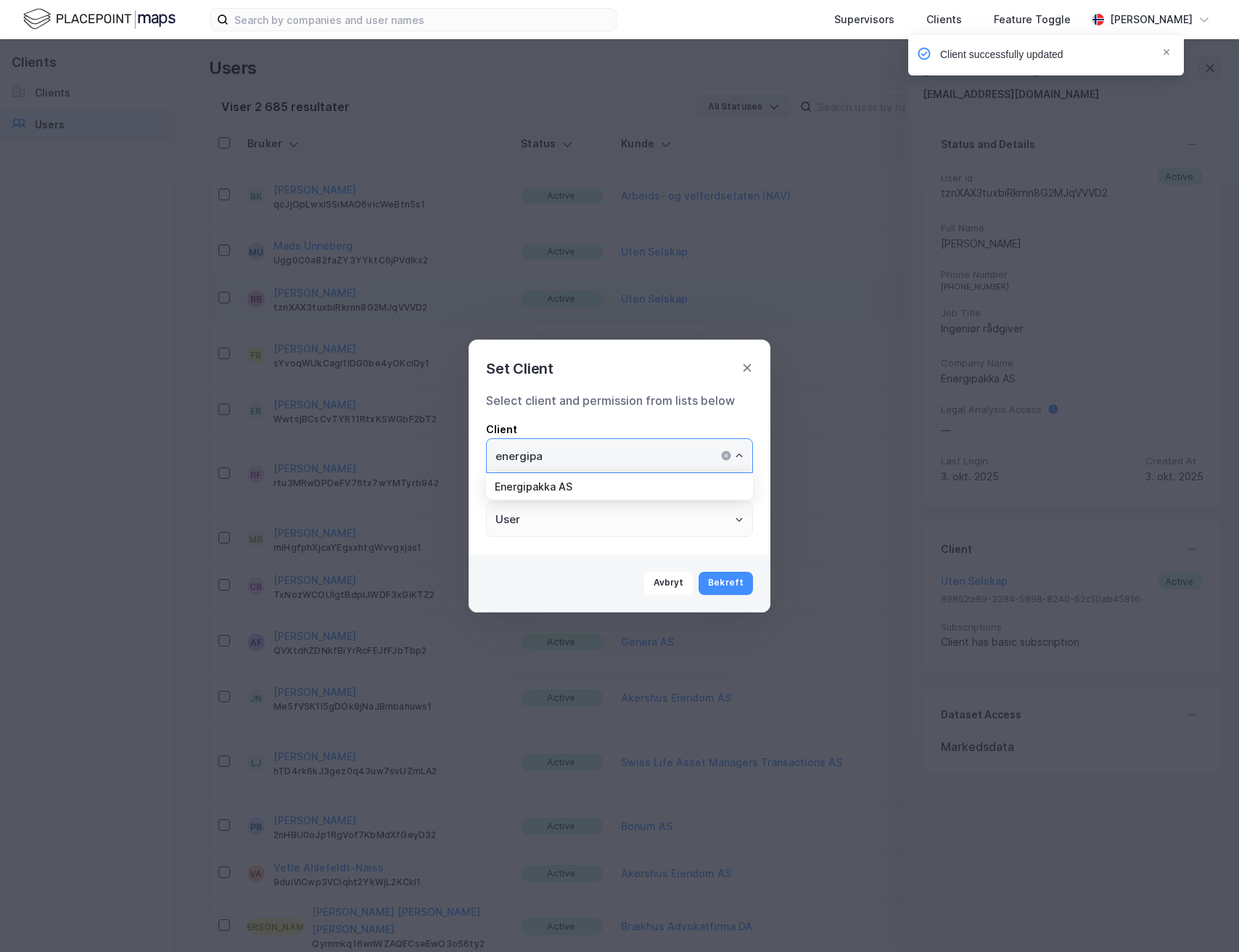
click at [656, 487] on li "Energipakka AS" at bounding box center [620, 486] width 267 height 27
type input "Energipakka AS"
click at [722, 579] on button "Bekreft" at bounding box center [725, 583] width 55 height 23
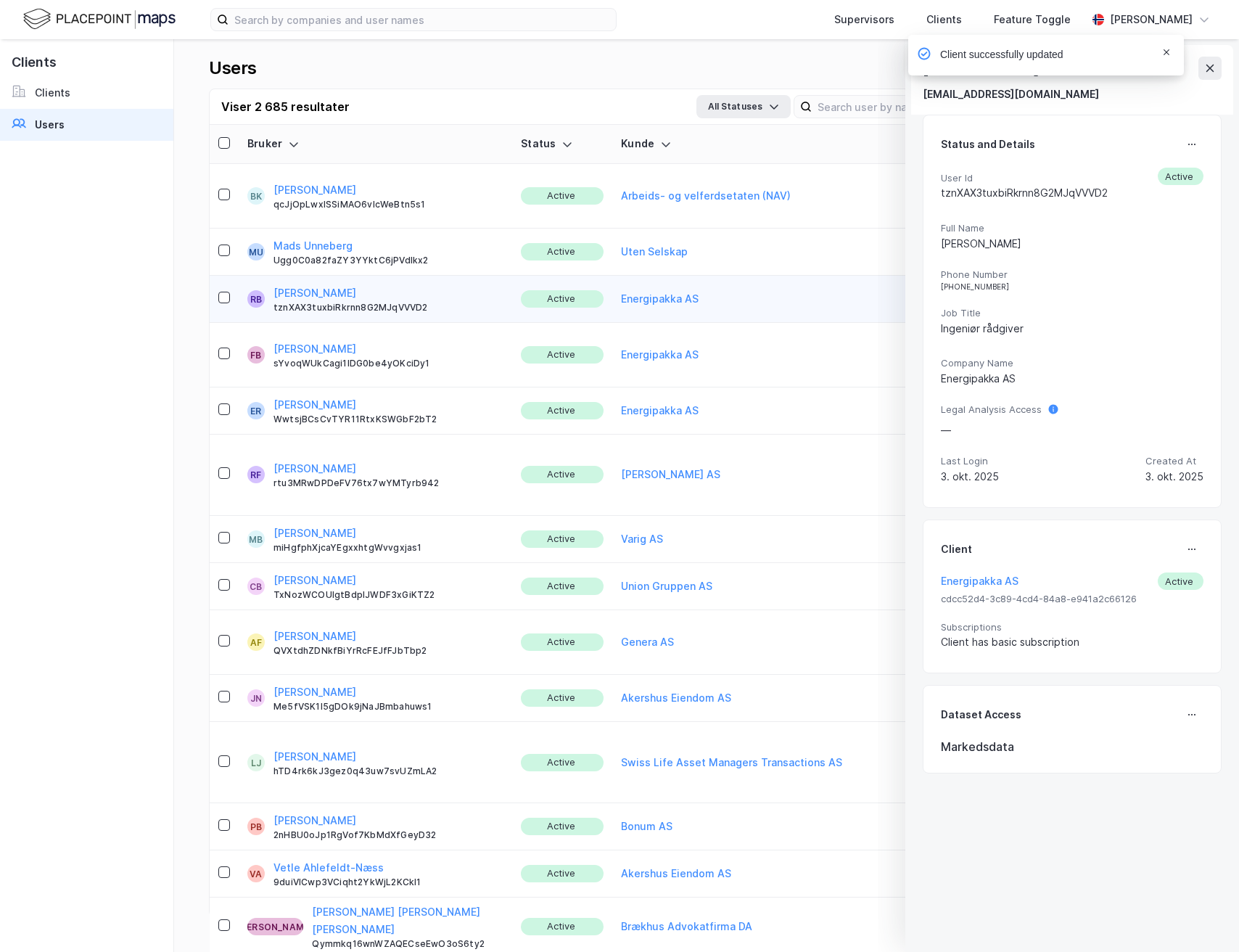
click at [1163, 49] on icon "Notifications Alt+T" at bounding box center [1166, 52] width 9 height 9
click at [1215, 69] on icon at bounding box center [1210, 68] width 11 height 11
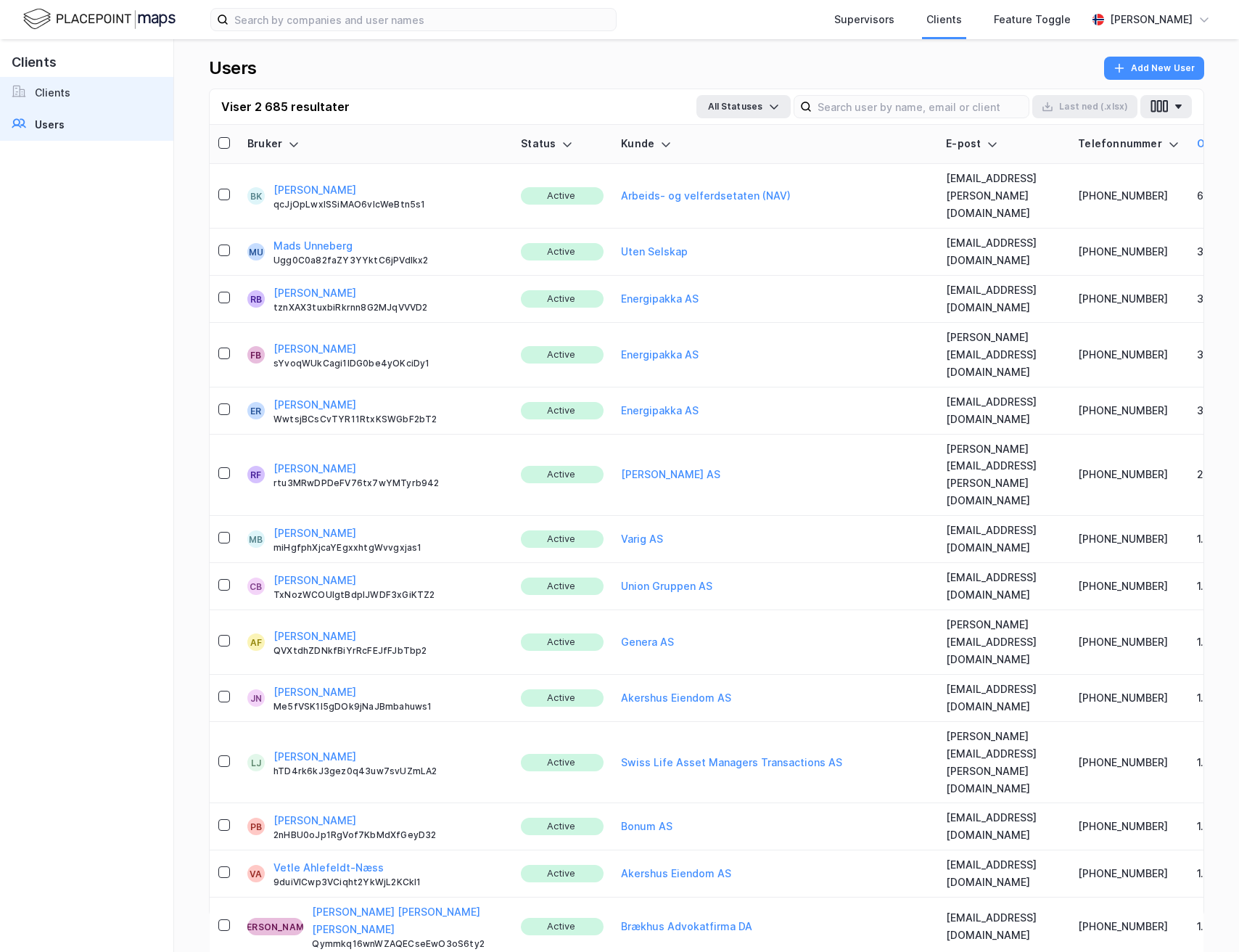
click at [55, 96] on div "Clients" at bounding box center [52, 93] width 36 height 17
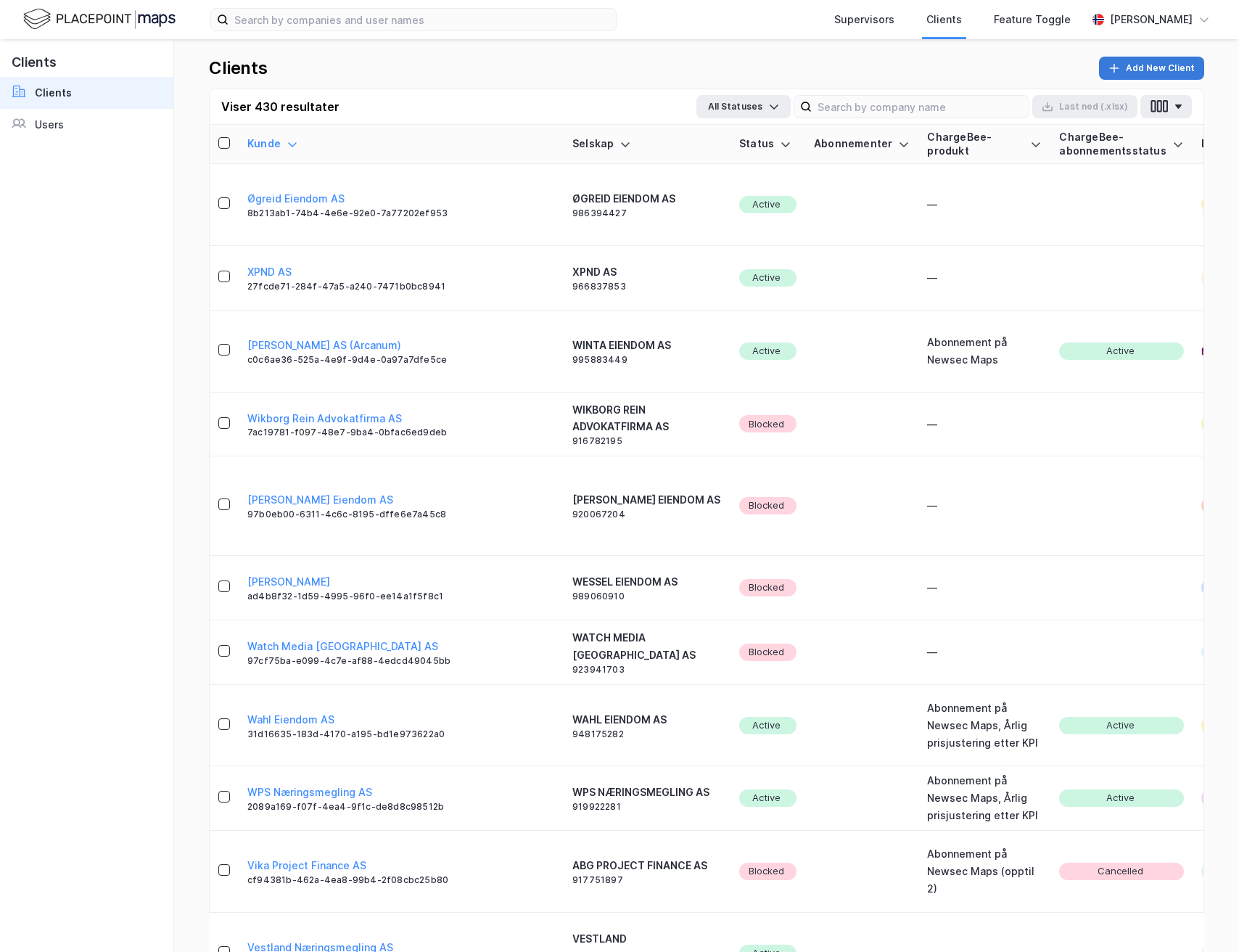
click at [1143, 69] on button "Add New Client" at bounding box center [1151, 68] width 105 height 23
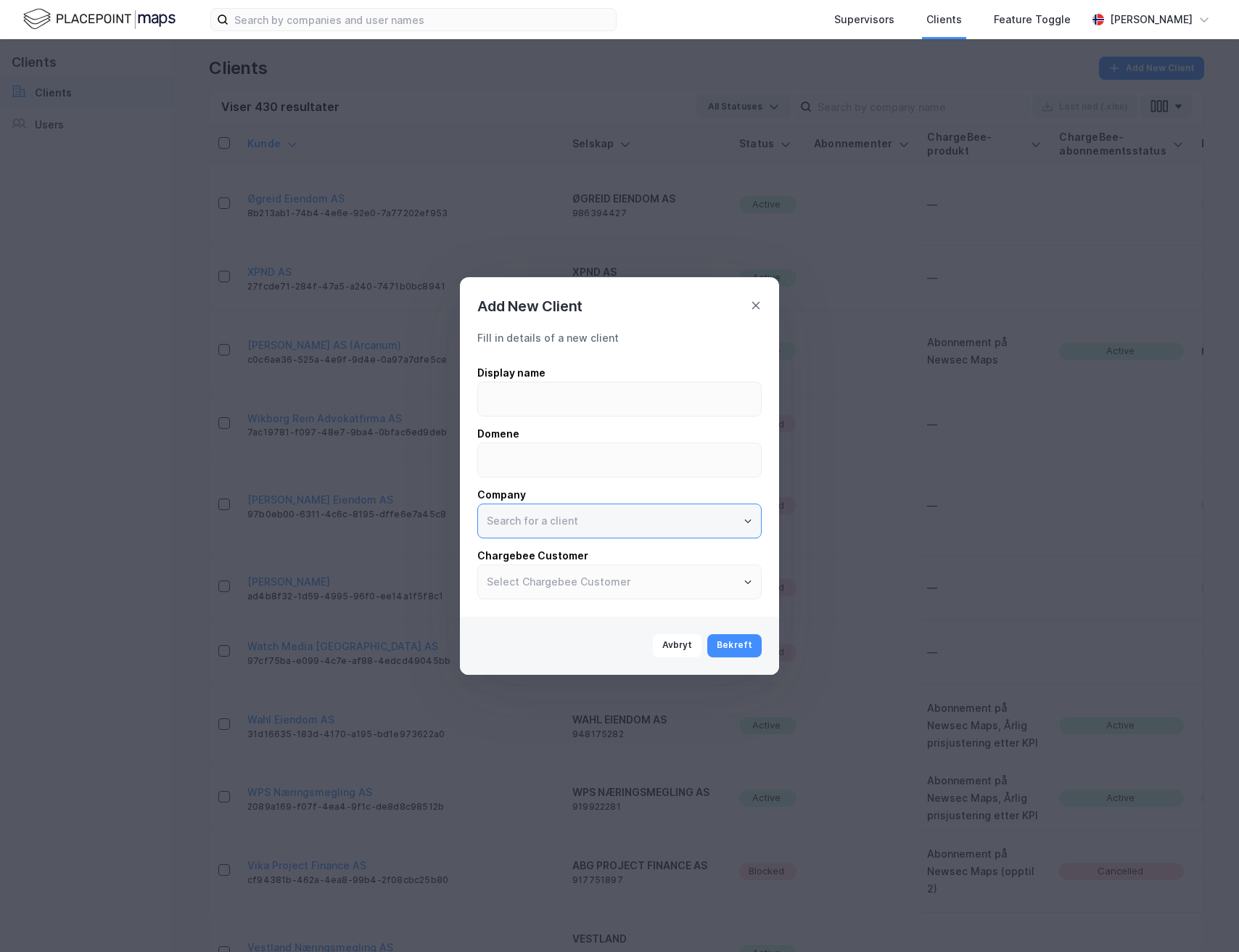
click at [600, 524] on input "text" at bounding box center [620, 521] width 283 height 34
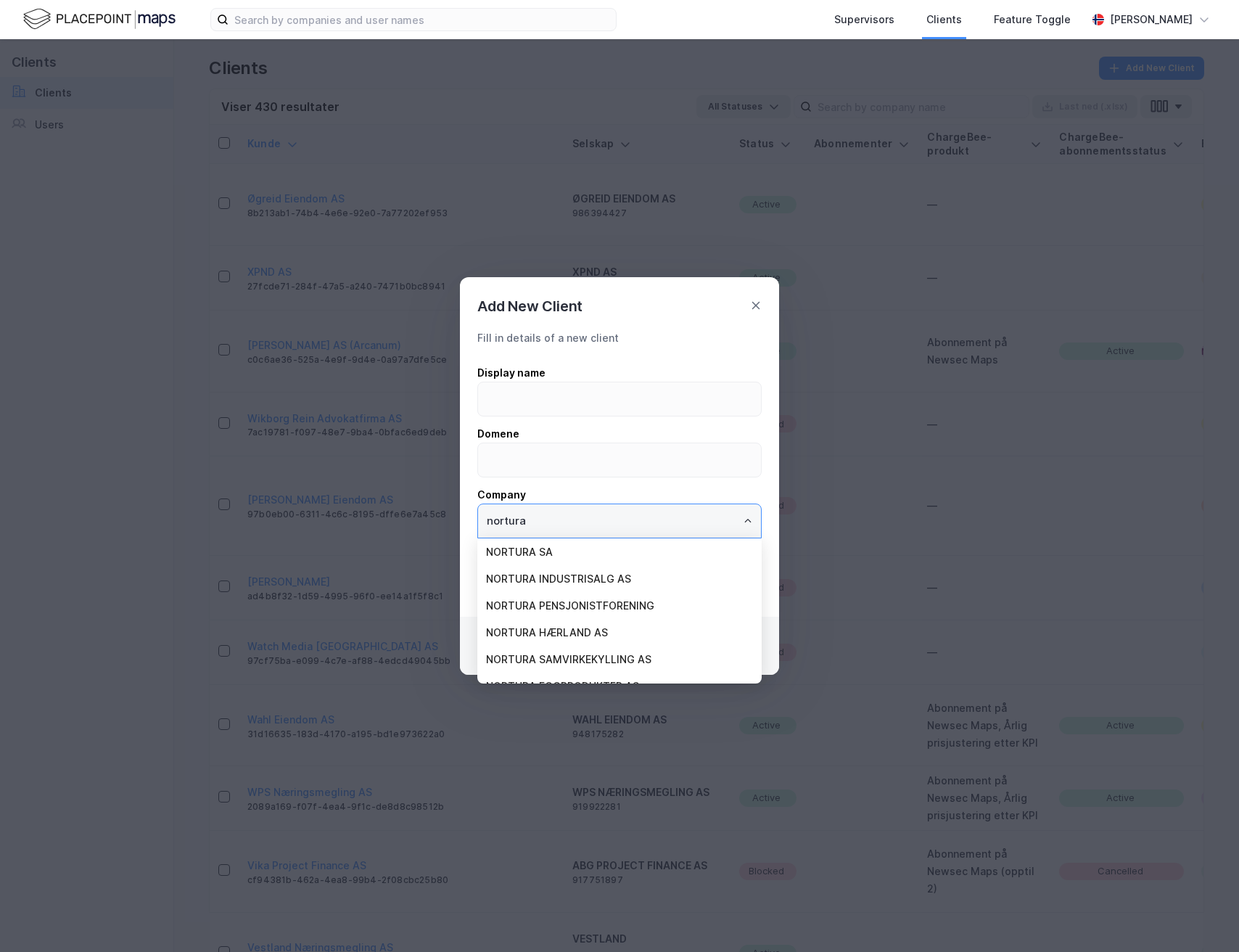
click at [592, 554] on li "NORTURA SA" at bounding box center [620, 551] width 284 height 27
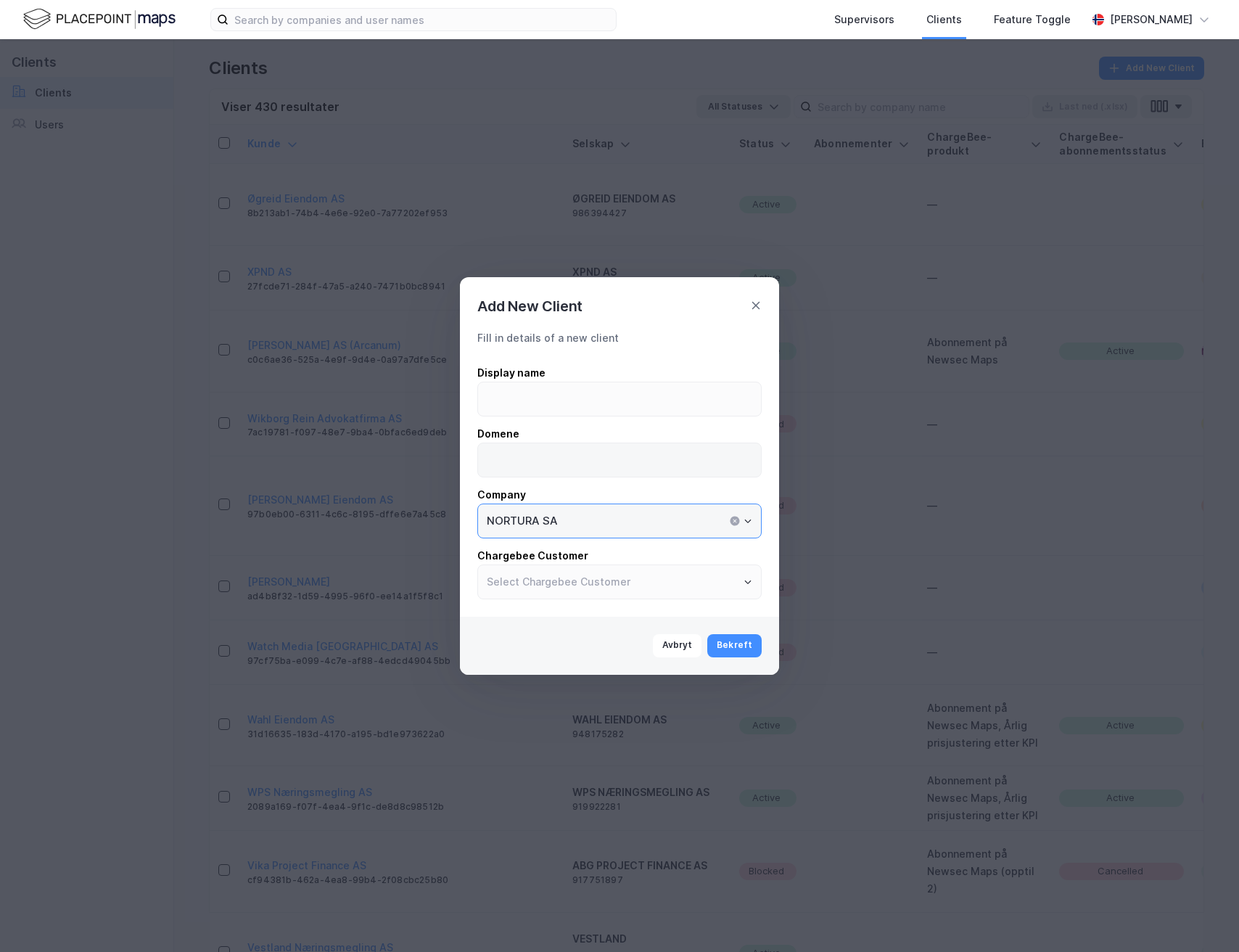
type input "NORTURA SA"
click at [539, 460] on input at bounding box center [620, 460] width 283 height 34
type input "nortura.no"
click at [526, 405] on input at bounding box center [620, 398] width 283 height 34
type input "o"
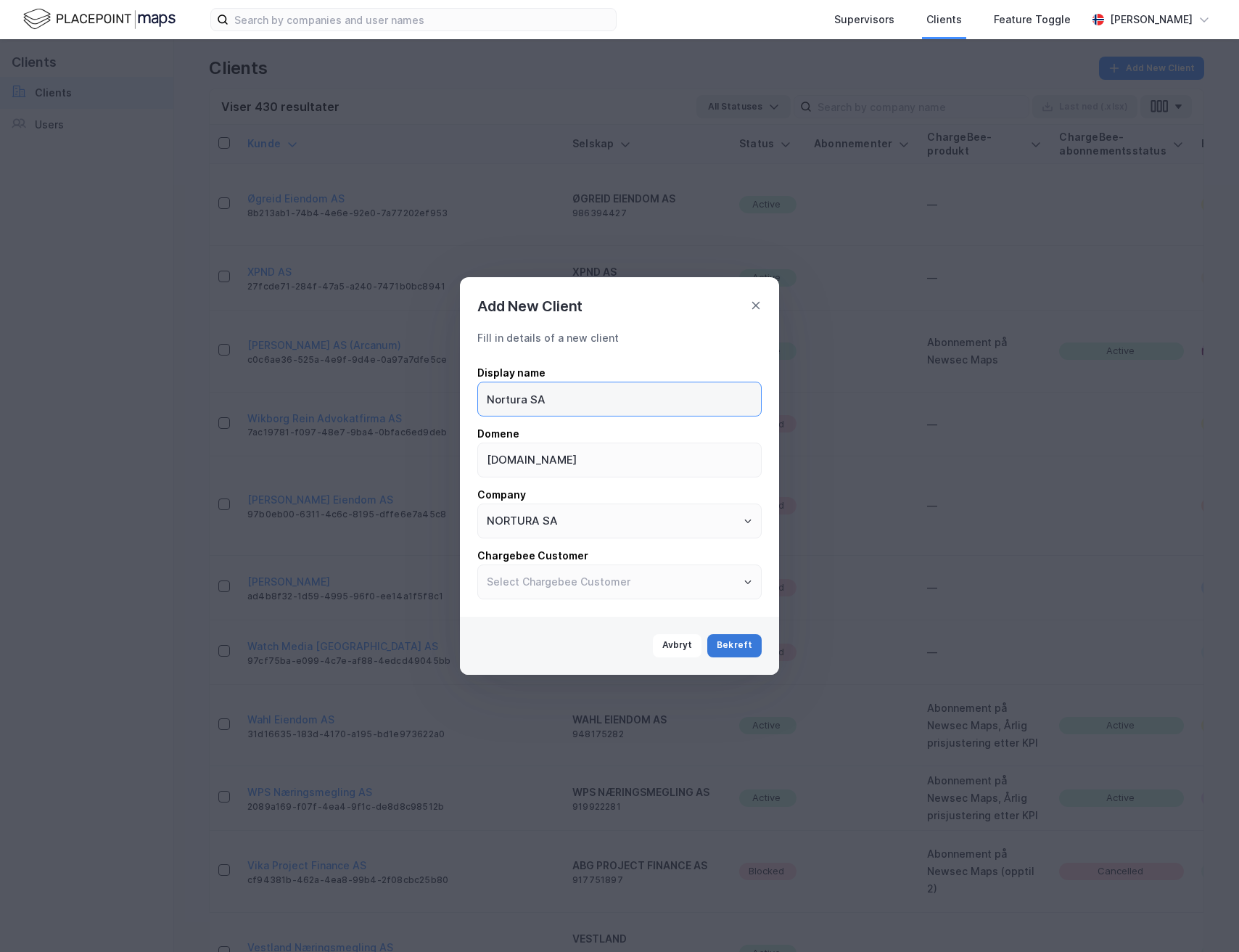
type input "Nortura SA"
click at [739, 641] on button "Bekreft" at bounding box center [734, 645] width 55 height 23
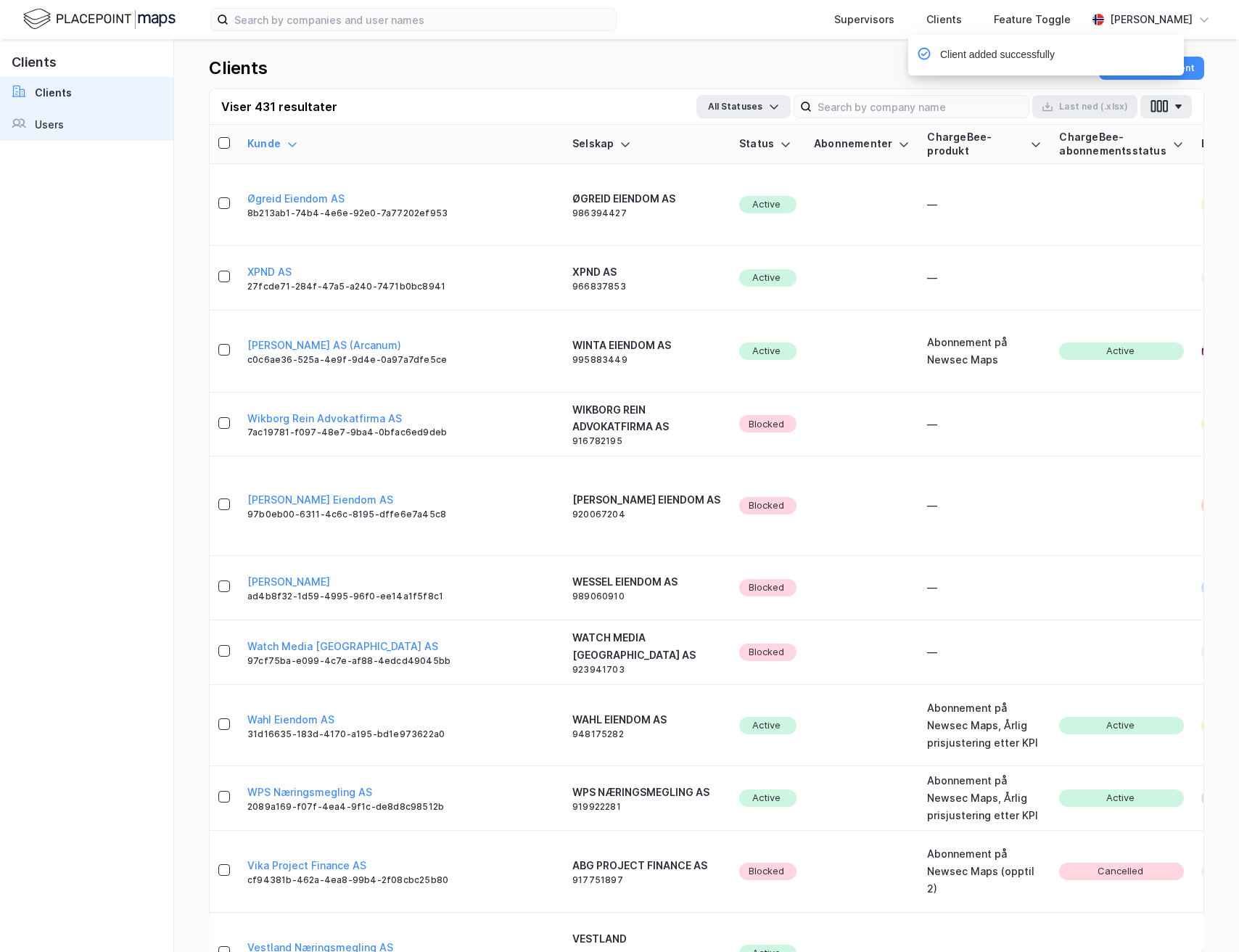
click at [72, 130] on link "Users" at bounding box center [87, 125] width 173 height 32
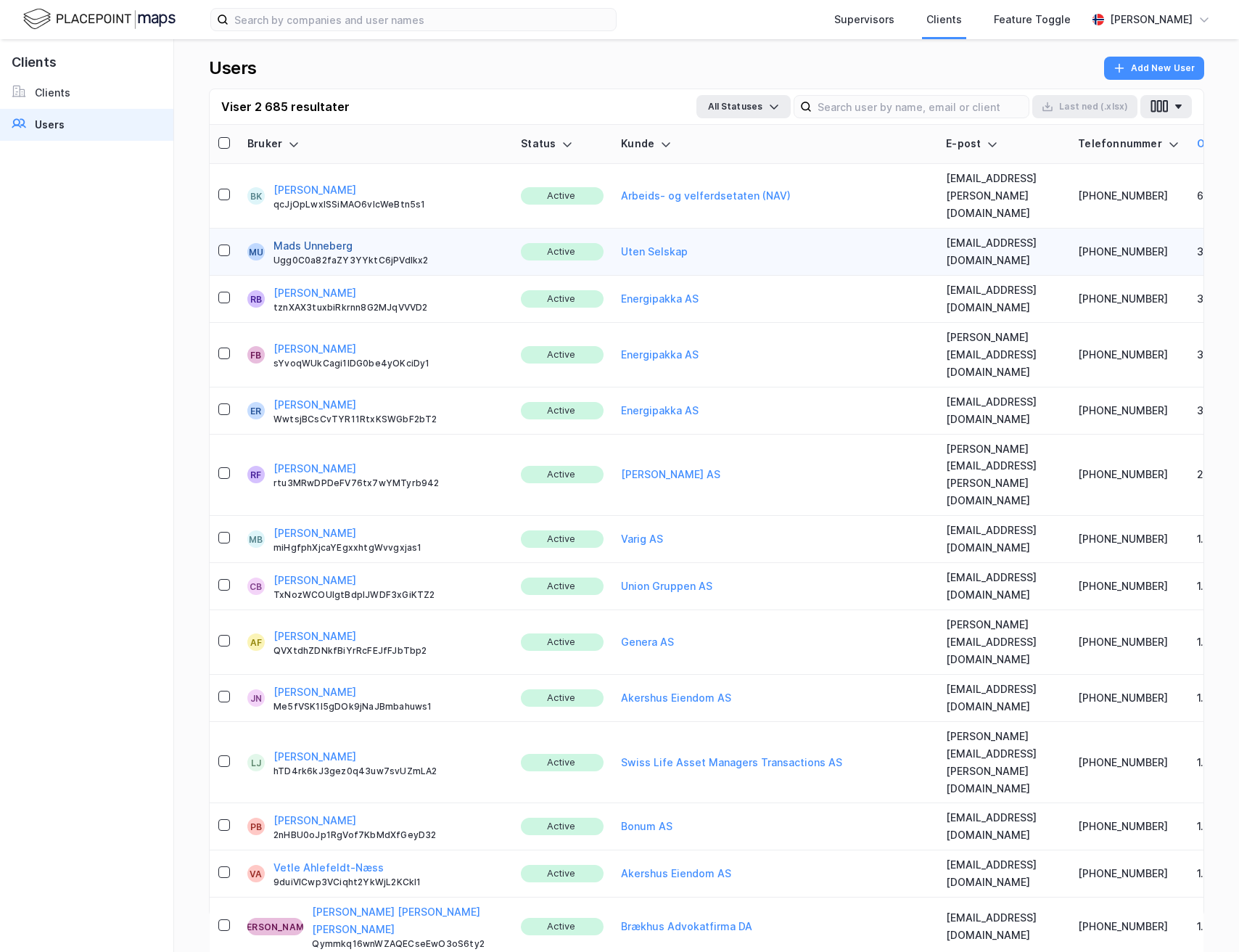
click at [299, 237] on button "Mads Unneberg" at bounding box center [313, 246] width 79 height 17
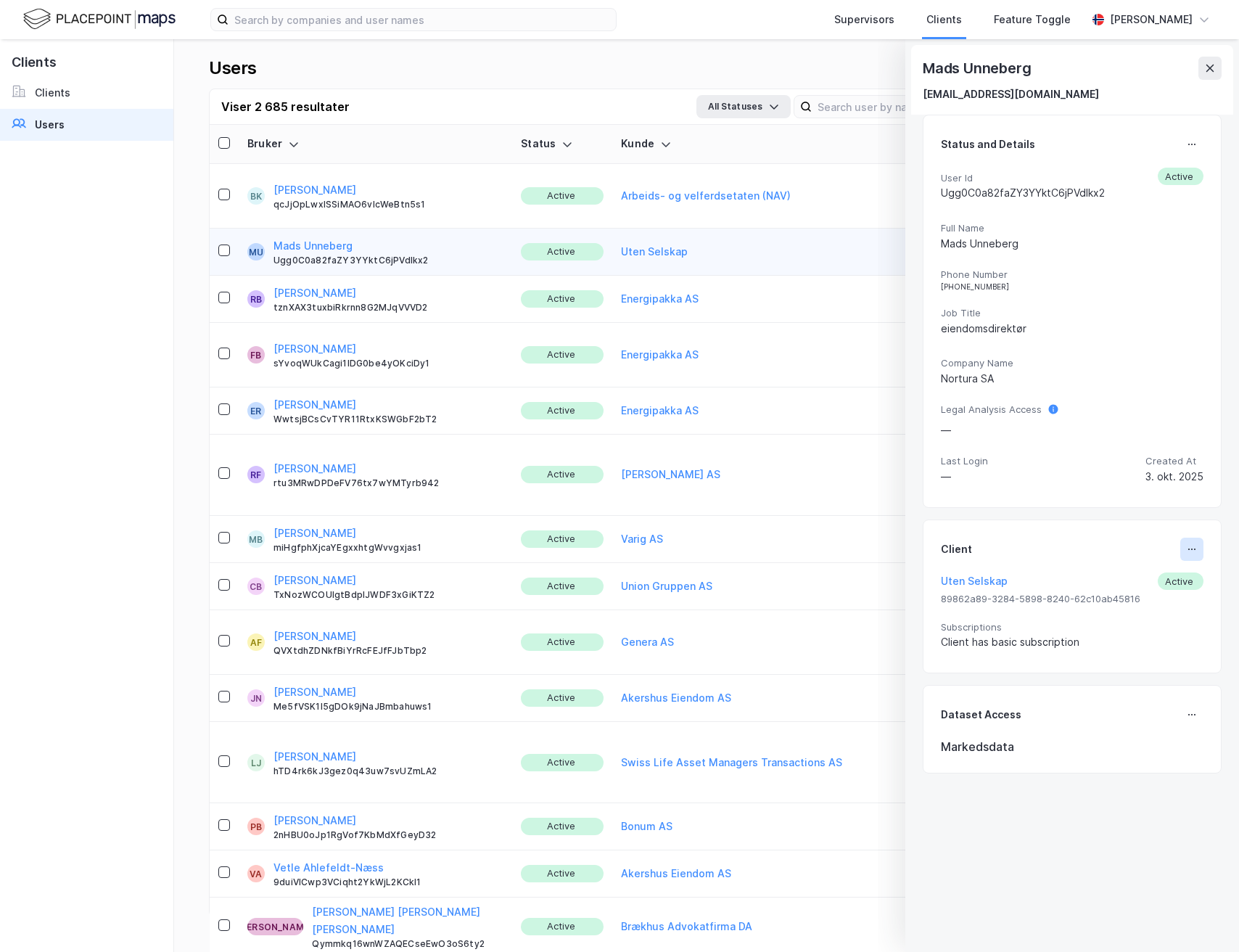
click at [1181, 555] on button at bounding box center [1191, 548] width 23 height 23
click at [1122, 557] on div "Set Client" at bounding box center [1144, 554] width 50 height 17
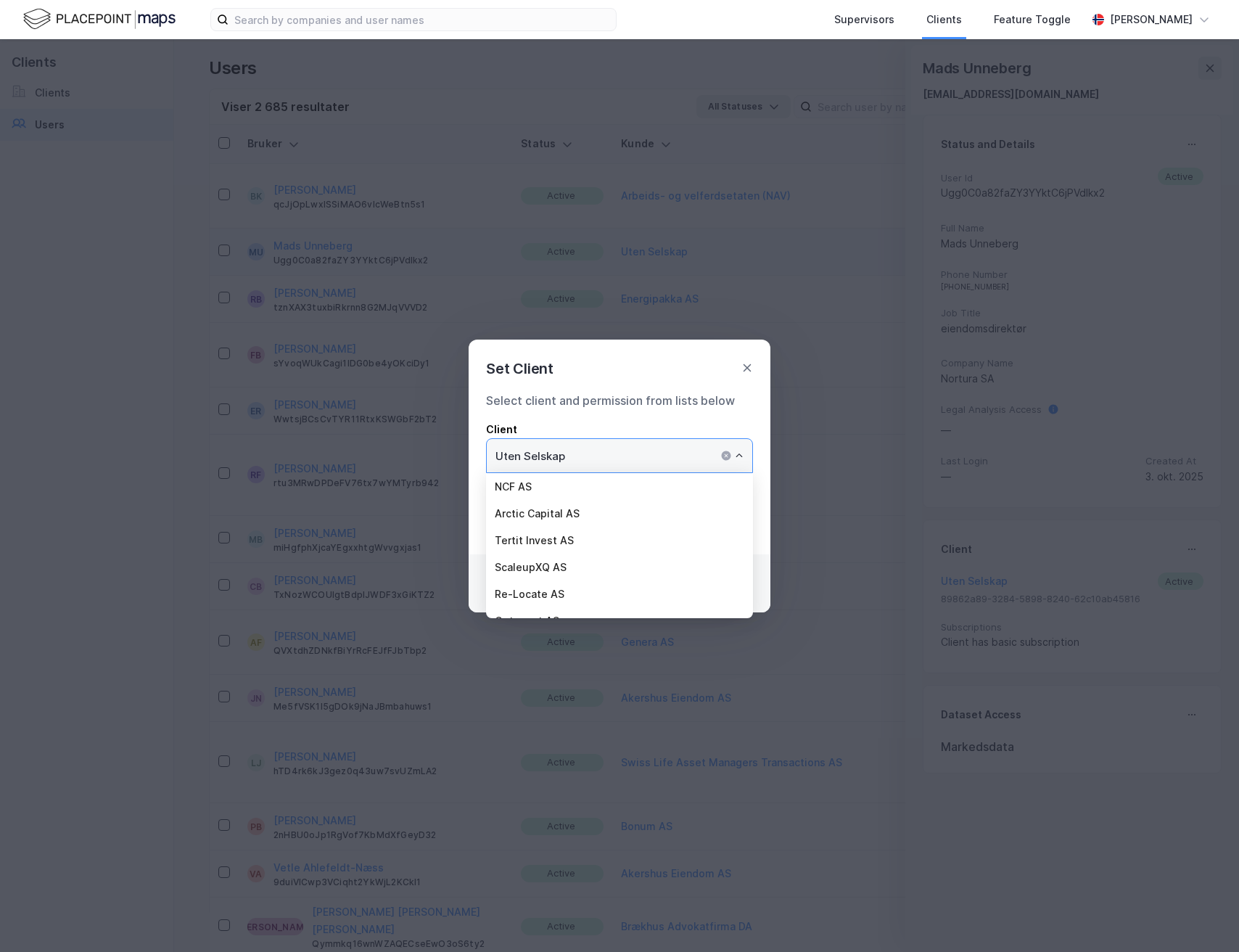
click at [627, 452] on input "Uten Selskap" at bounding box center [620, 456] width 265 height 34
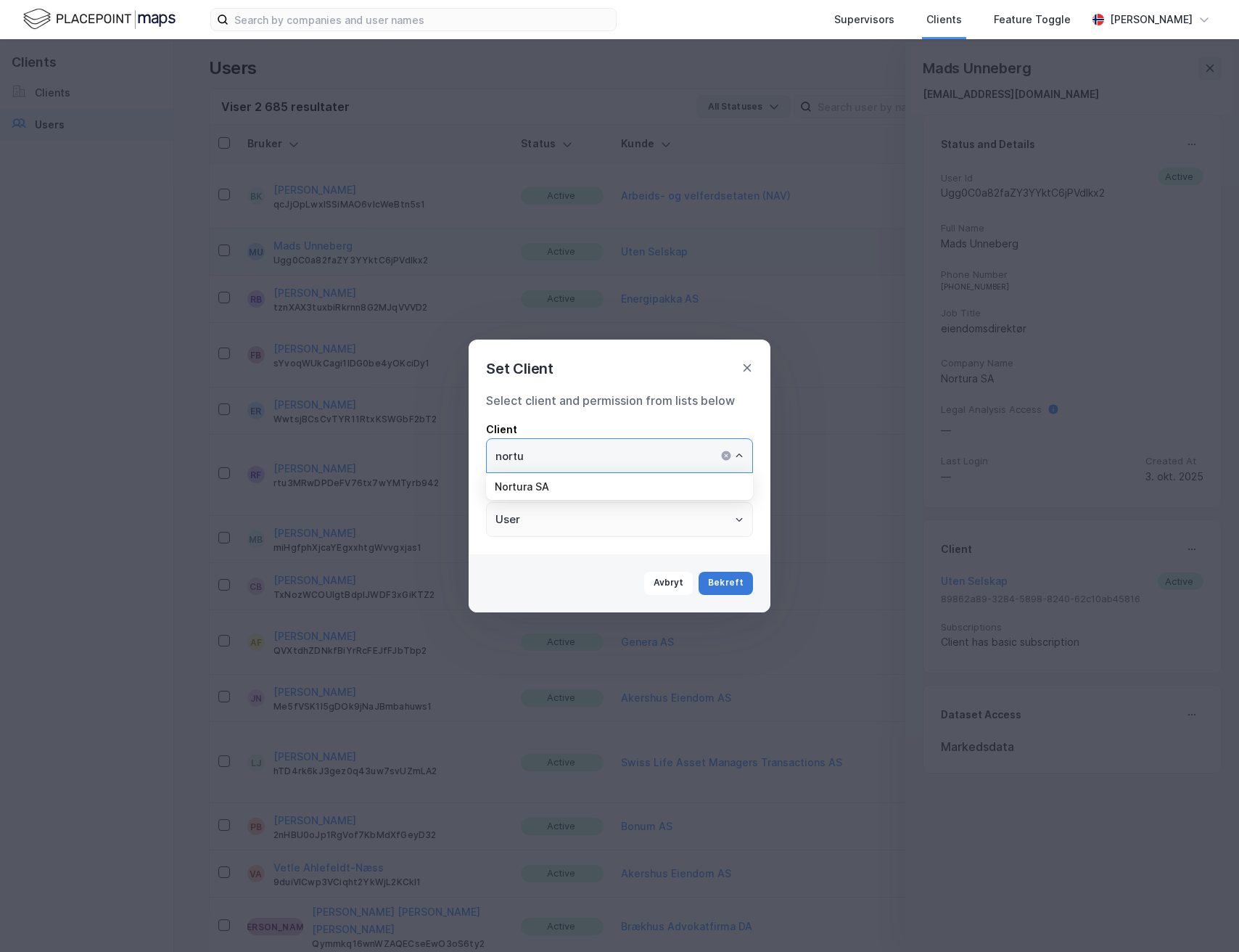
click at [622, 488] on li "Nortura SA" at bounding box center [620, 486] width 267 height 27
type input "Nortura SA"
click at [733, 589] on button "Bekreft" at bounding box center [725, 583] width 55 height 23
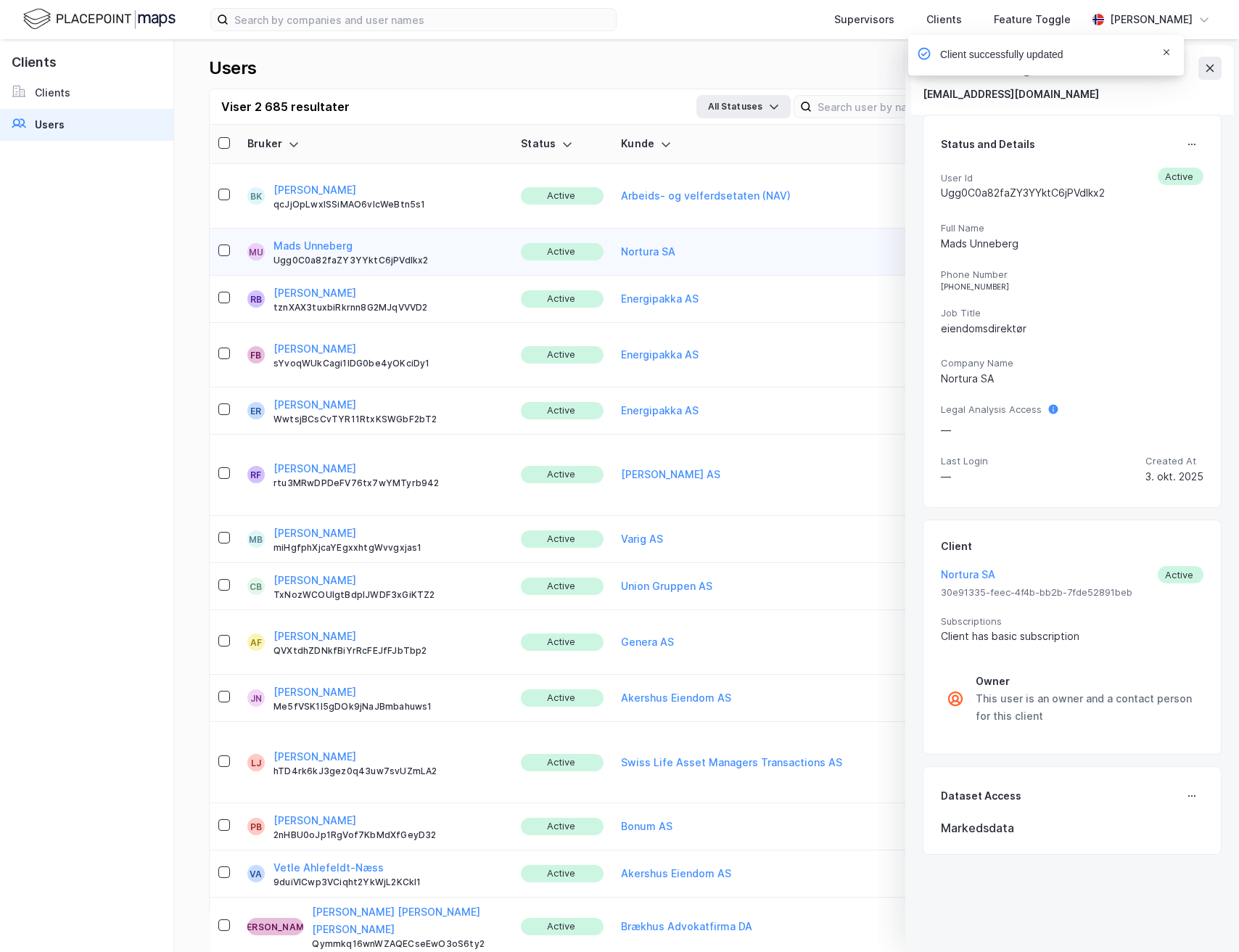
click at [1166, 53] on icon "Notifications Alt+T" at bounding box center [1166, 52] width 6 height 6
click at [1210, 69] on div "Supervisors Clients Feature Toggle Martine Sørensen Mads Unneberg mads.unneberg…" at bounding box center [620, 476] width 1239 height 952
click at [1209, 66] on icon at bounding box center [1210, 68] width 11 height 11
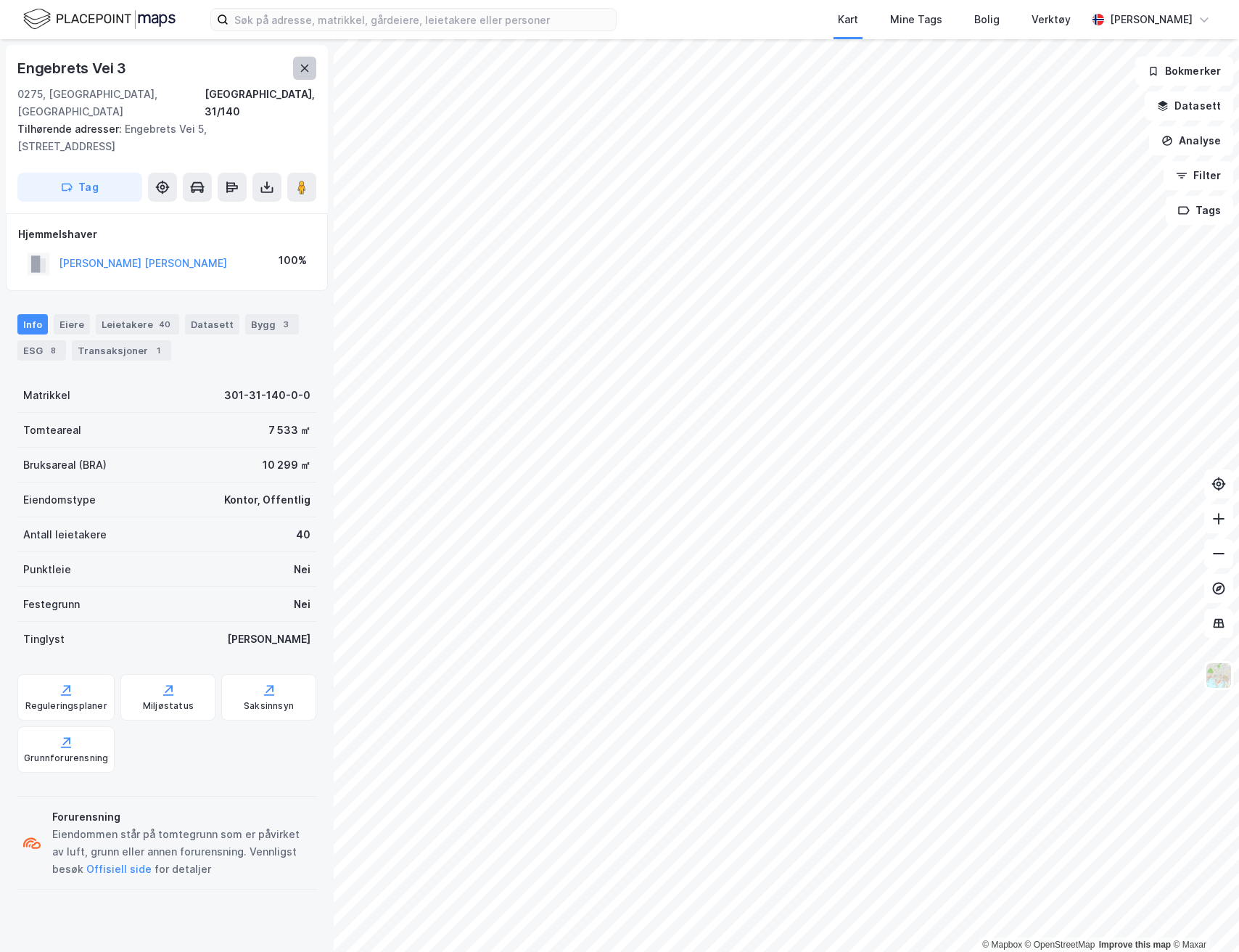
click at [309, 74] on icon at bounding box center [304, 68] width 11 height 11
click at [301, 69] on icon at bounding box center [304, 68] width 11 height 11
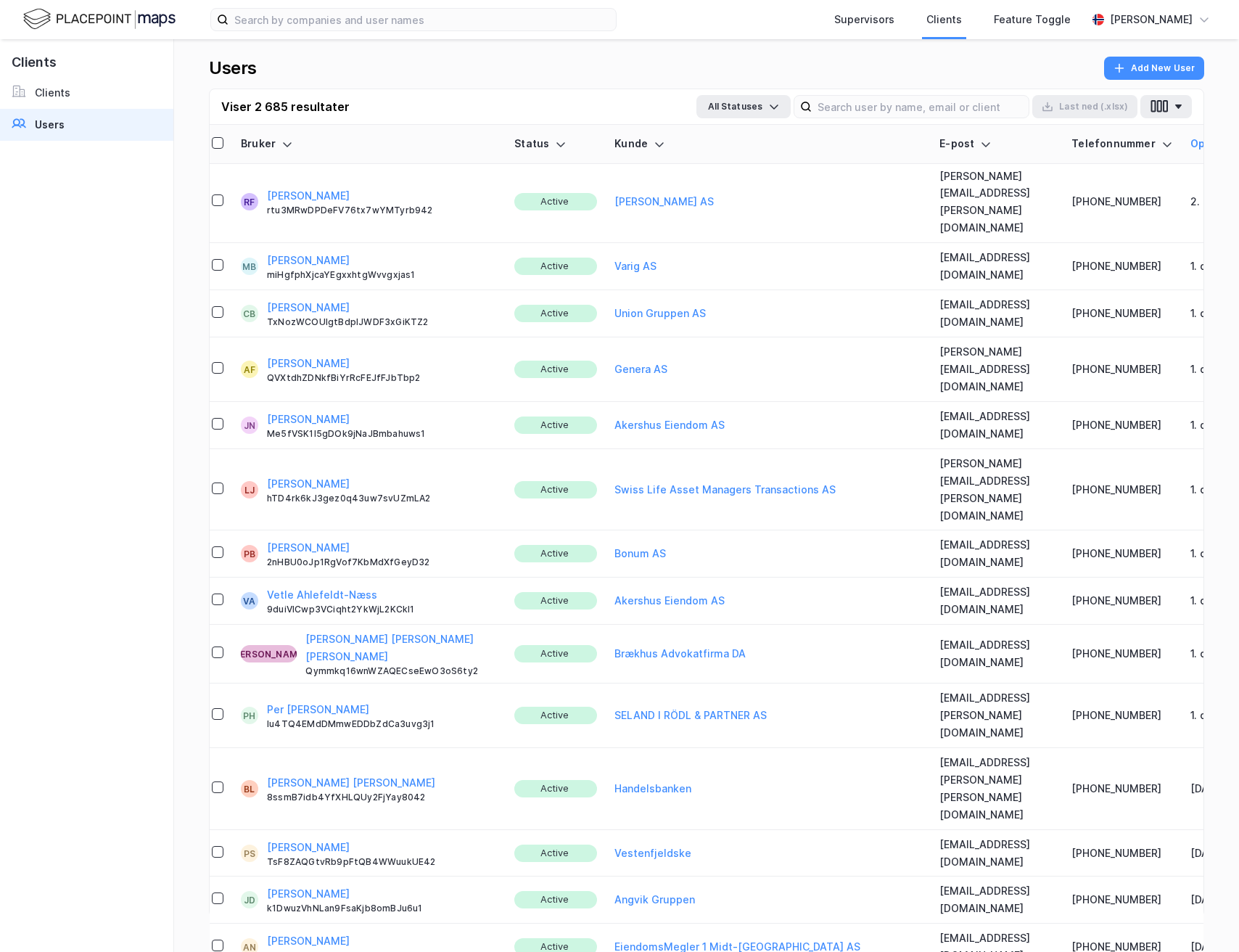
scroll to position [273, 0]
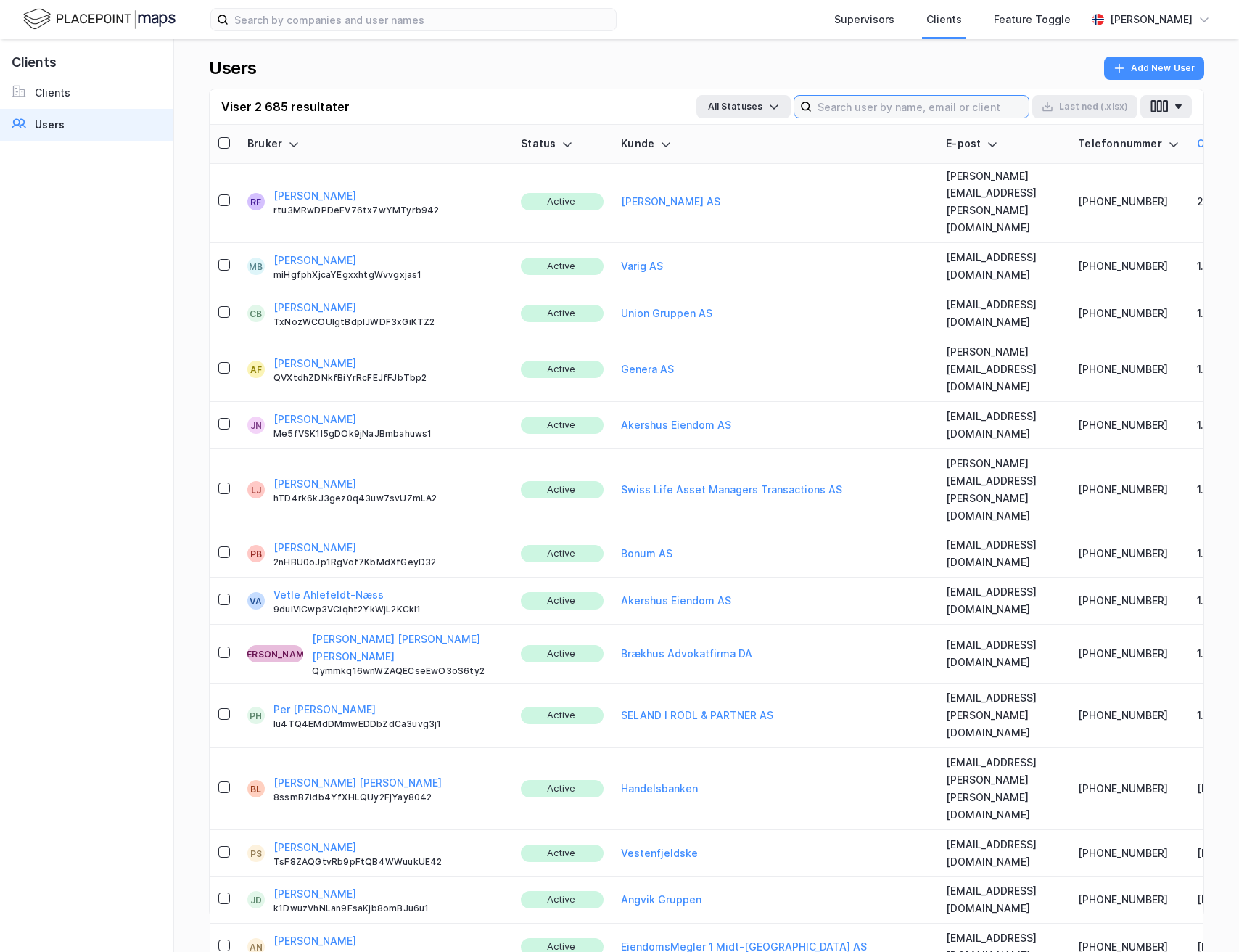
click at [860, 113] on input at bounding box center [920, 107] width 217 height 22
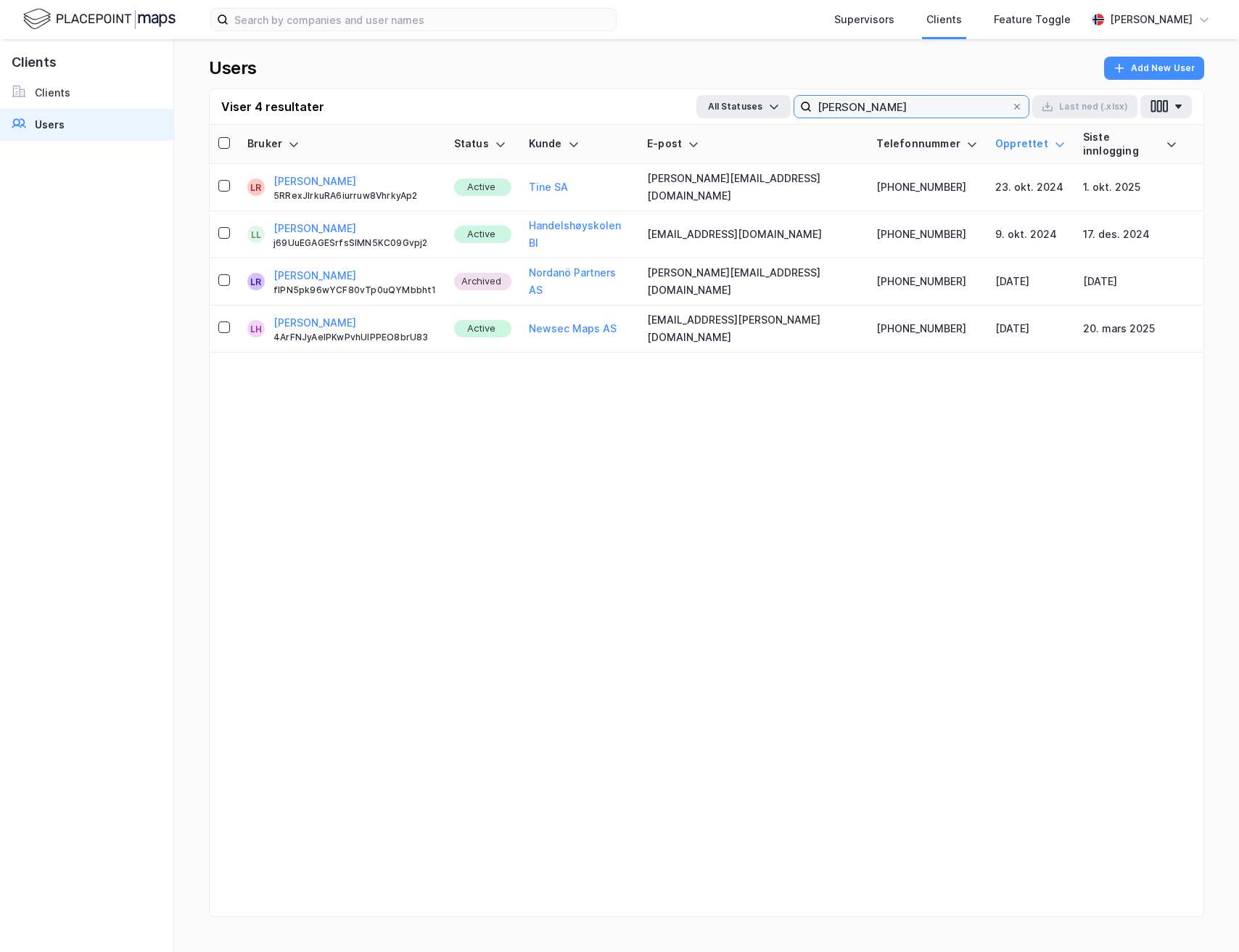
scroll to position [0, 0]
type input "[PERSON_NAME]"
click at [1018, 109] on icon at bounding box center [1017, 107] width 9 height 9
click at [1011, 109] on input "[PERSON_NAME]" at bounding box center [911, 107] width 199 height 22
